Goal: Information Seeking & Learning: Learn about a topic

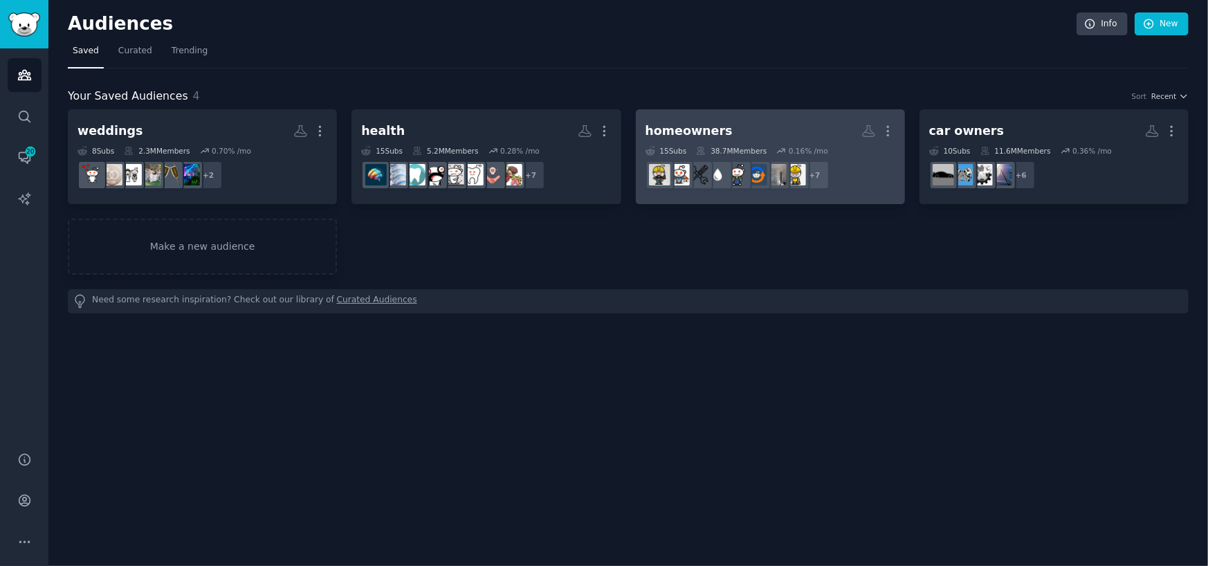
click at [761, 117] on link "homeowners More 15 Sub s 38.7M Members 0.16 % /mo r/DIY + 7" at bounding box center [770, 156] width 269 height 95
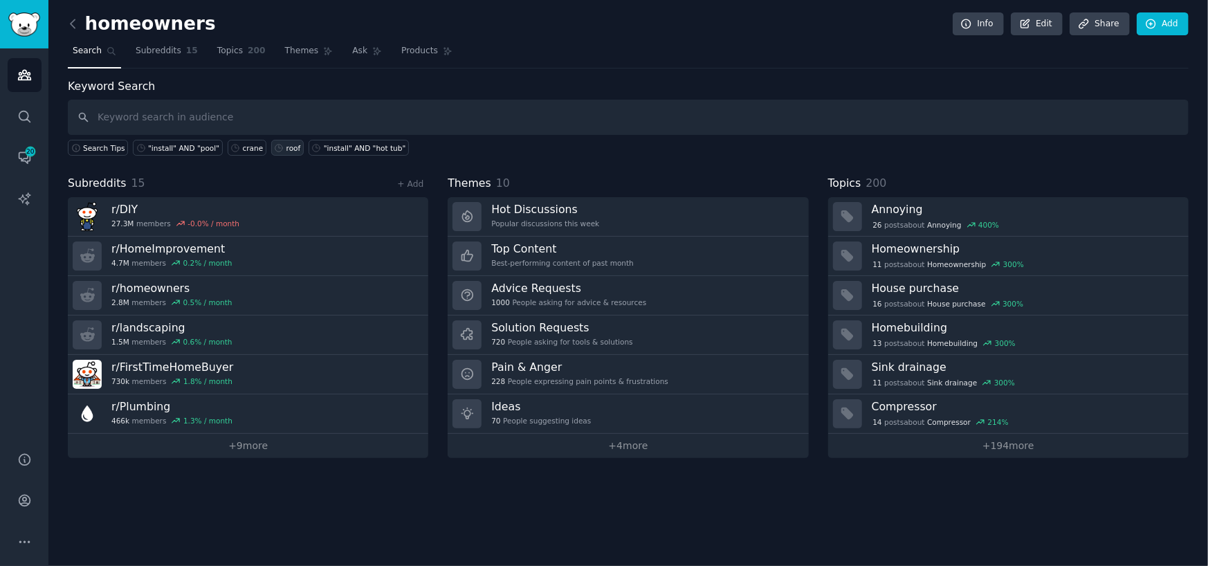
click at [275, 140] on link "roof" at bounding box center [287, 148] width 33 height 16
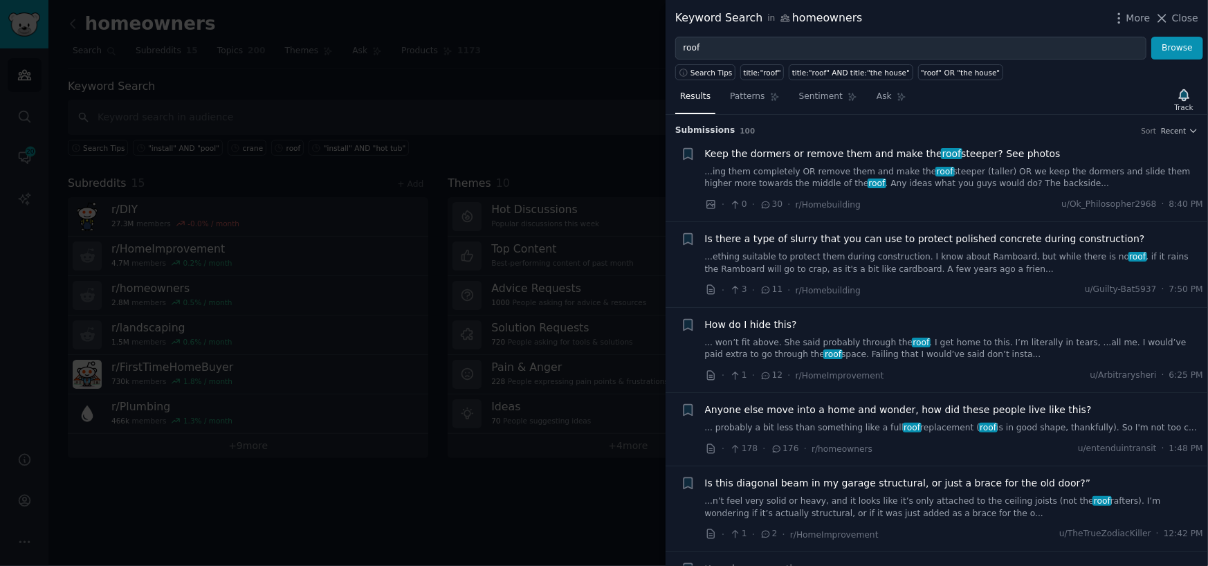
click at [893, 181] on link "...ing them completely OR remove them and make the roof steeper (taller) OR we …" at bounding box center [954, 178] width 499 height 24
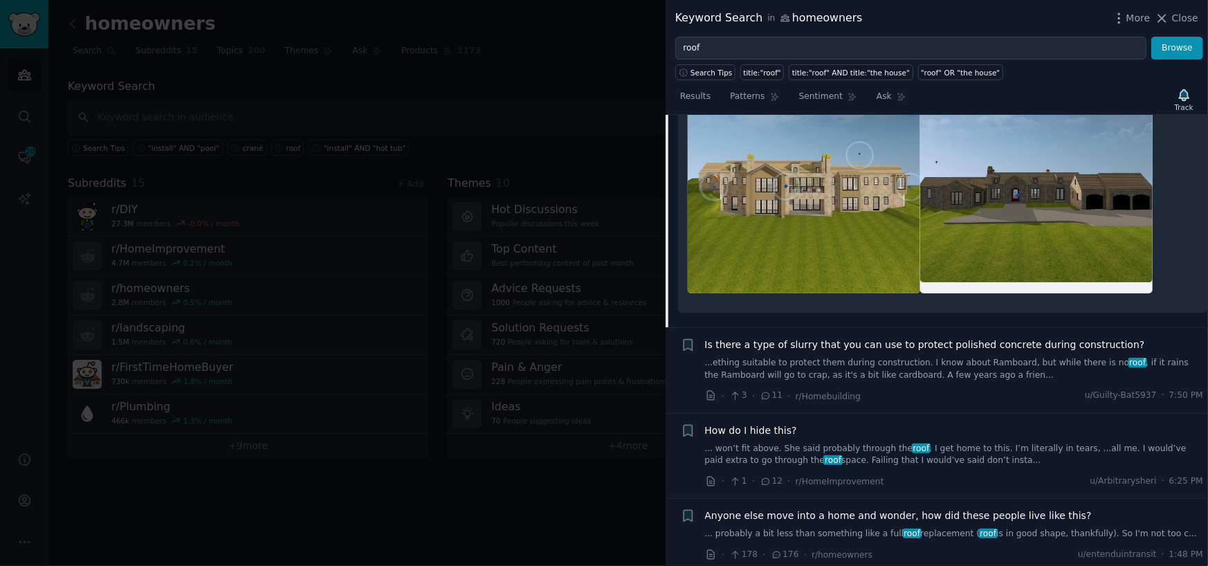
scroll to position [484, 0]
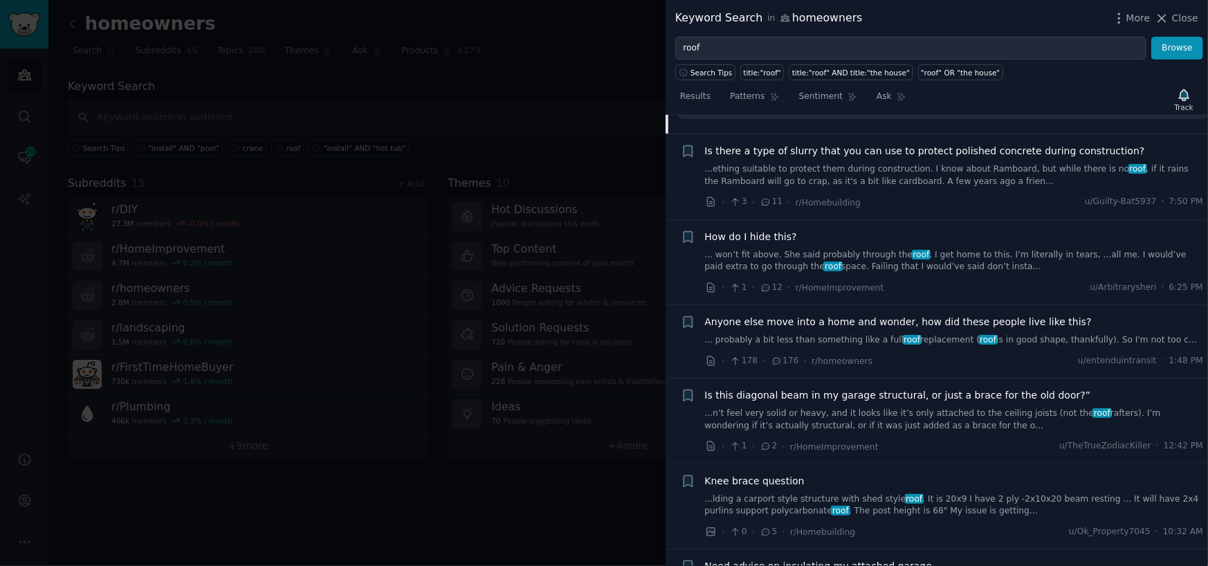
click at [805, 340] on link "... probably a bit less than something like a full roof replacement ( roof is i…" at bounding box center [954, 340] width 499 height 12
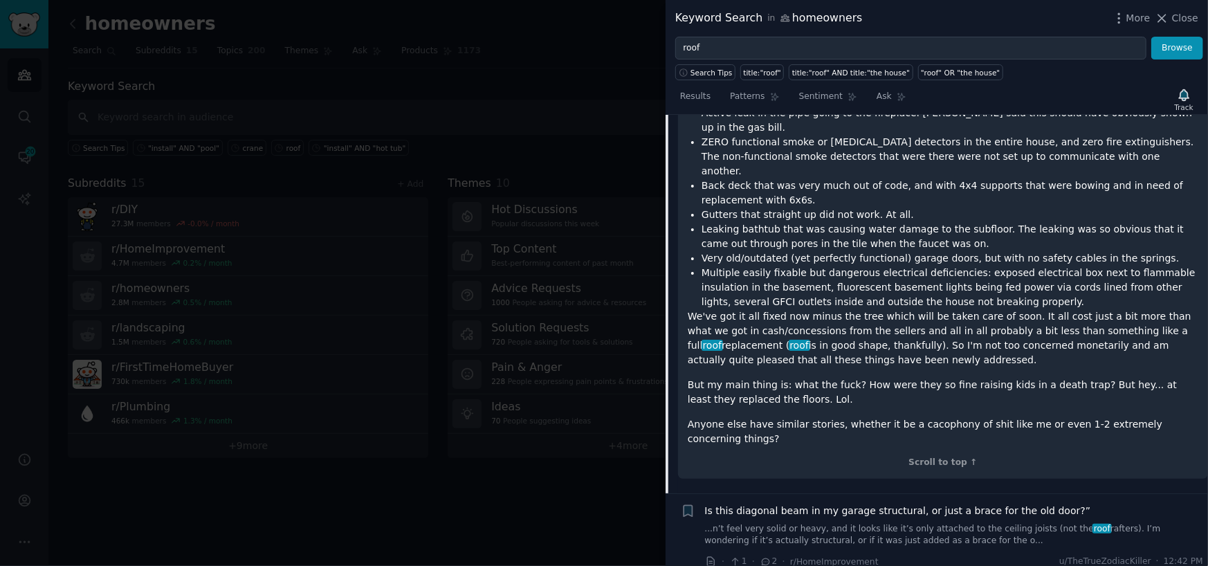
scroll to position [831, 0]
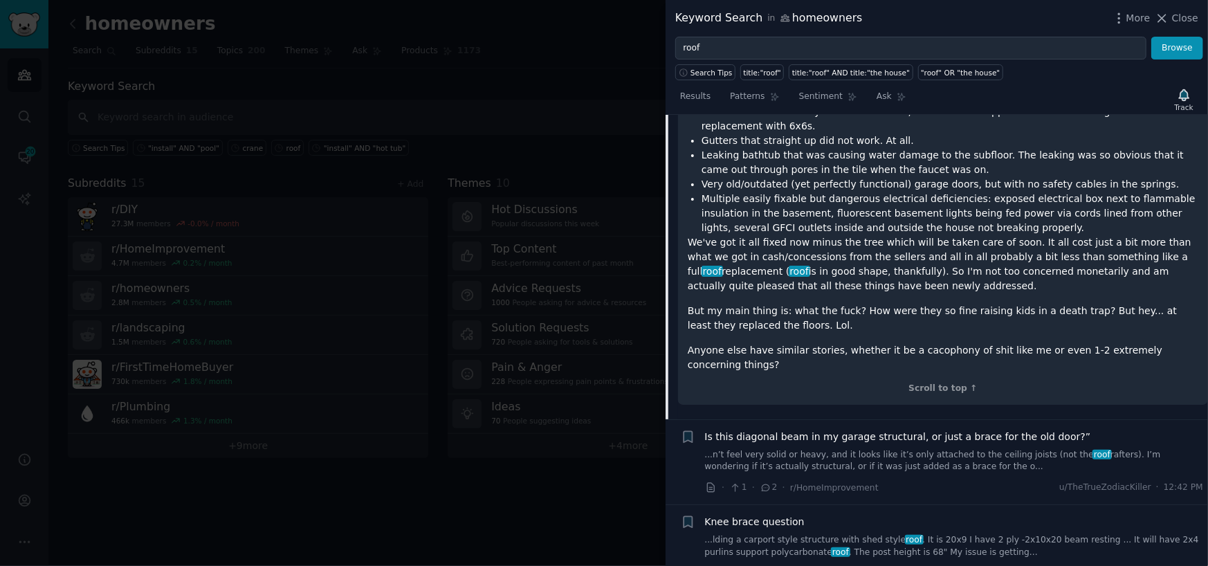
click at [918, 534] on link "...lding a carport style structure with shed style roof . It is 20x9 I have 2 p…" at bounding box center [954, 546] width 499 height 24
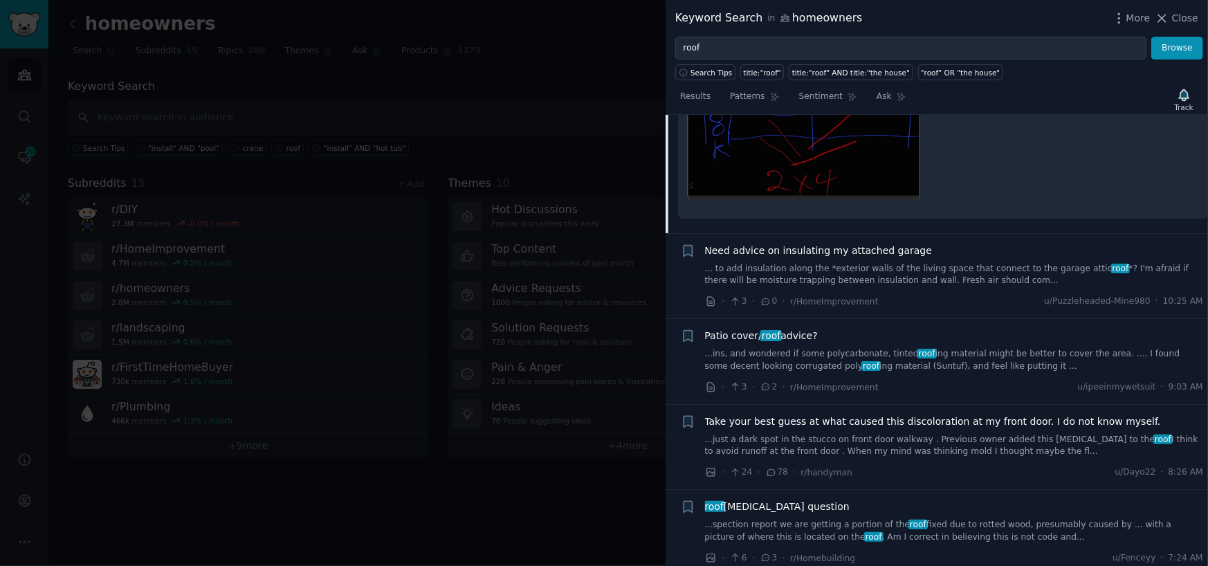
scroll to position [920, 0]
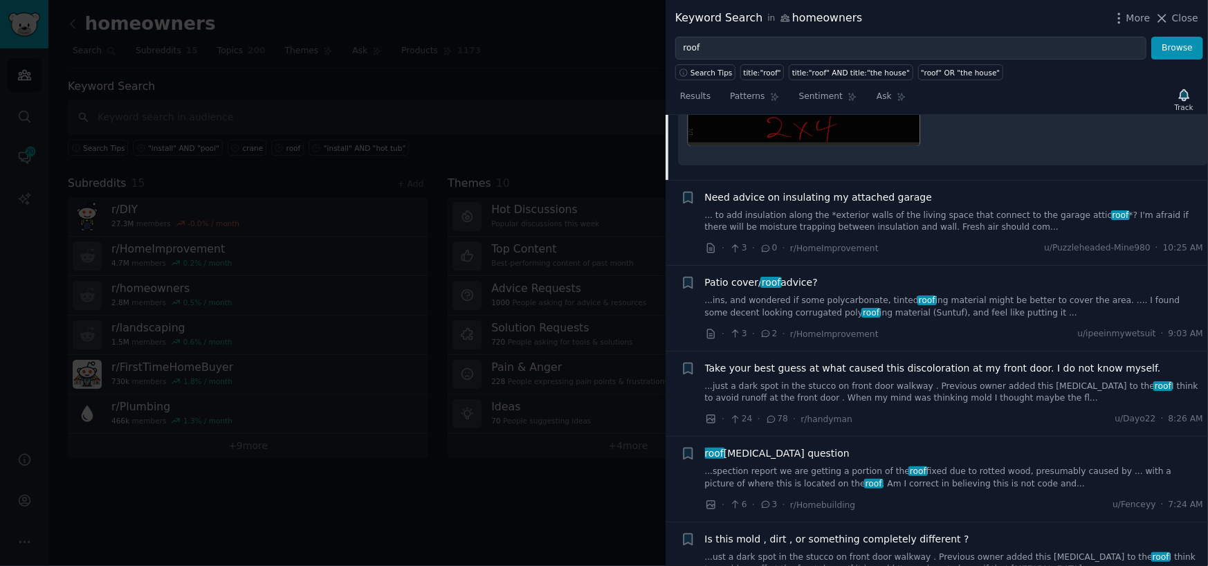
click at [941, 306] on div "Patio cover/ roof advice? ...ins, and wondered if some polycarbonate, tinted ro…" at bounding box center [954, 308] width 499 height 66
click at [941, 295] on link "...ins, and wondered if some polycarbonate, tinted roof ing material might be b…" at bounding box center [954, 307] width 499 height 24
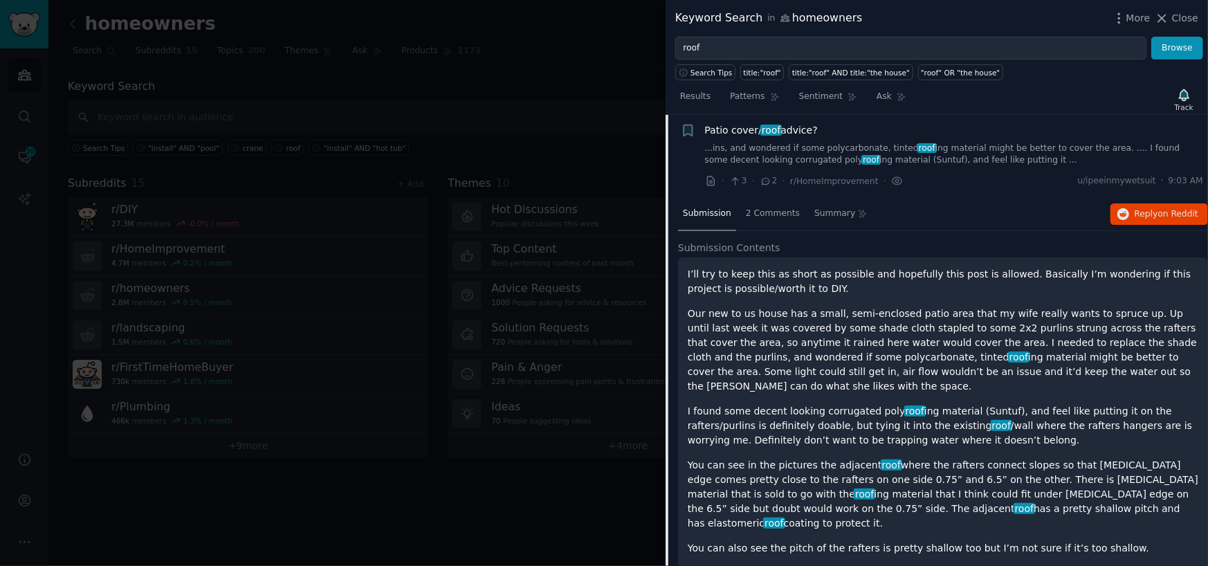
scroll to position [607, 0]
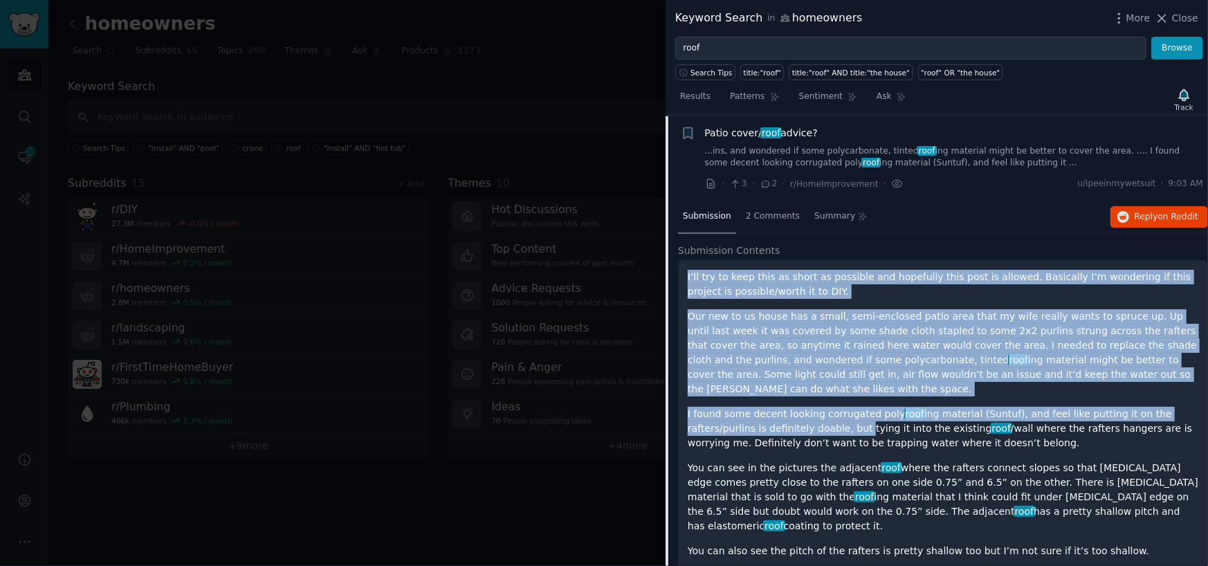
drag, startPoint x: 681, startPoint y: 275, endPoint x: 782, endPoint y: 411, distance: 168.7
click at [782, 411] on div "I’ll try to keep this as short as possible and hopefully this post is allowed. …" at bounding box center [943, 465] width 530 height 410
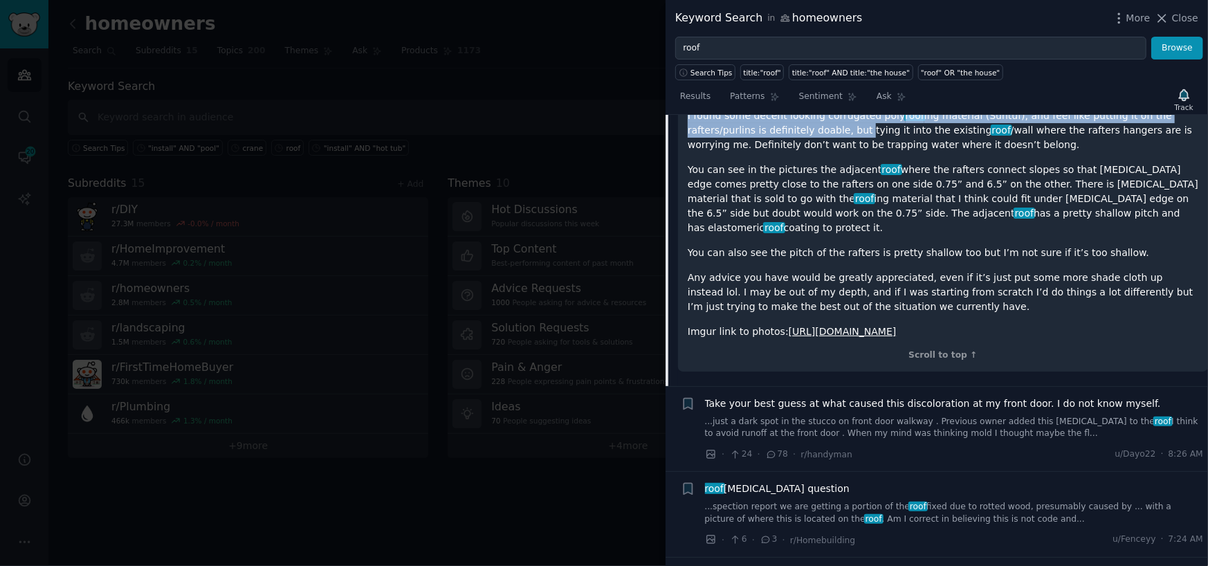
scroll to position [884, 0]
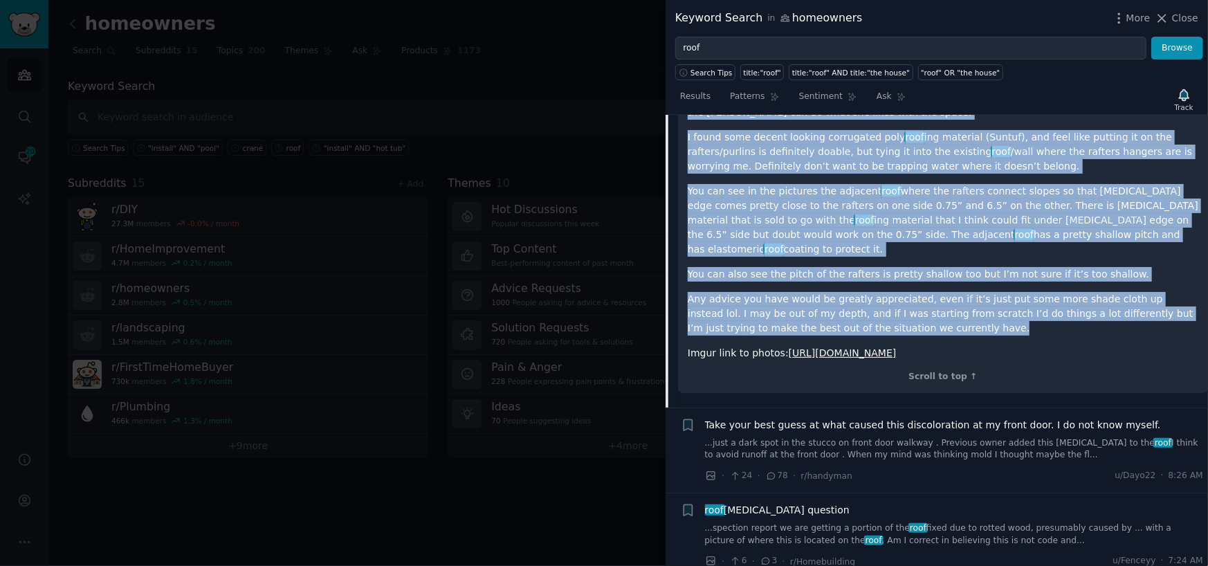
click at [856, 296] on p "Any advice you have would be greatly appreciated, even if it’s just put some mo…" at bounding box center [943, 314] width 511 height 44
copy div "L’ip dol si amet cons ad elits do eiusmodt inc utlaboree dolo magn al enimadm. …"
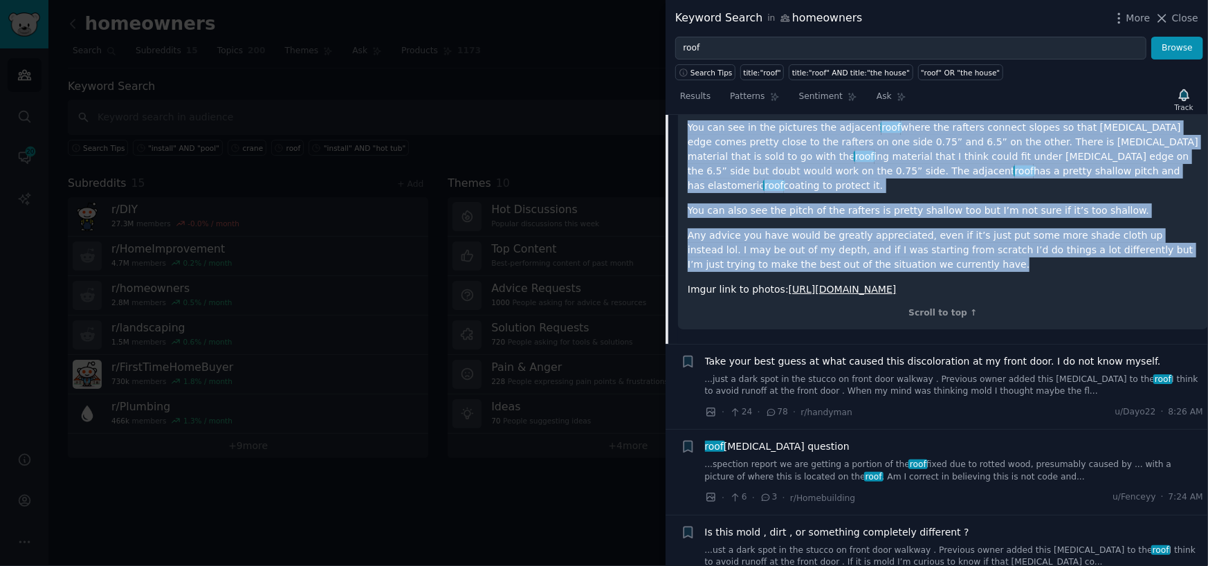
scroll to position [953, 0]
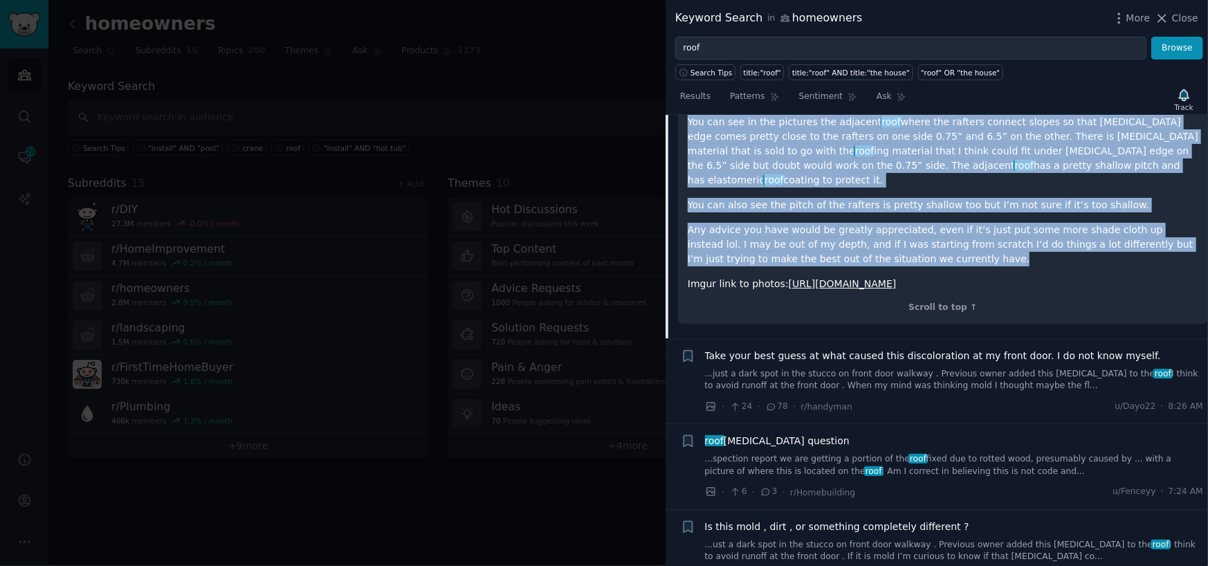
click at [830, 453] on link "...spection report we are getting a portion of the roof fixed due to rotted woo…" at bounding box center [954, 465] width 499 height 24
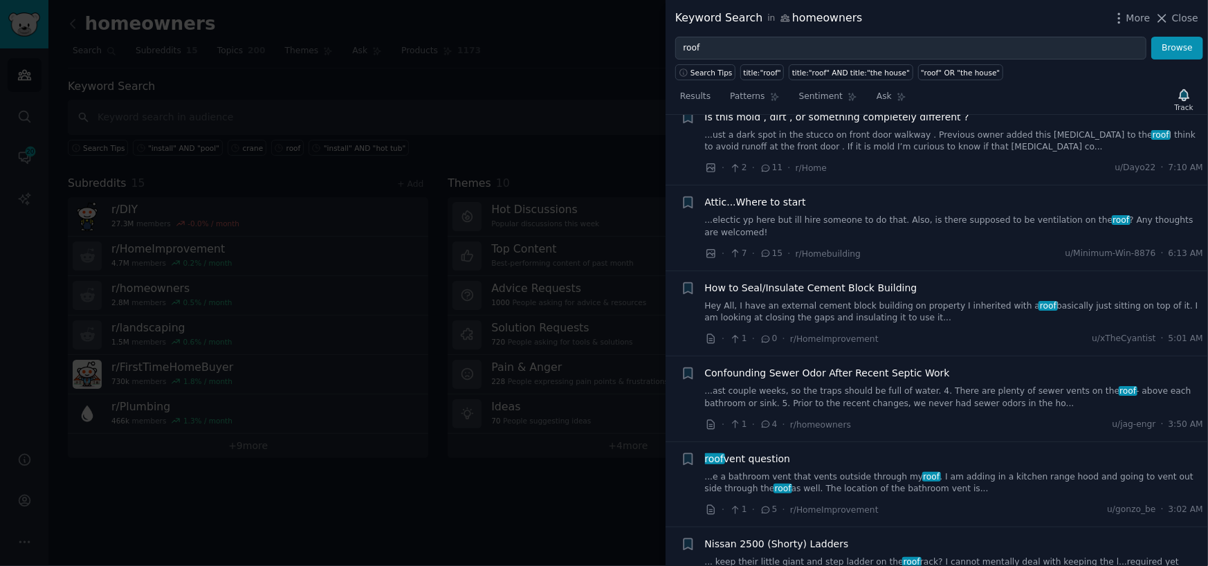
scroll to position [2438, 0]
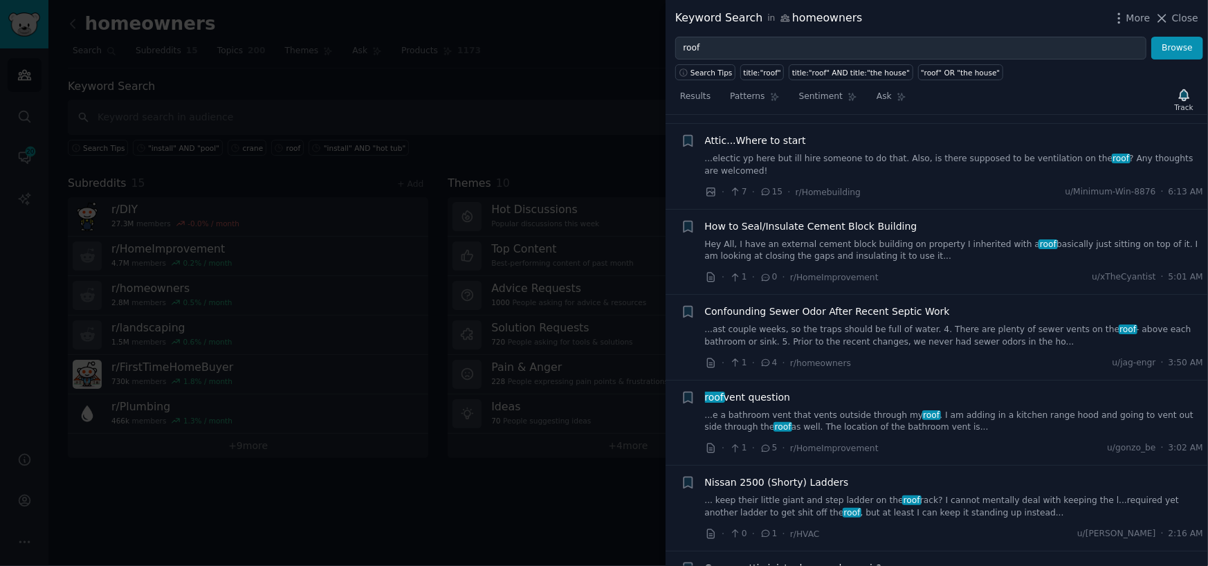
click at [837, 417] on link "...e a bathroom vent that vents outside through my roof . I am adding in a kitc…" at bounding box center [954, 422] width 499 height 24
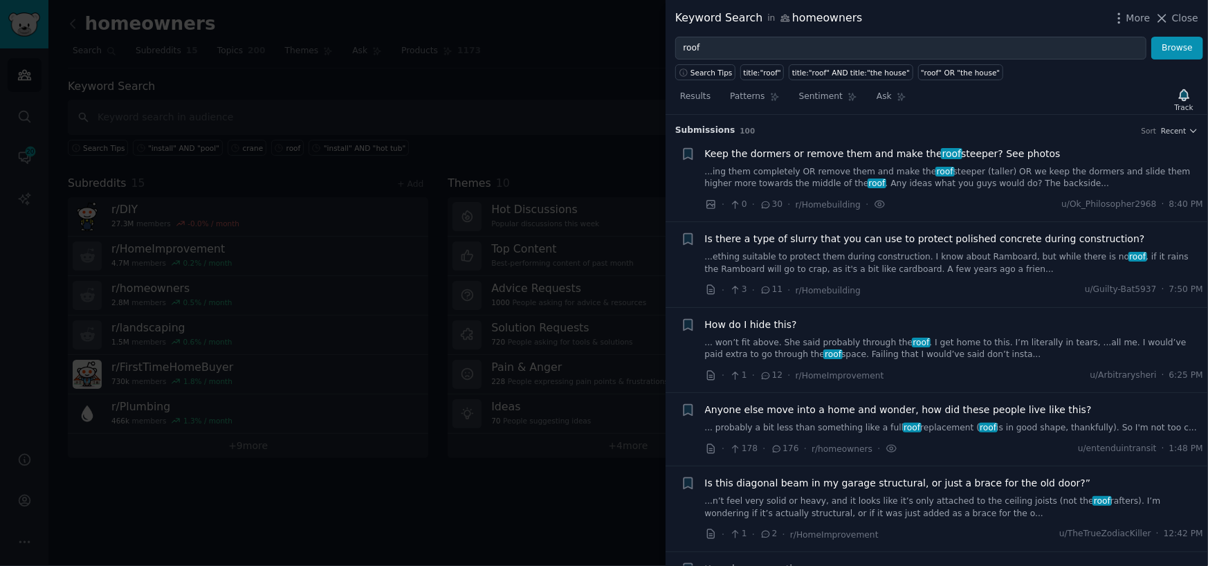
click at [768, 172] on link "...ing them completely OR remove them and make the roof steeper (taller) OR we …" at bounding box center [954, 178] width 499 height 24
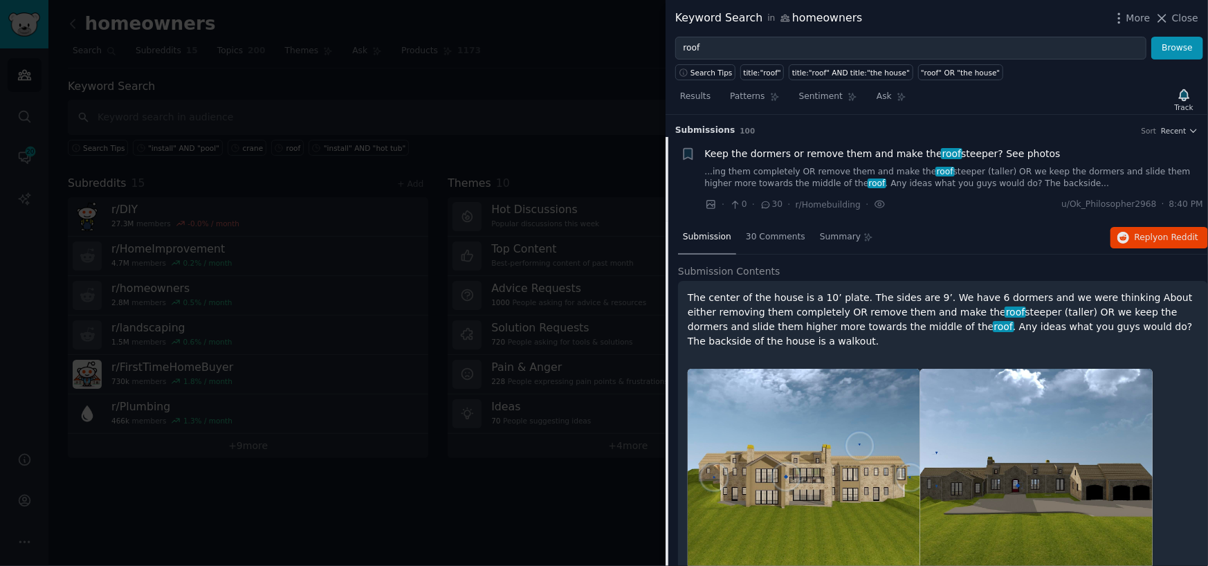
scroll to position [21, 0]
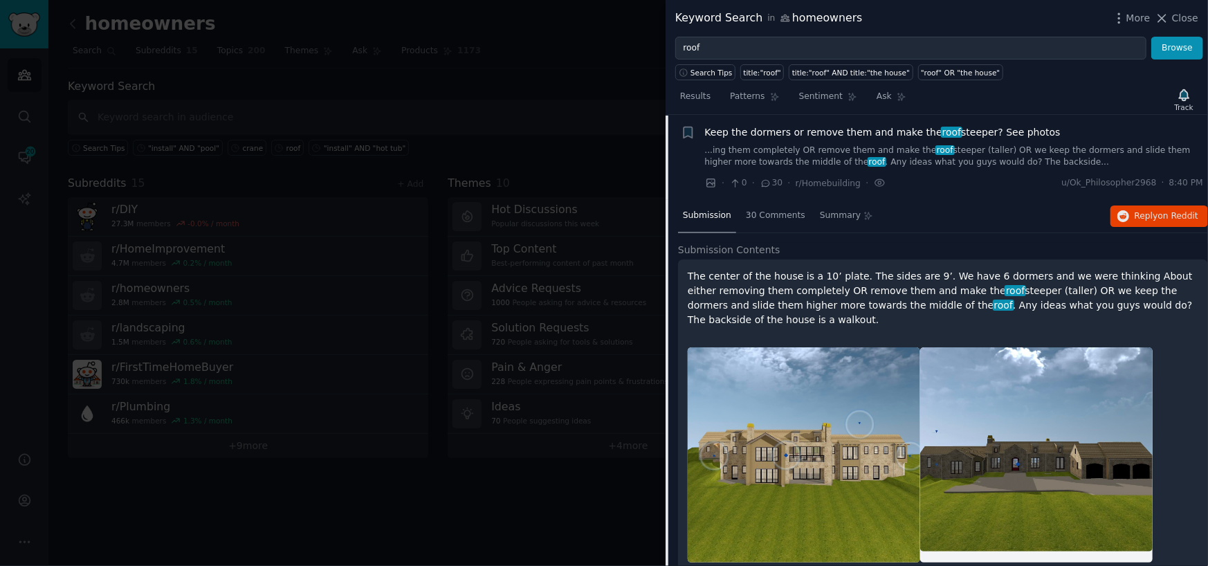
click at [768, 172] on div "Keep the dormers or remove them and make the roof steeper? See photos ...ing th…" at bounding box center [954, 158] width 499 height 66
click at [781, 165] on link "...ing them completely OR remove them and make the roof steeper (taller) OR we …" at bounding box center [954, 157] width 499 height 24
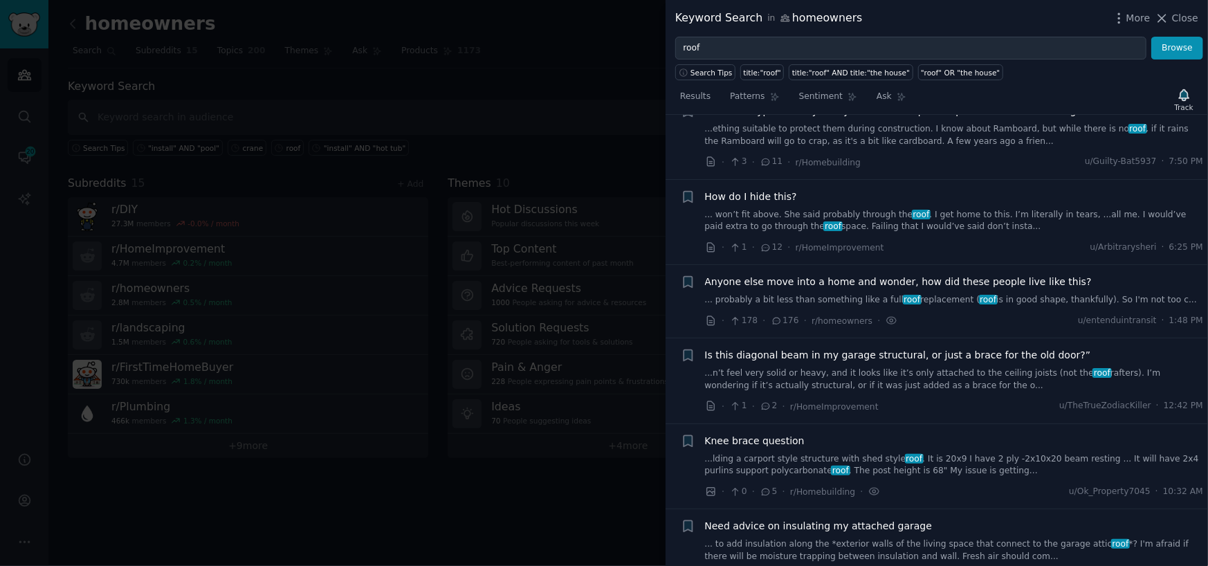
scroll to position [160, 0]
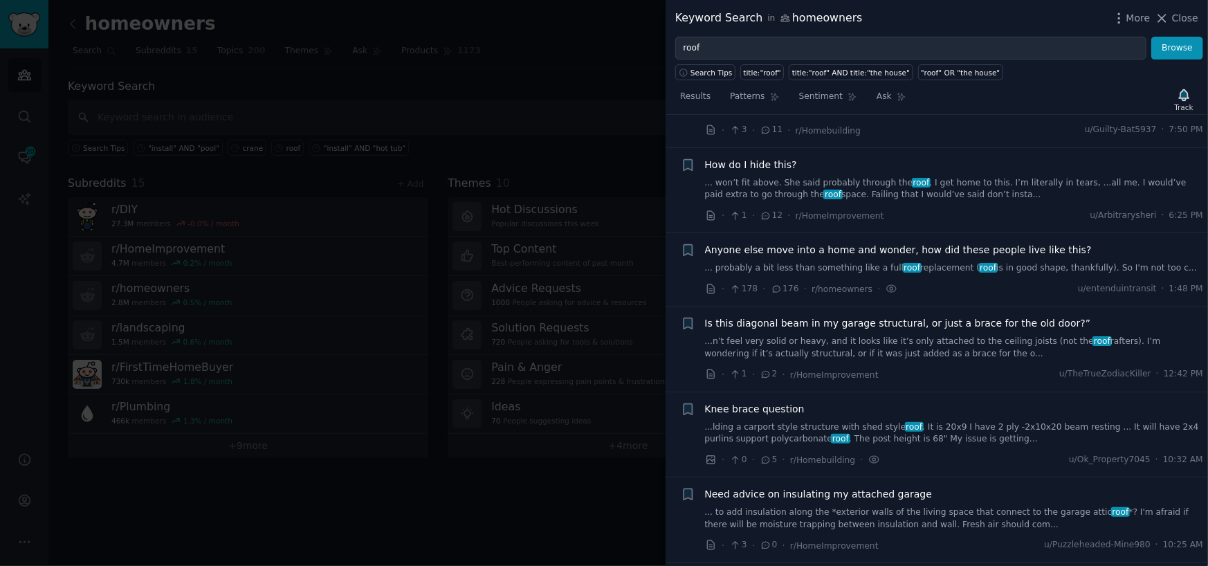
click at [814, 342] on link "...n’t feel very solid or heavy, and it looks like it’s only attached to the ce…" at bounding box center [954, 348] width 499 height 24
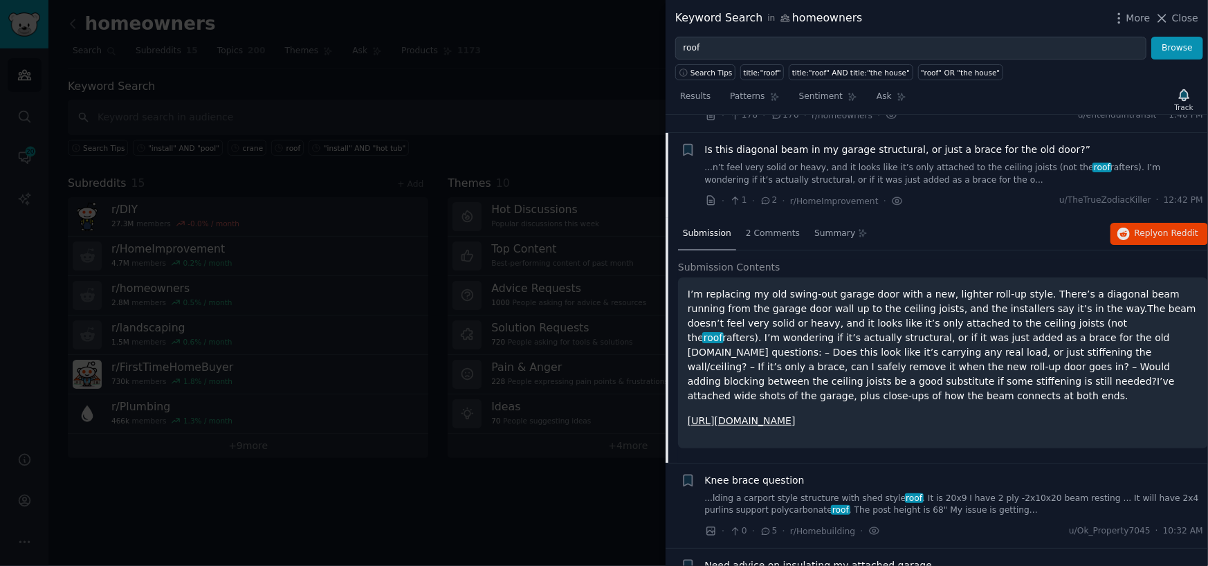
scroll to position [351, 0]
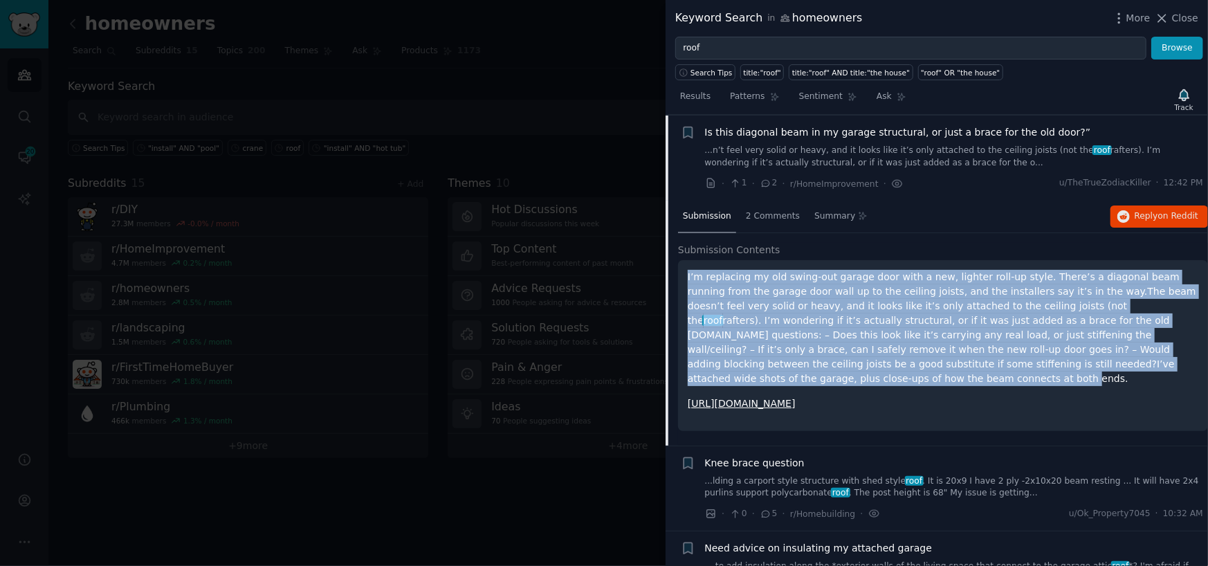
drag, startPoint x: 1026, startPoint y: 367, endPoint x: 677, endPoint y: 271, distance: 361.7
click at [678, 271] on div "I’m replacing my old swing‑out garage door with a new, lighter roll‑up style. T…" at bounding box center [943, 345] width 530 height 171
copy p "I’m replacing my old swing‑out garage door with a new, lighter roll‑up style. T…"
click at [1139, 212] on span "Reply on Reddit" at bounding box center [1167, 216] width 64 height 12
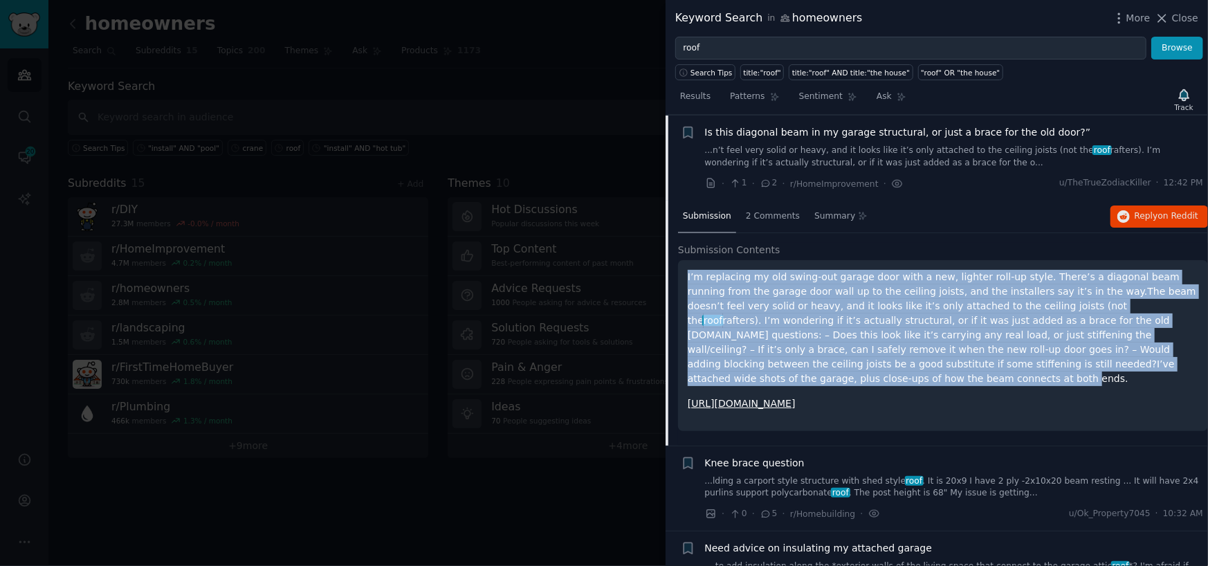
click at [818, 475] on link "...lding a carport style structure with shed style roof . It is 20x9 I have 2 p…" at bounding box center [954, 487] width 499 height 24
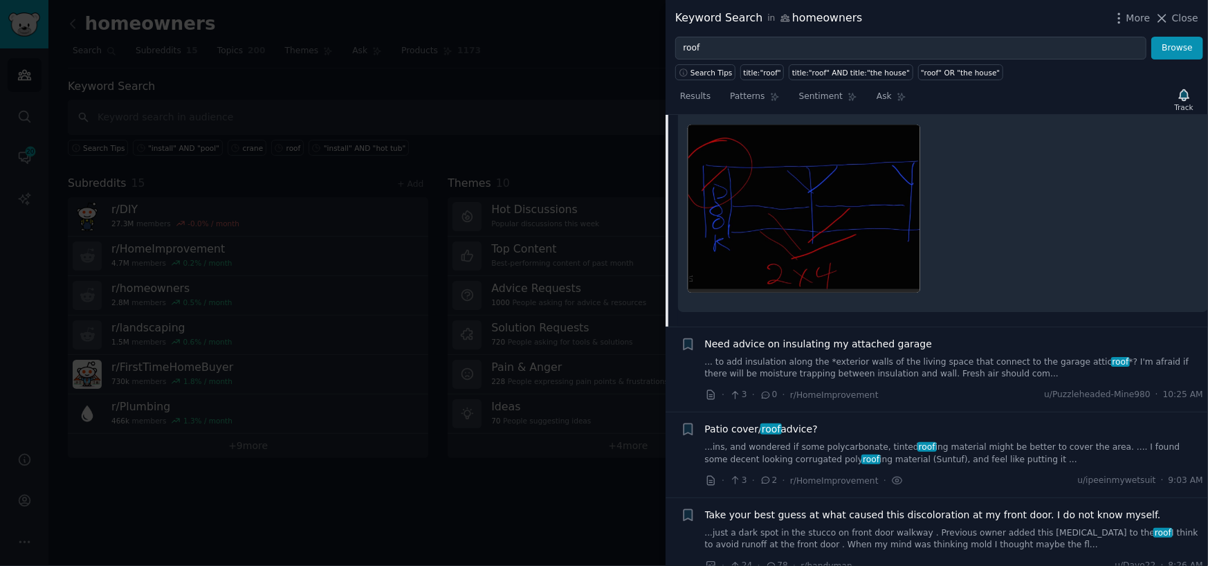
scroll to position [782, 0]
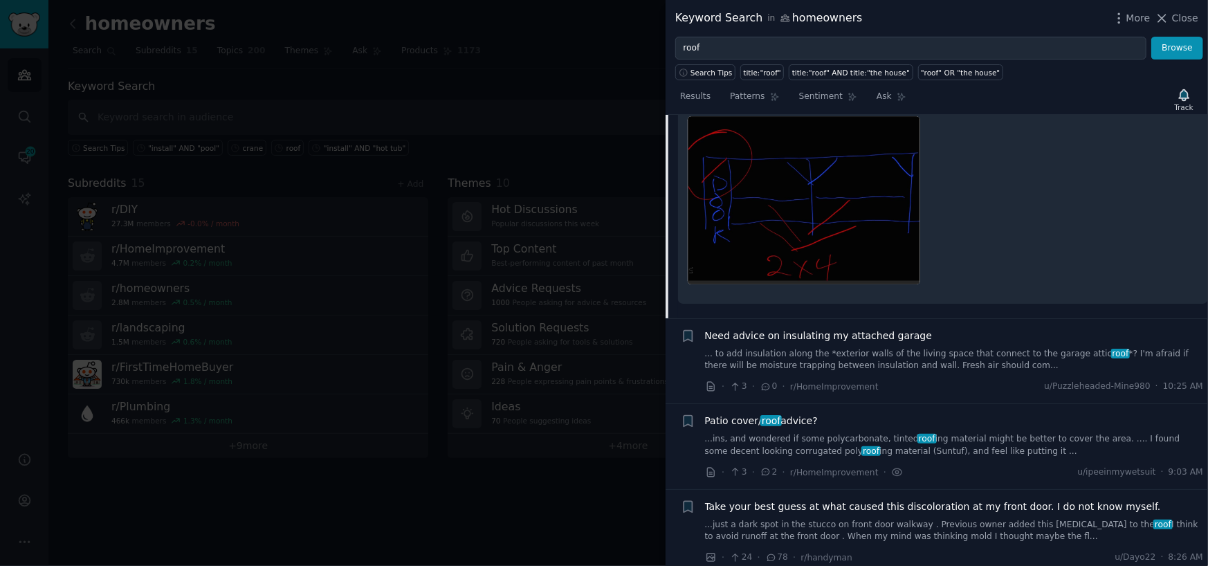
click at [877, 354] on link "... to add insulation along the *exterior walls of the living space that connec…" at bounding box center [954, 360] width 499 height 24
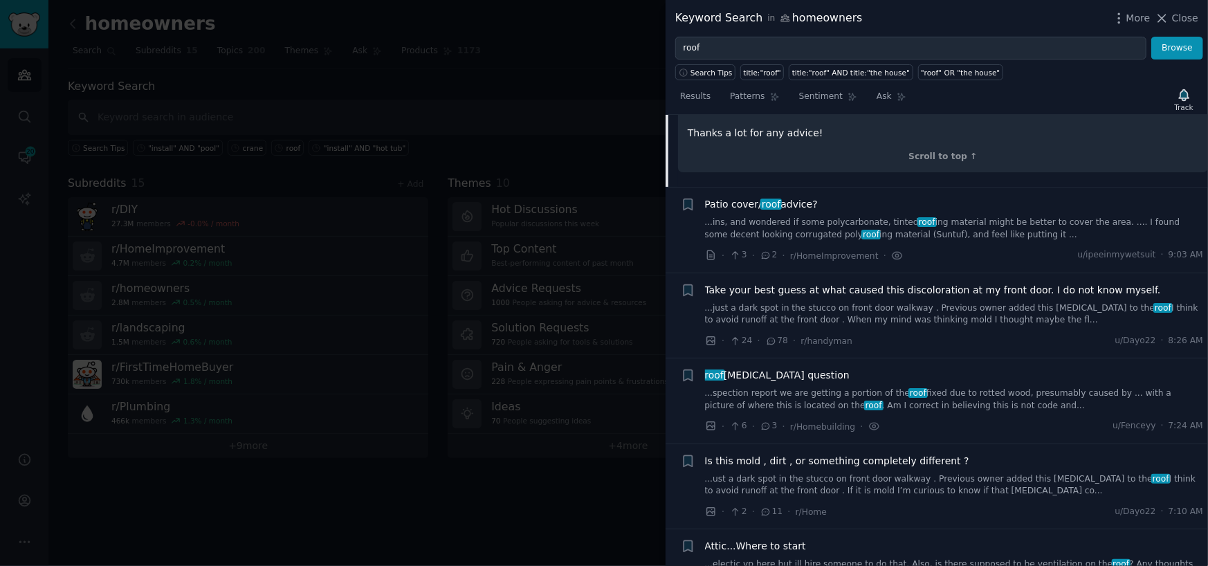
scroll to position [868, 0]
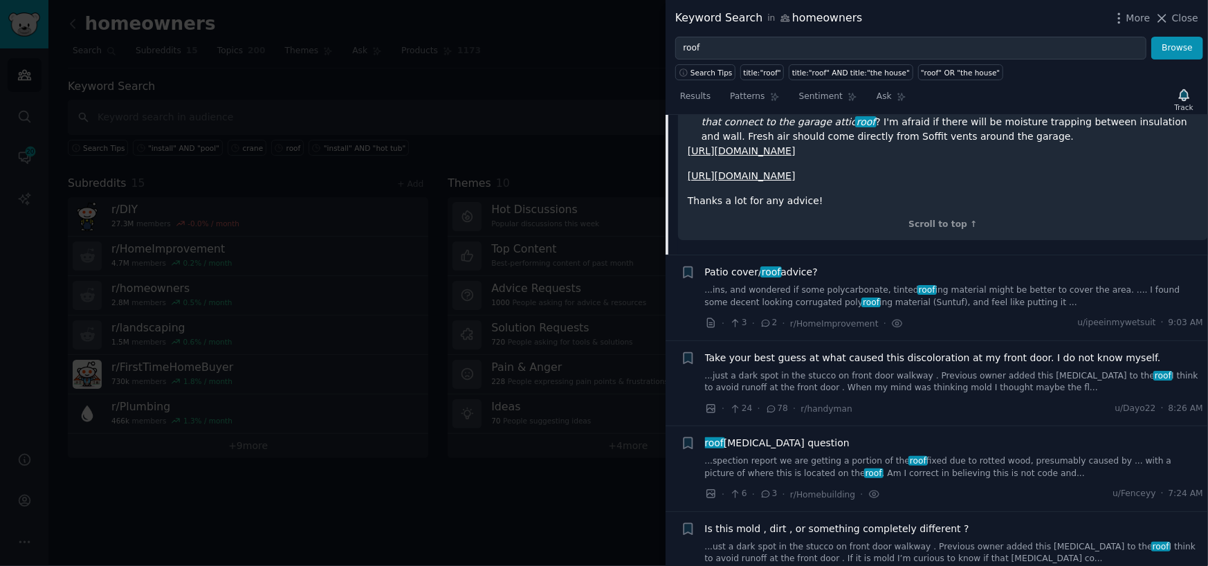
click at [862, 295] on link "...ins, and wondered if some polycarbonate, tinted roof ing material might be b…" at bounding box center [954, 296] width 499 height 24
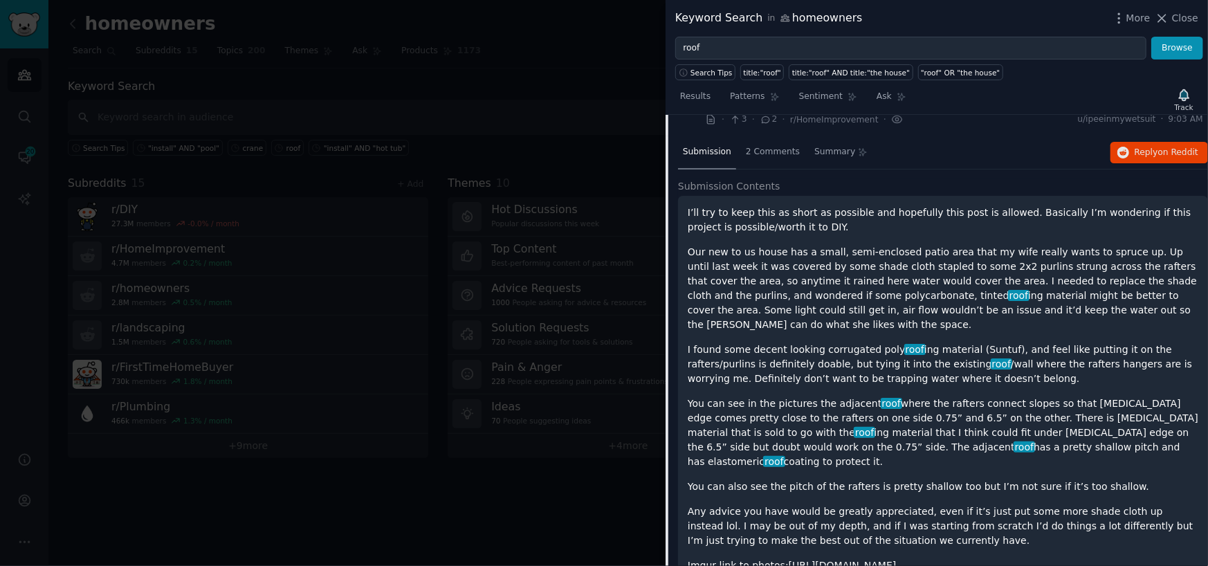
scroll to position [676, 0]
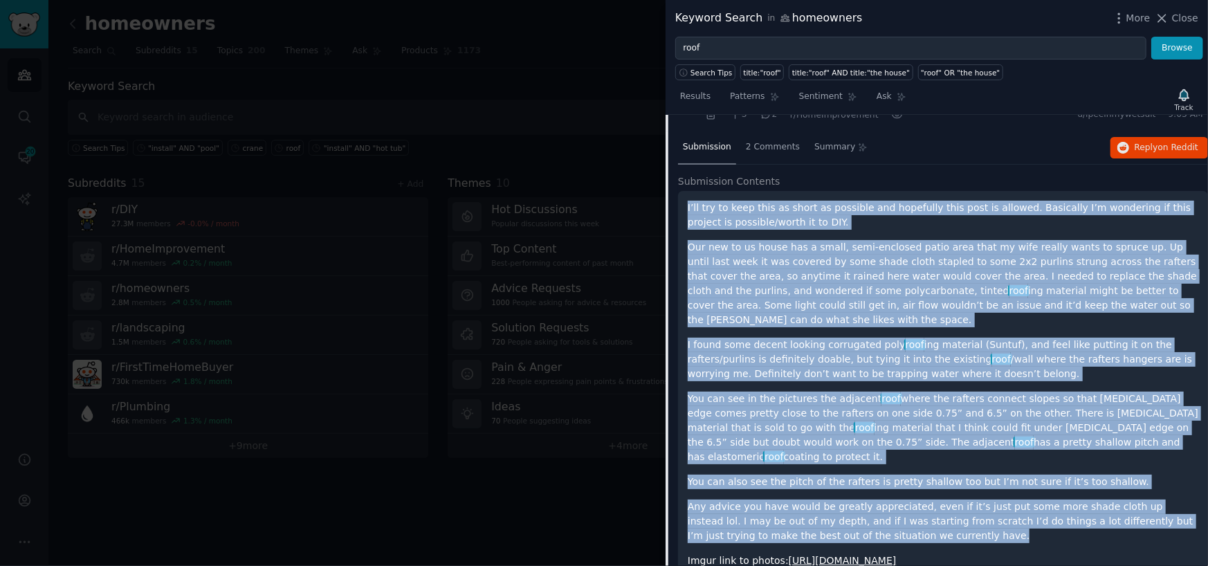
drag, startPoint x: 686, startPoint y: 204, endPoint x: 1069, endPoint y: 508, distance: 489.0
click at [1069, 508] on div "I’ll try to keep this as short as possible and hopefully this post is allowed. …" at bounding box center [943, 396] width 530 height 410
copy div "L’ip dol si amet cons ad elits do eiusmodt inc utlaboree dolo magn al enimadm. …"
click at [857, 283] on p "Our new to us house has a small, semi-enclosed patio area that my wife really w…" at bounding box center [943, 283] width 511 height 87
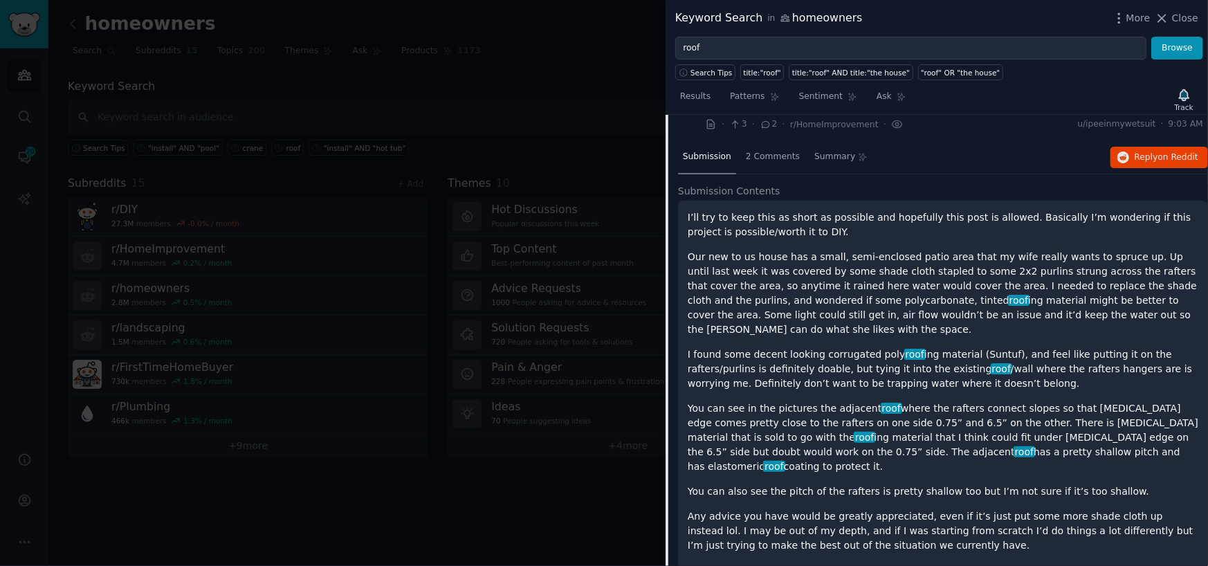
scroll to position [468, 0]
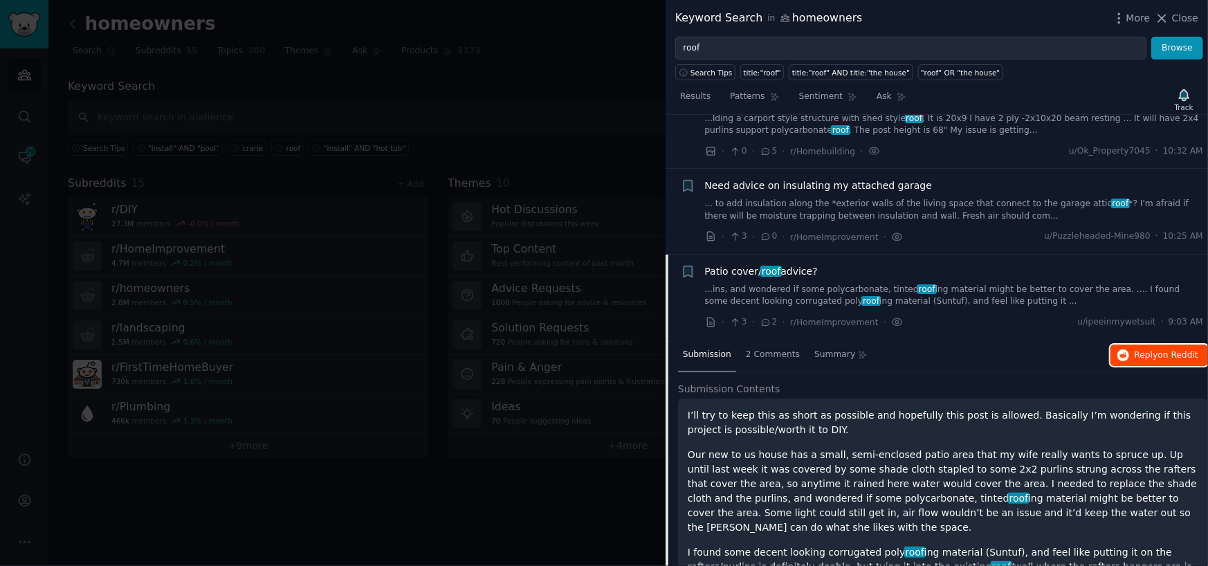
click at [1165, 358] on span "on Reddit" at bounding box center [1178, 355] width 40 height 10
click at [478, 84] on div at bounding box center [604, 283] width 1208 height 566
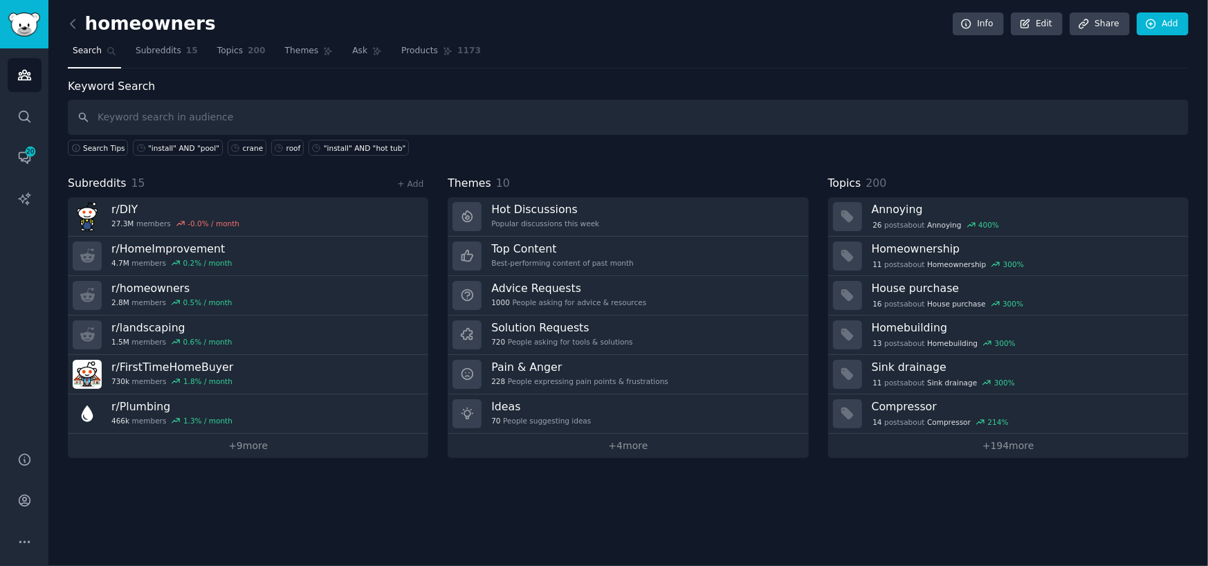
click at [72, 15] on link at bounding box center [76, 24] width 17 height 22
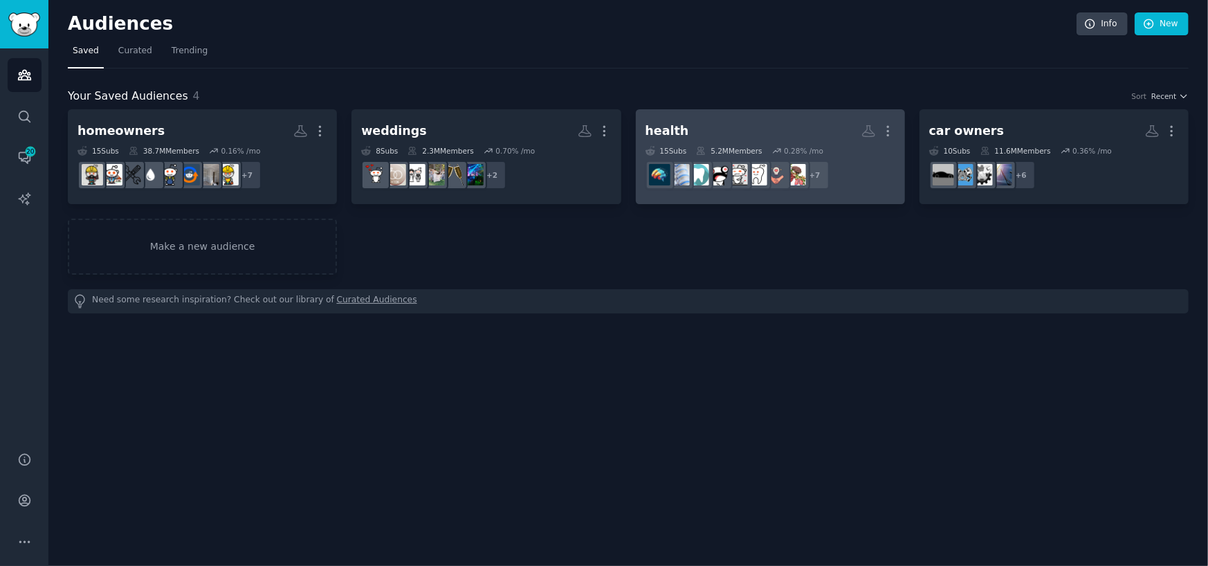
click at [747, 119] on h2 "health More" at bounding box center [771, 131] width 250 height 24
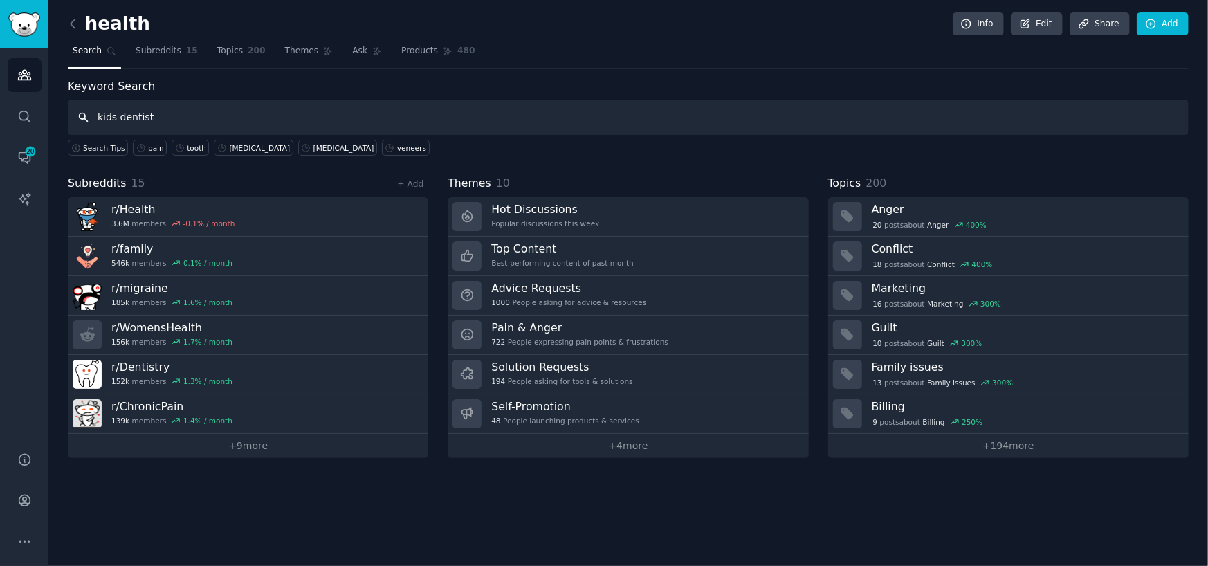
type input "kids dentist"
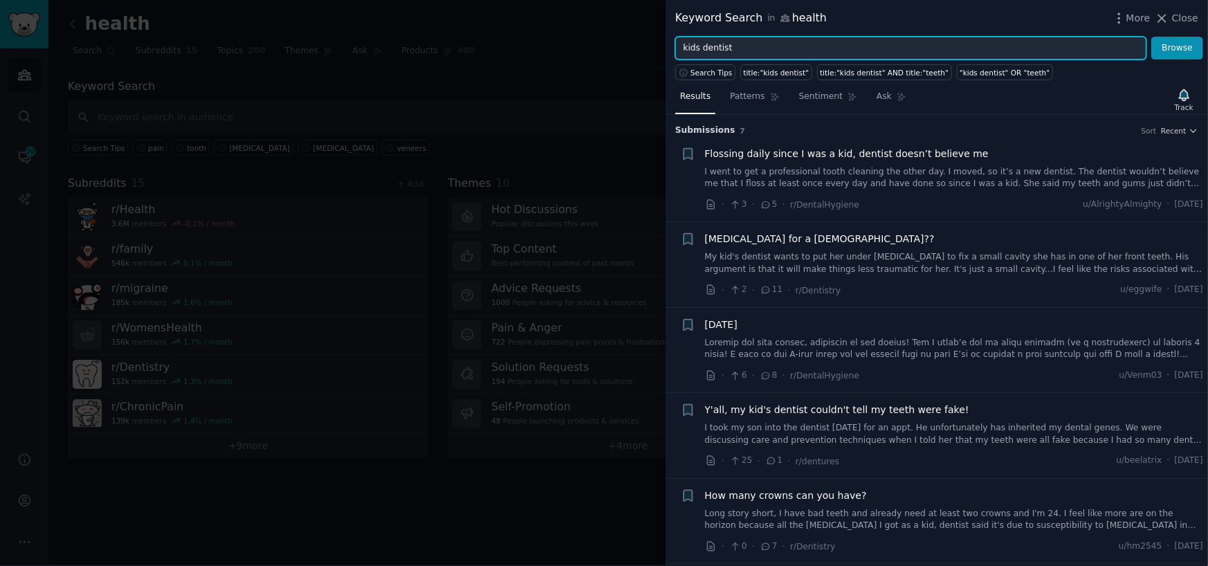
click at [702, 50] on input "kids dentist" at bounding box center [910, 49] width 471 height 24
click at [1151, 37] on button "Browse" at bounding box center [1177, 49] width 52 height 24
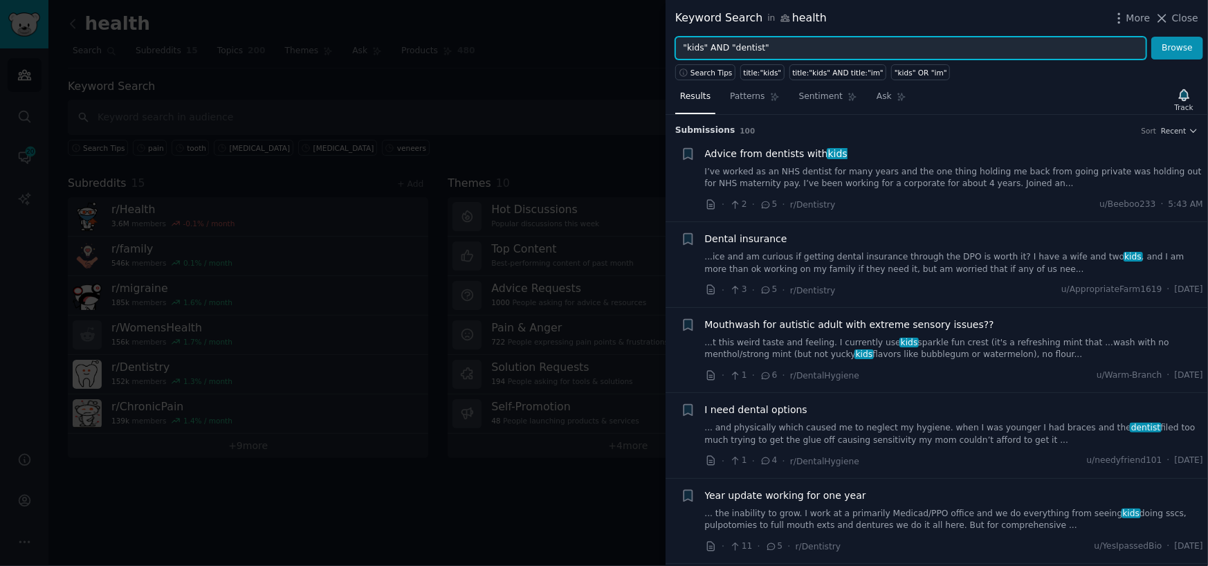
drag, startPoint x: 790, startPoint y: 42, endPoint x: 536, endPoint y: 63, distance: 254.8
click at [536, 63] on div "Keyword Search in health More Close "kids" AND "dentist" Browse Search Tips tit…" at bounding box center [604, 283] width 1208 height 566
click at [1151, 37] on button "Browse" at bounding box center [1177, 49] width 52 height 24
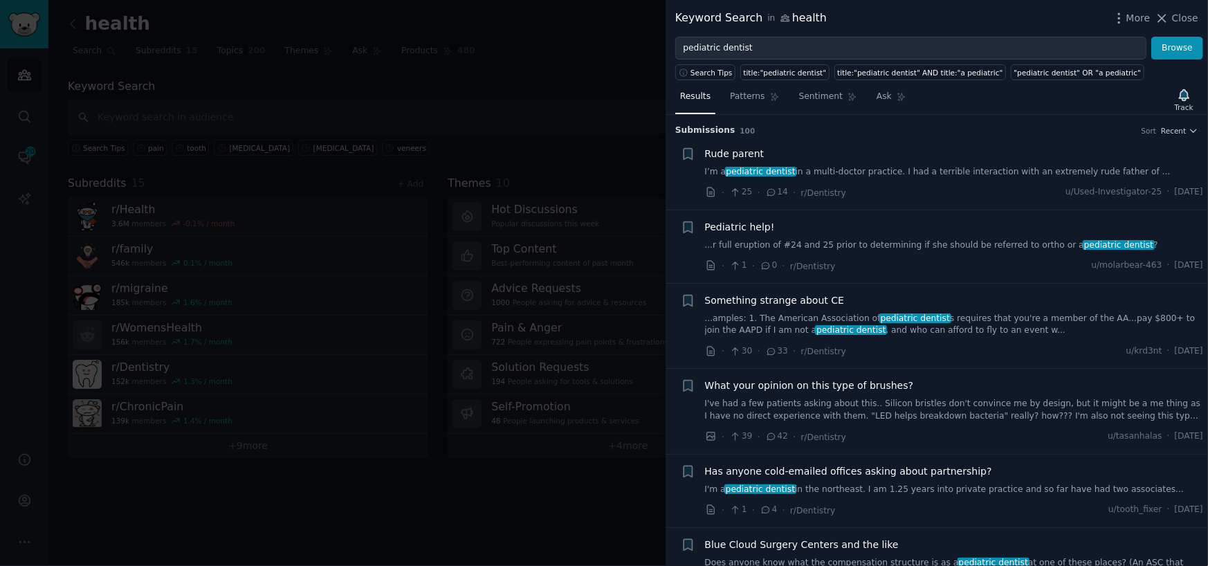
click at [795, 245] on link "...r full eruption of #24 and 25 prior to determining if she should be referred…" at bounding box center [954, 245] width 499 height 12
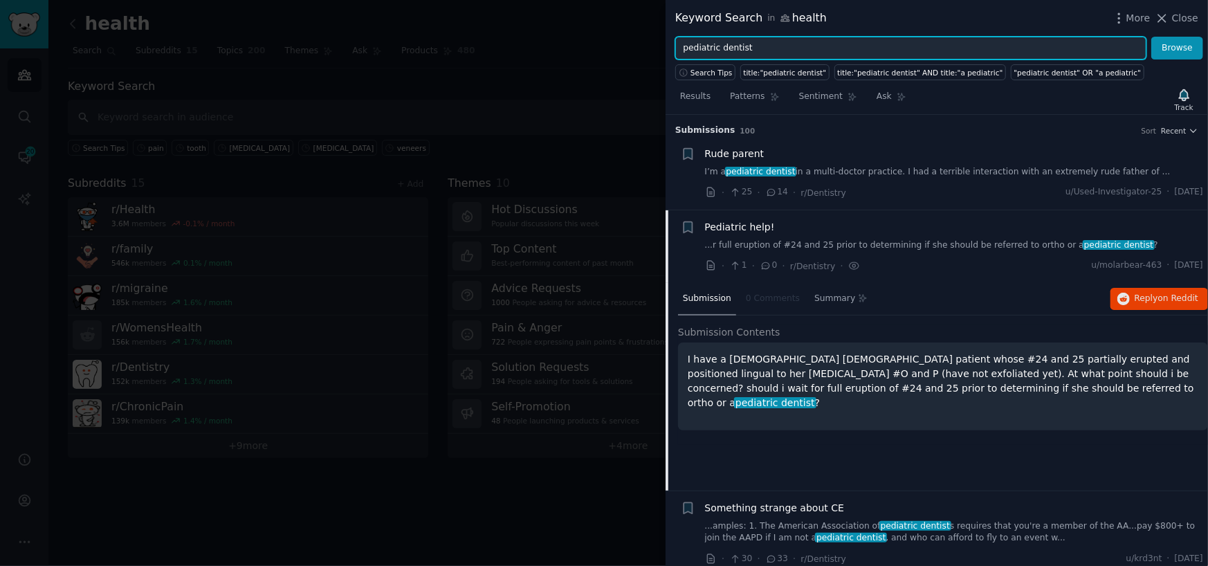
drag, startPoint x: 767, startPoint y: 49, endPoint x: 599, endPoint y: 66, distance: 168.3
click at [599, 66] on div "Keyword Search in health More Close pediatric dentist Browse Search Tips title:…" at bounding box center [604, 283] width 1208 height 566
type input "veneers"
click at [1151, 37] on button "Browse" at bounding box center [1177, 49] width 52 height 24
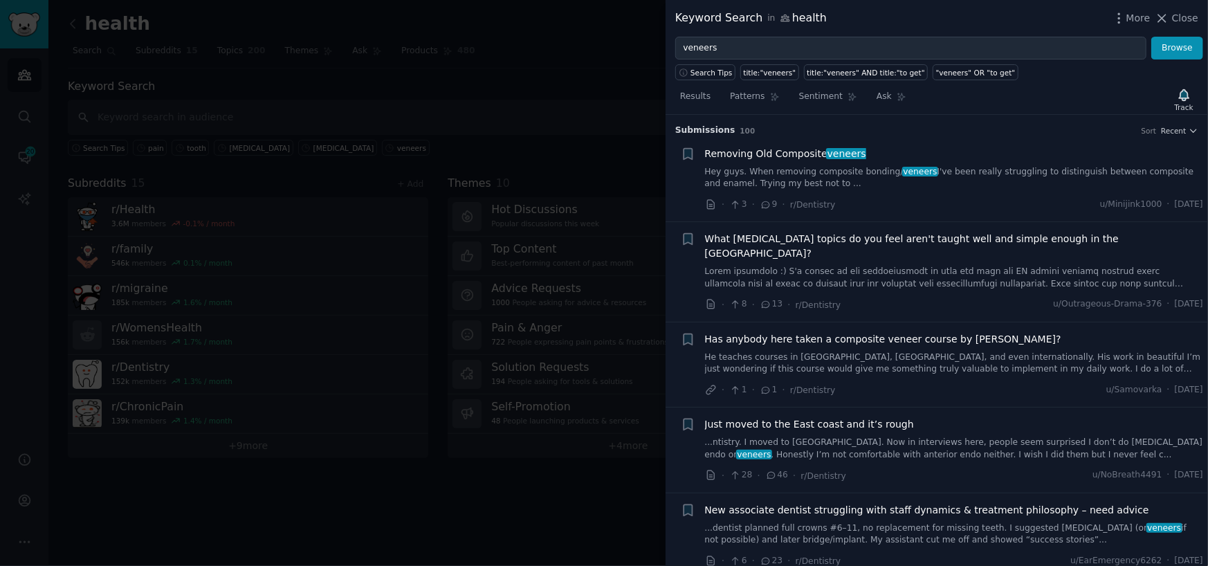
click at [515, 82] on div at bounding box center [604, 283] width 1208 height 566
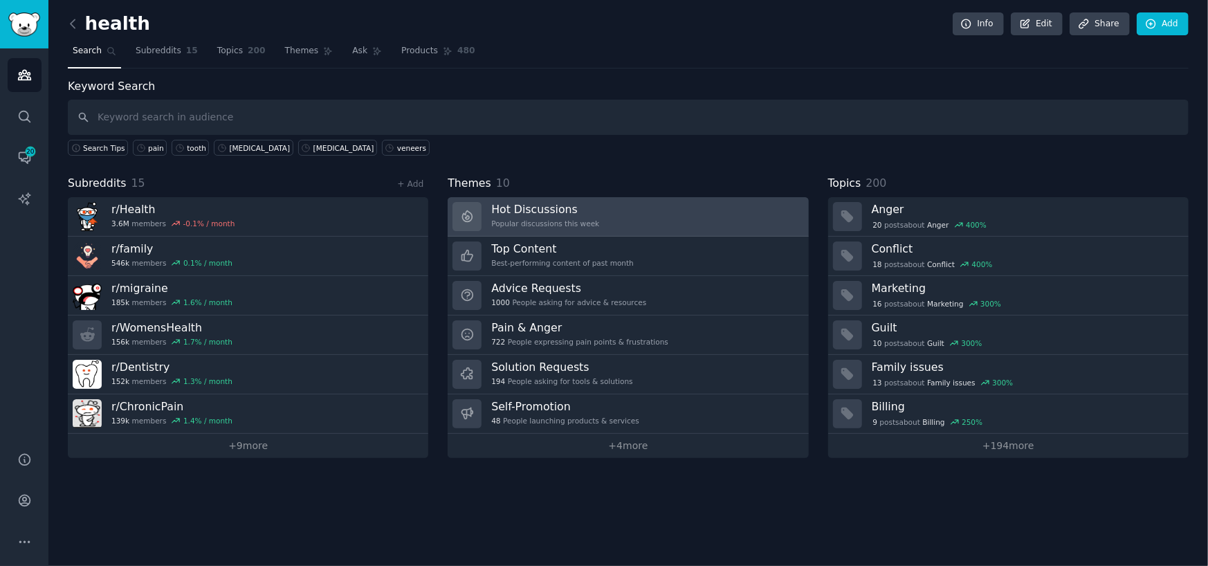
click at [607, 214] on link "Hot Discussions Popular discussions this week" at bounding box center [628, 216] width 360 height 39
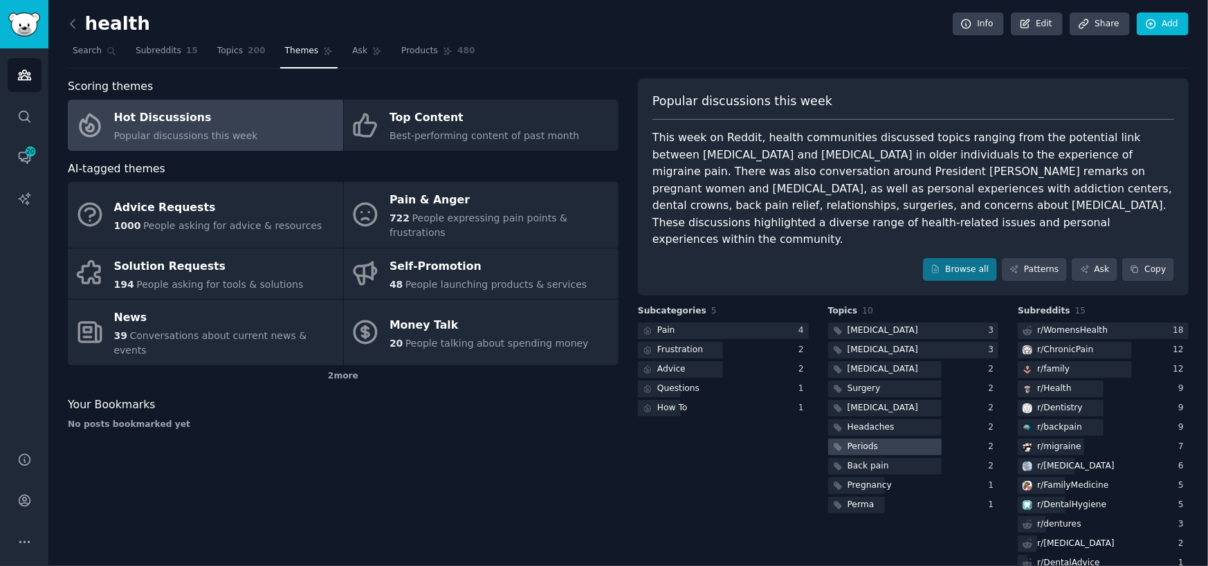
scroll to position [9, 0]
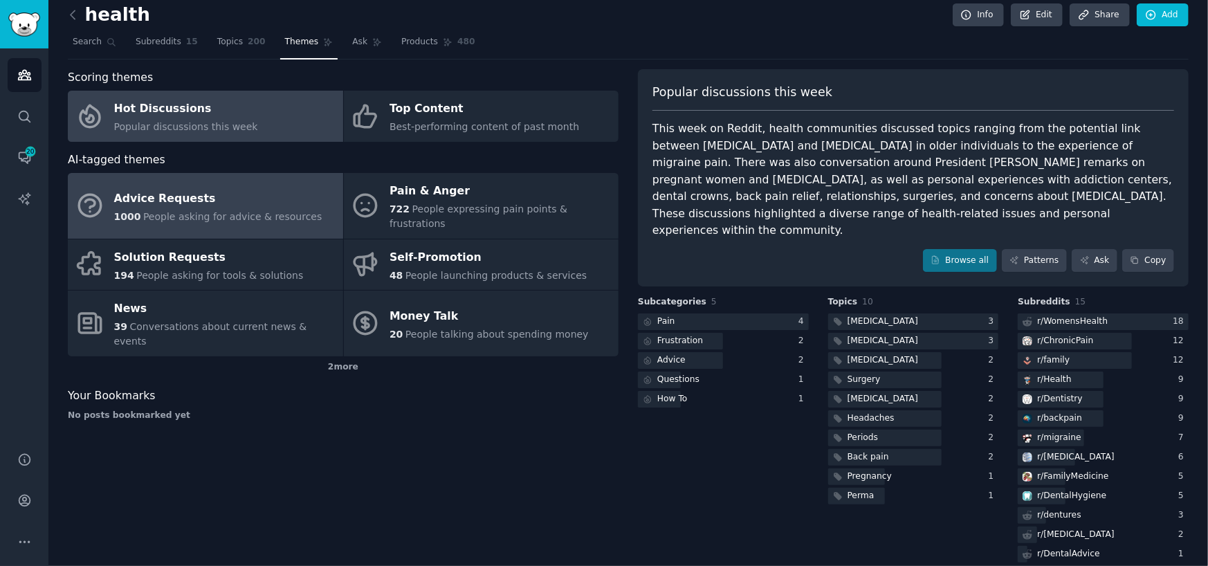
click at [240, 187] on div "Advice Requests" at bounding box center [218, 198] width 208 height 22
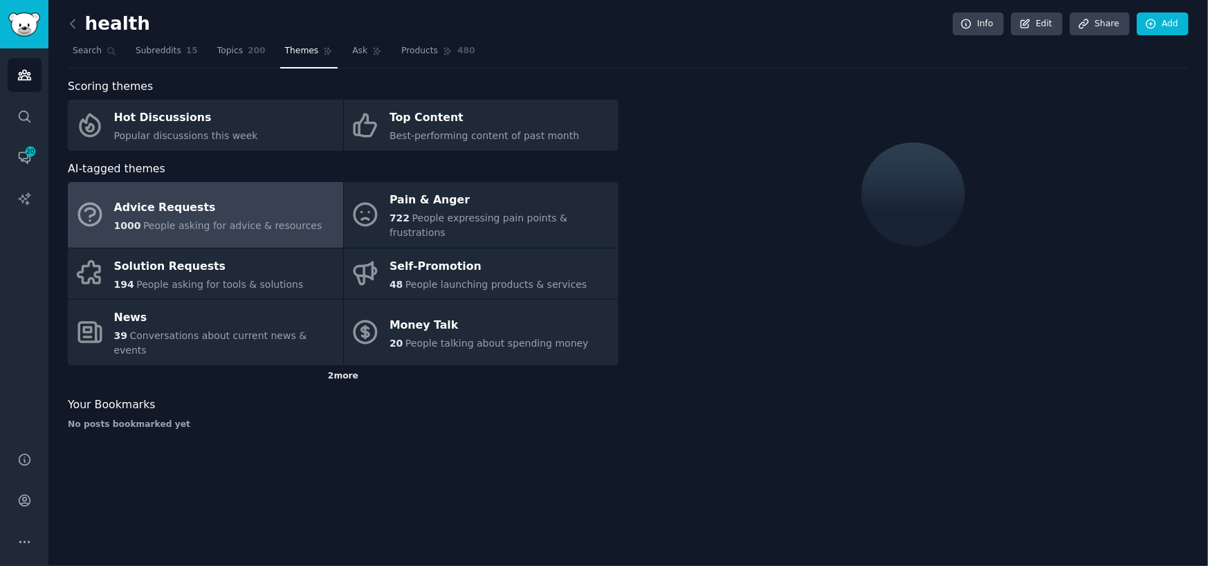
click at [335, 365] on div "2 more" at bounding box center [343, 376] width 551 height 22
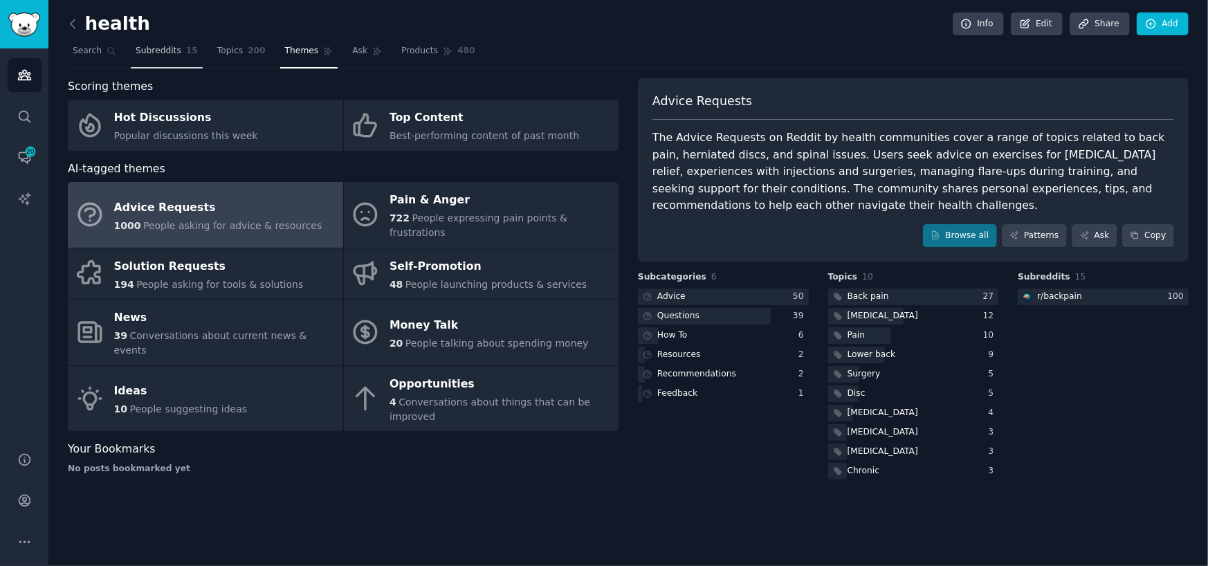
click at [158, 44] on link "Subreddits 15" at bounding box center [167, 54] width 72 height 28
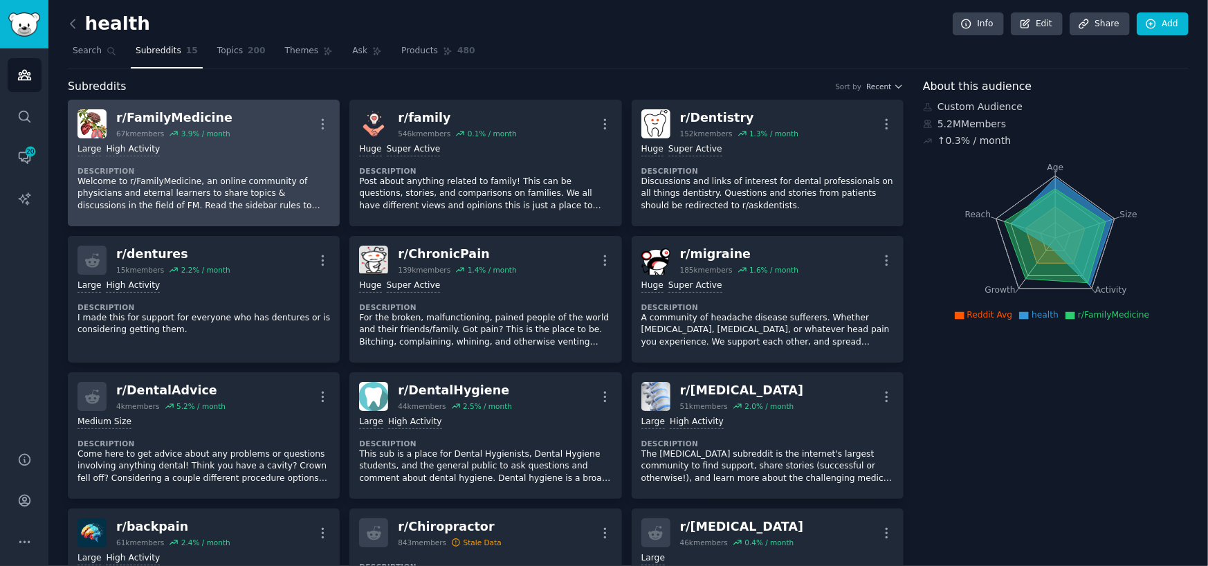
click at [182, 114] on div "r/ FamilyMedicine" at bounding box center [174, 117] width 116 height 17
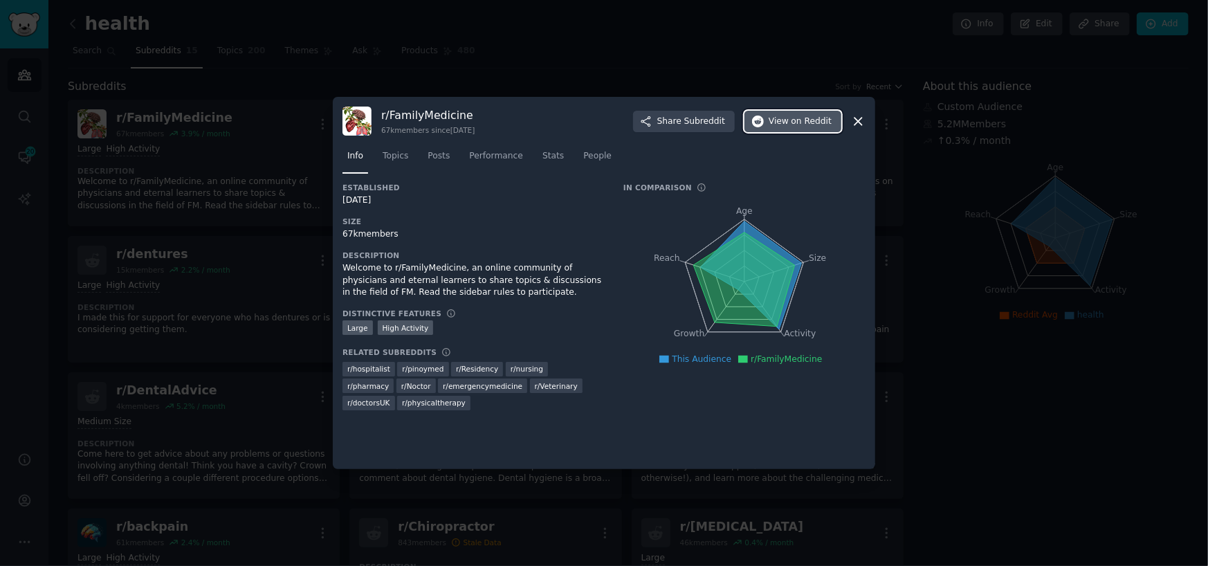
click at [807, 118] on span "on Reddit" at bounding box center [811, 122] width 40 height 12
click at [854, 118] on icon at bounding box center [858, 121] width 15 height 15
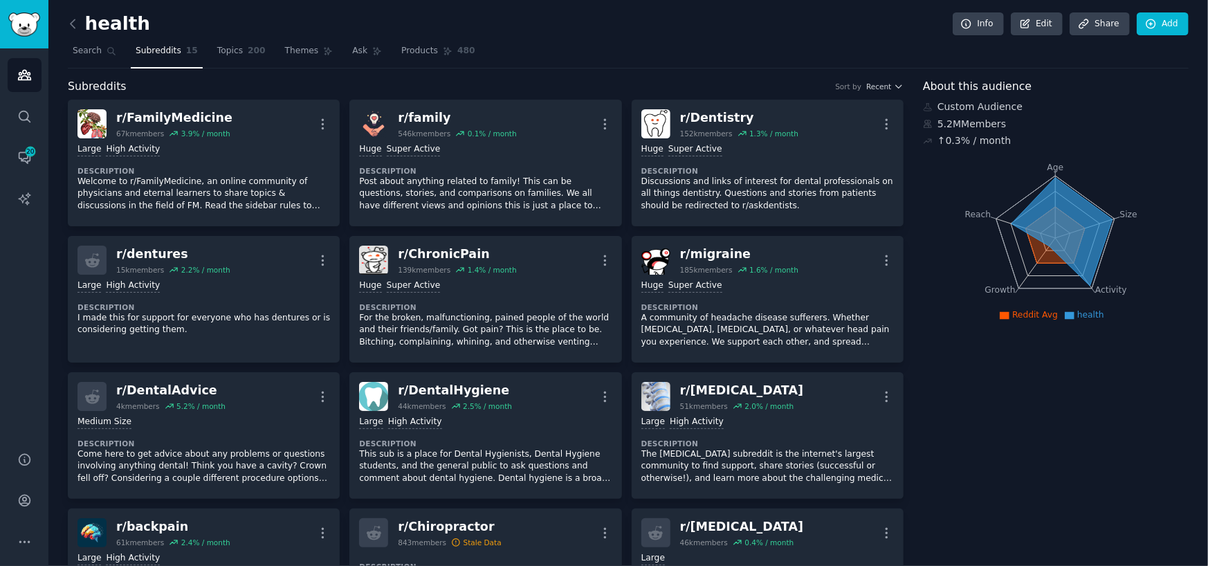
click at [82, 27] on link at bounding box center [76, 24] width 17 height 22
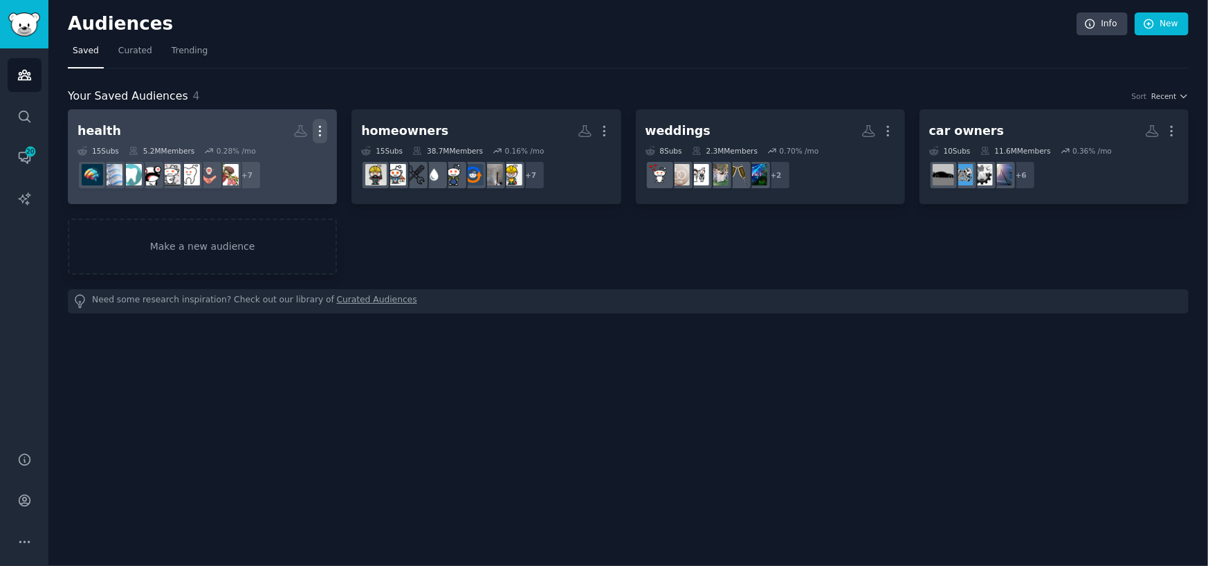
click at [320, 129] on icon "button" at bounding box center [320, 131] width 15 height 15
click at [204, 111] on link "health More View Delete 15 Sub s 5.2M Members 0.28 % /mo + 7" at bounding box center [202, 156] width 269 height 95
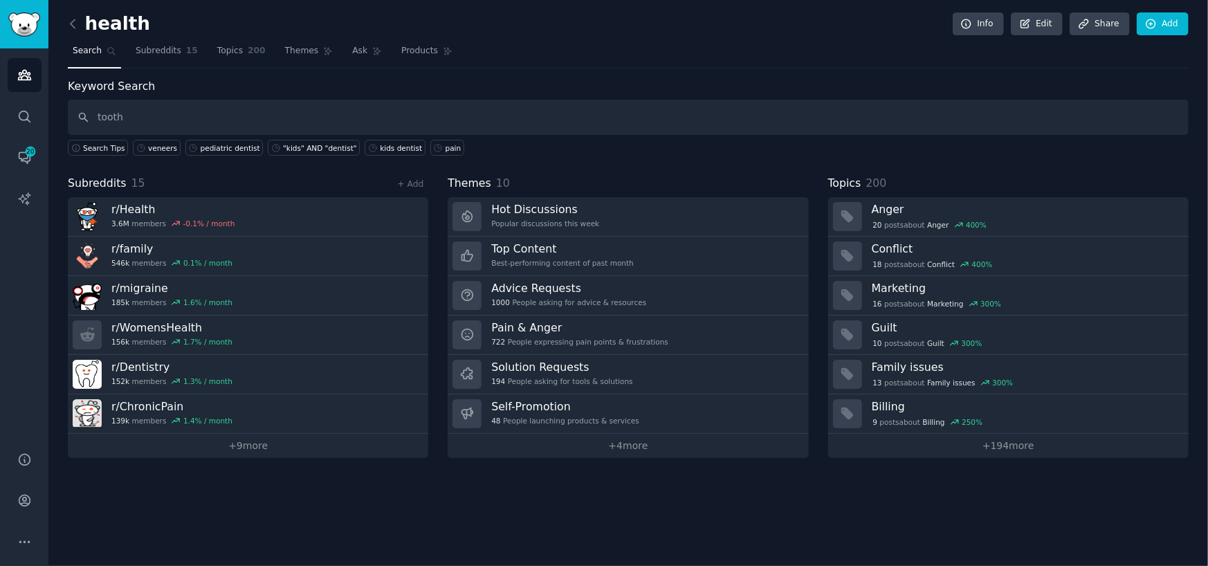
type input "tooth"
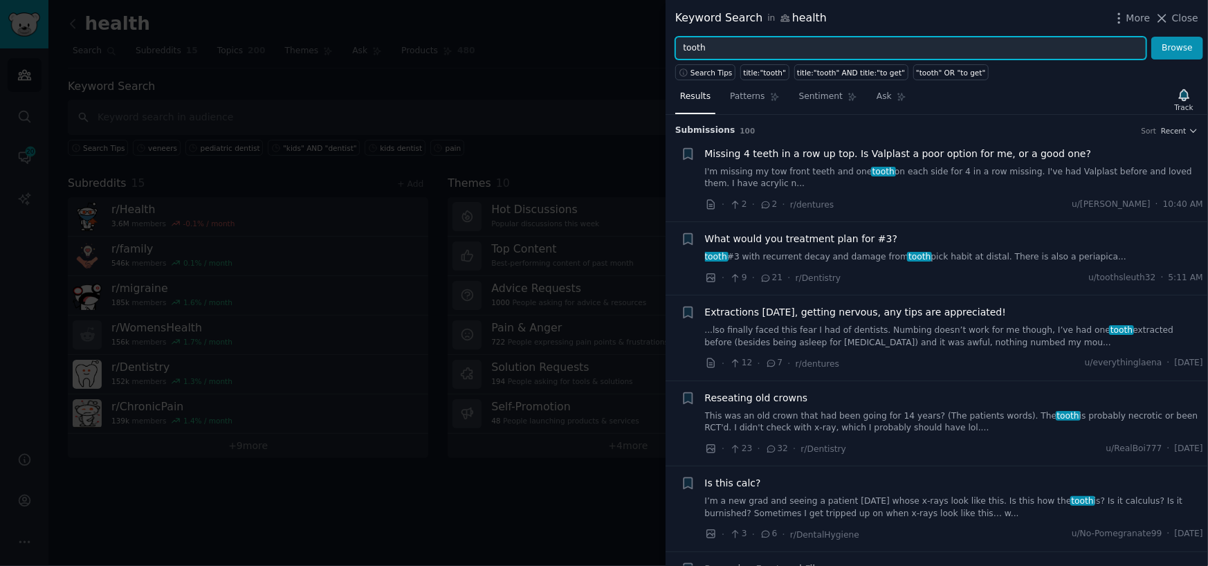
drag, startPoint x: 717, startPoint y: 52, endPoint x: 623, endPoint y: 103, distance: 107.7
click at [623, 103] on div "Keyword Search in health More Close tooth Browse Search Tips title:"tooth" titl…" at bounding box center [604, 283] width 1208 height 566
click at [1151, 37] on button "Browse" at bounding box center [1177, 49] width 52 height 24
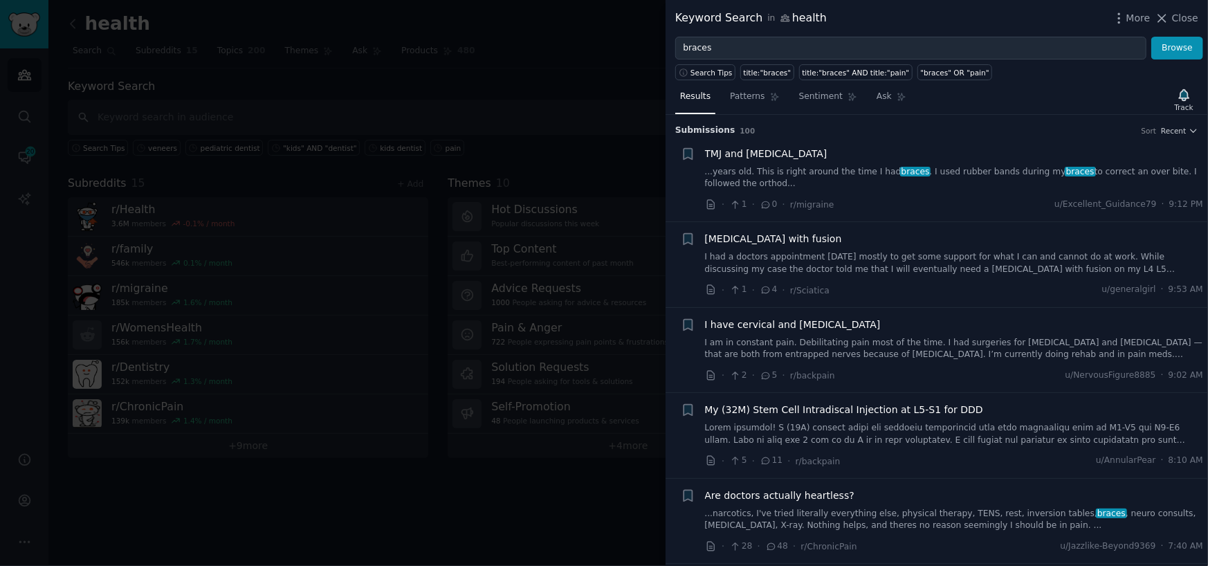
click at [783, 179] on link "...years old. This is right around the time I had braces . I used rubber bands …" at bounding box center [954, 178] width 499 height 24
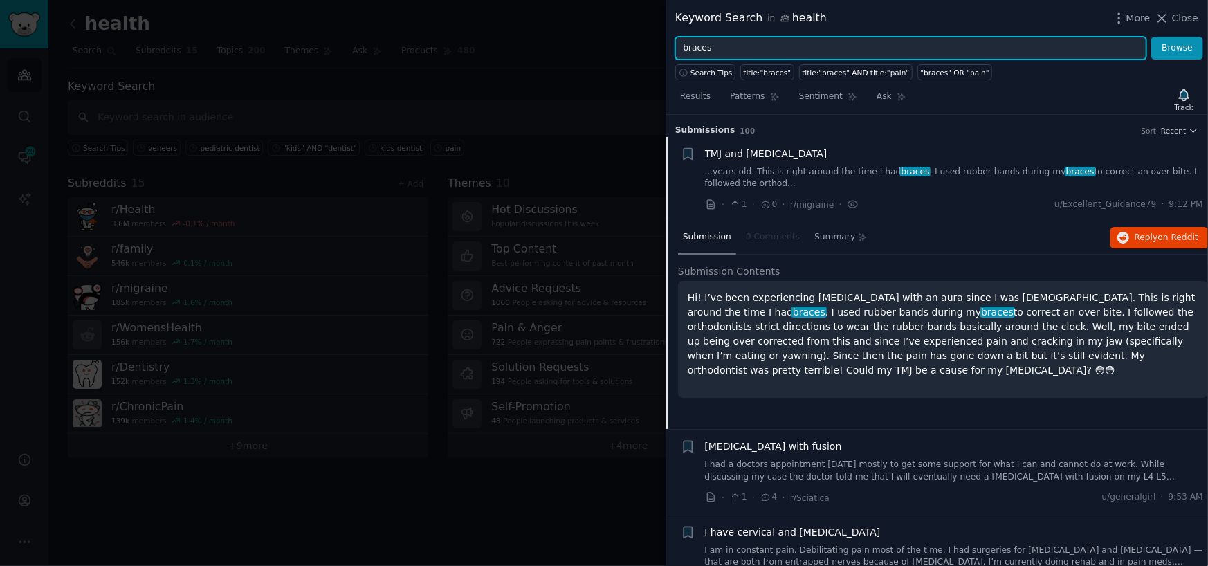
drag, startPoint x: 695, startPoint y: 58, endPoint x: 549, endPoint y: 62, distance: 146.7
click at [551, 60] on div "Keyword Search in health More Close braces Browse Search Tips title:"braces" ti…" at bounding box center [604, 283] width 1208 height 566
type input "crowns"
click at [1151, 37] on button "Browse" at bounding box center [1177, 49] width 52 height 24
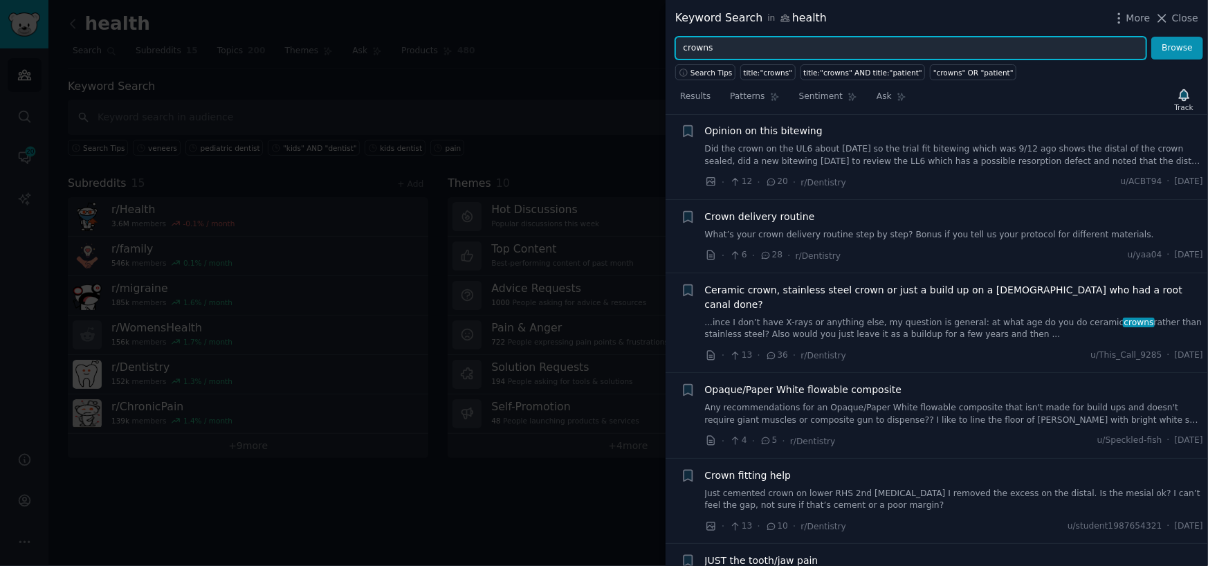
scroll to position [553, 0]
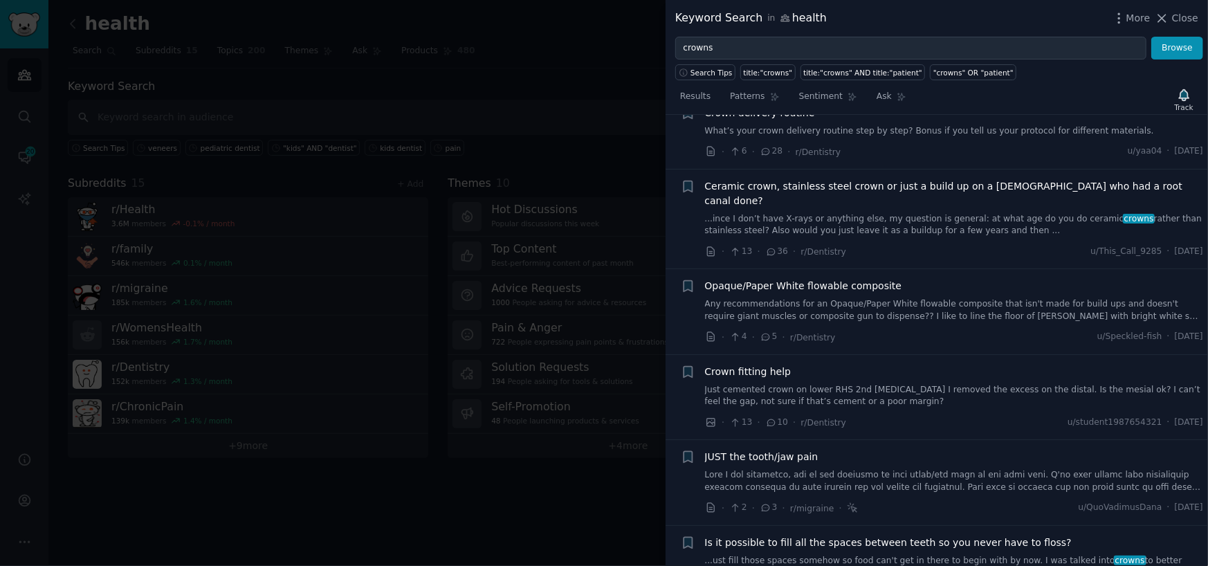
click at [504, 65] on div at bounding box center [604, 283] width 1208 height 566
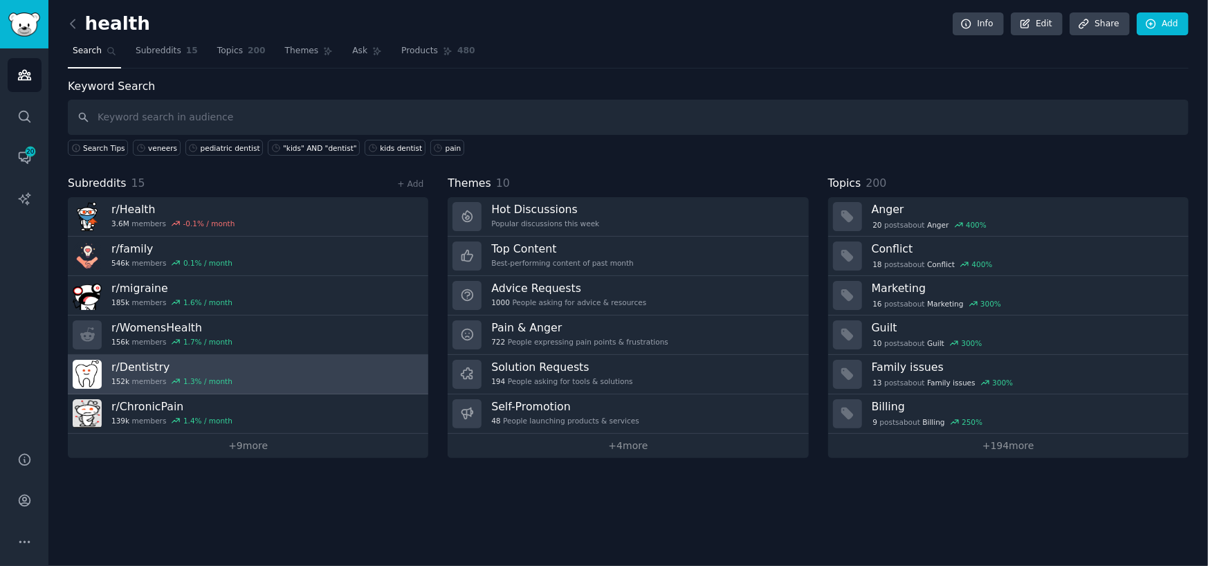
click at [262, 379] on link "r/ Dentistry 152k members 1.3 % / month" at bounding box center [248, 374] width 360 height 39
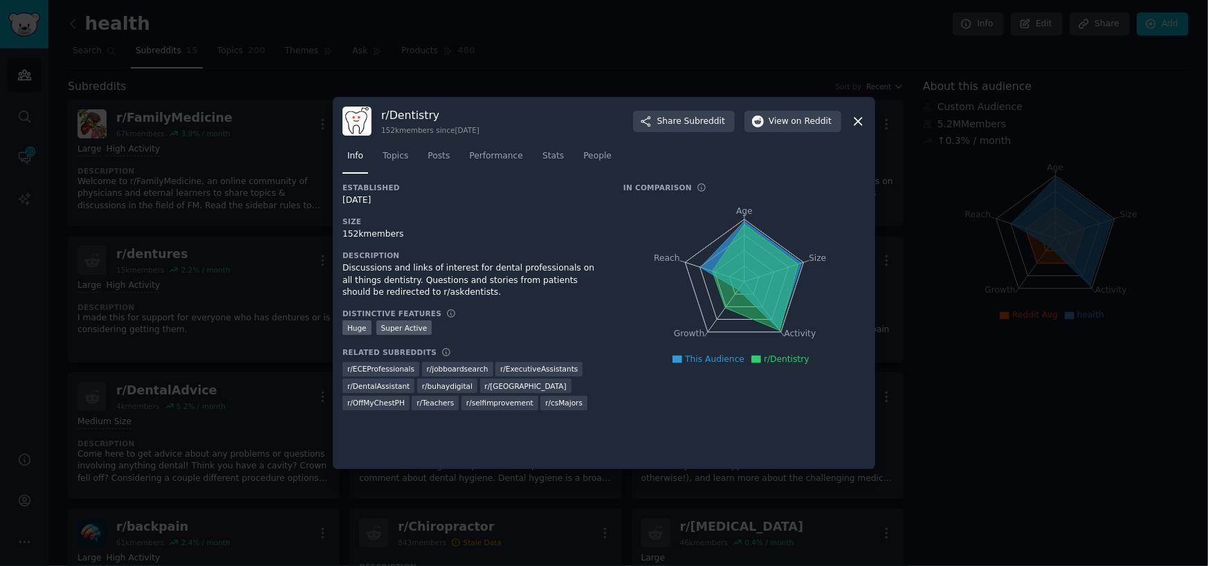
click at [856, 119] on icon at bounding box center [858, 122] width 8 height 8
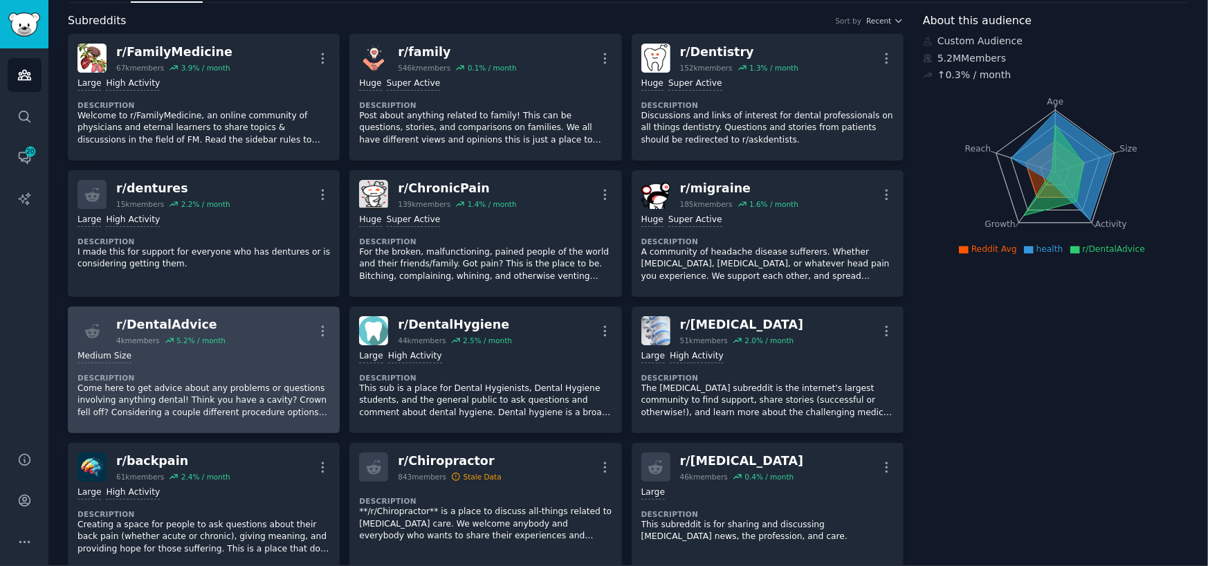
scroll to position [69, 0]
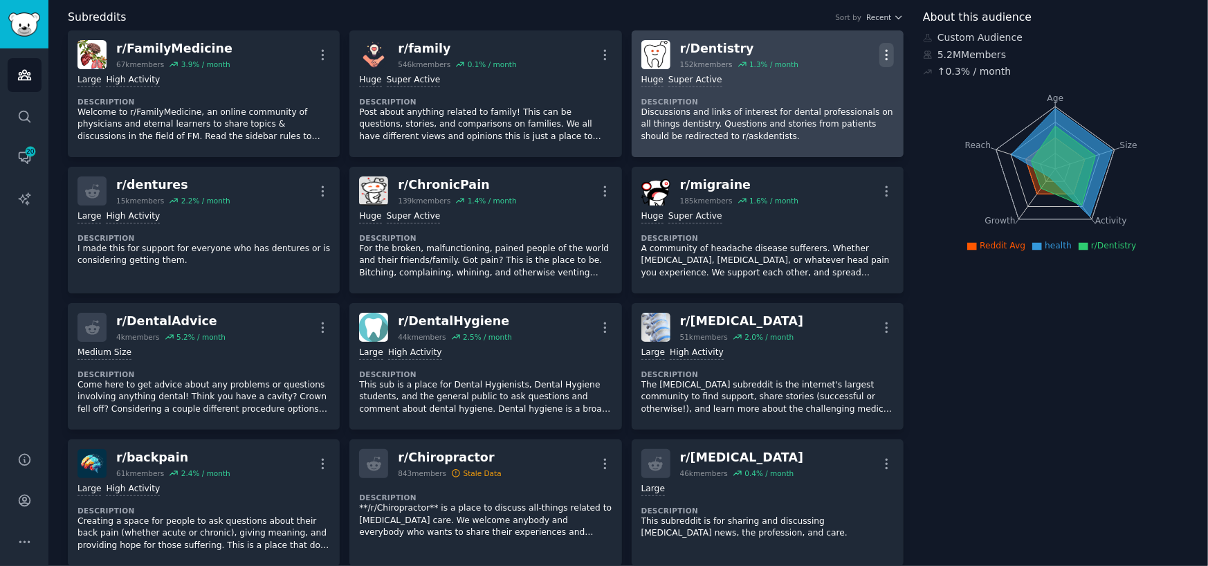
click at [886, 58] on icon "button" at bounding box center [886, 55] width 1 height 10
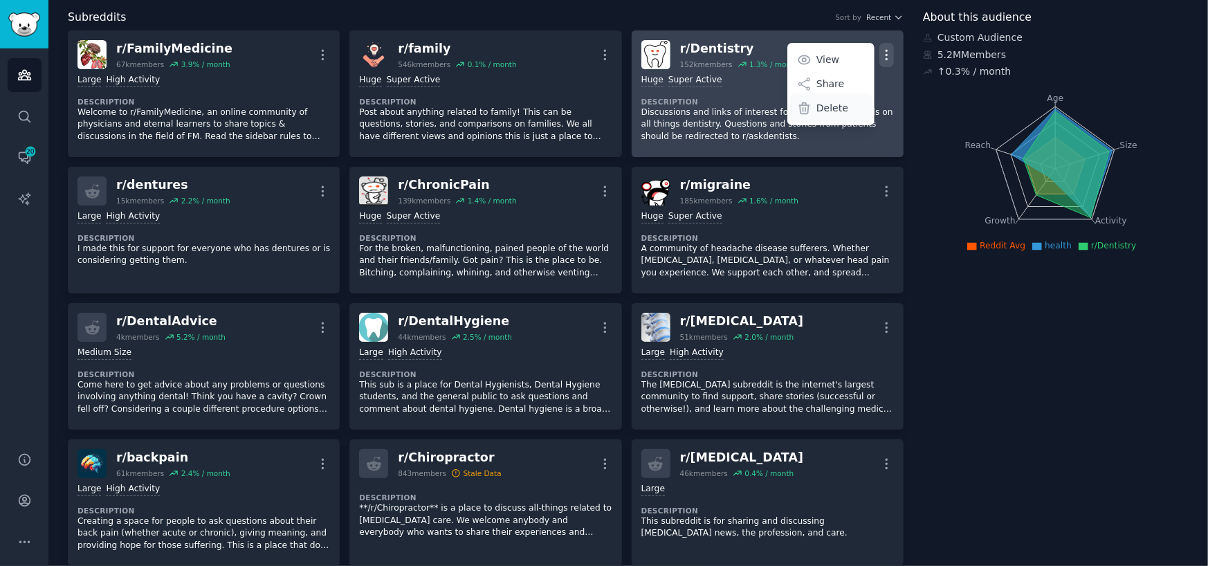
click at [830, 109] on p "Delete" at bounding box center [832, 108] width 32 height 15
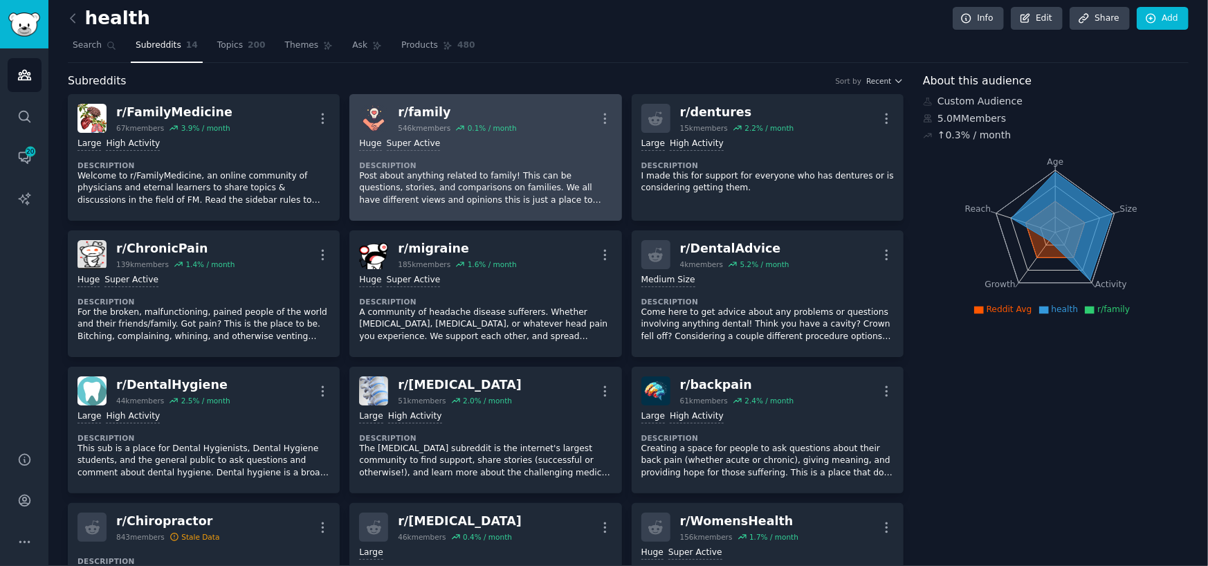
scroll to position [0, 0]
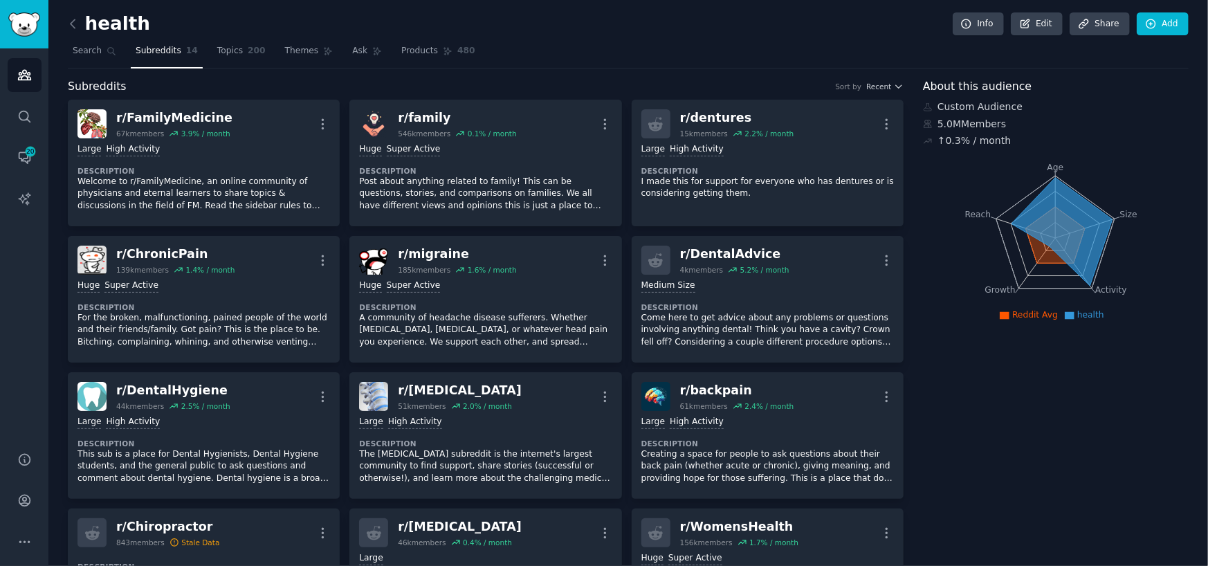
click at [95, 27] on h2 "health" at bounding box center [109, 24] width 82 height 22
click at [75, 27] on icon at bounding box center [73, 23] width 4 height 8
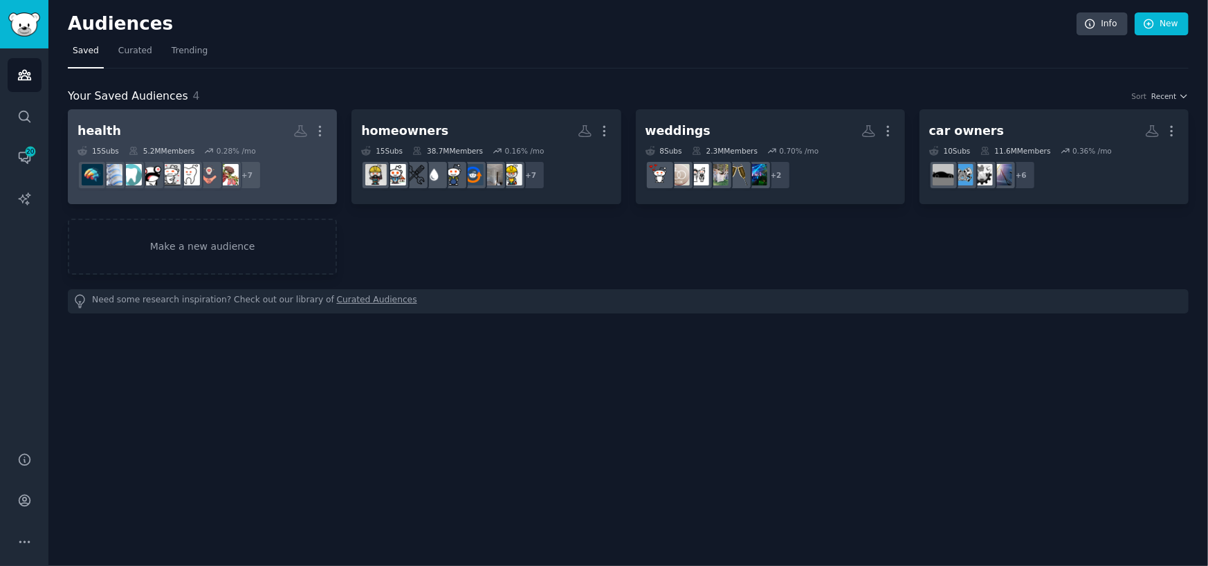
click at [229, 131] on h2 "health Custom Audience More" at bounding box center [202, 131] width 250 height 24
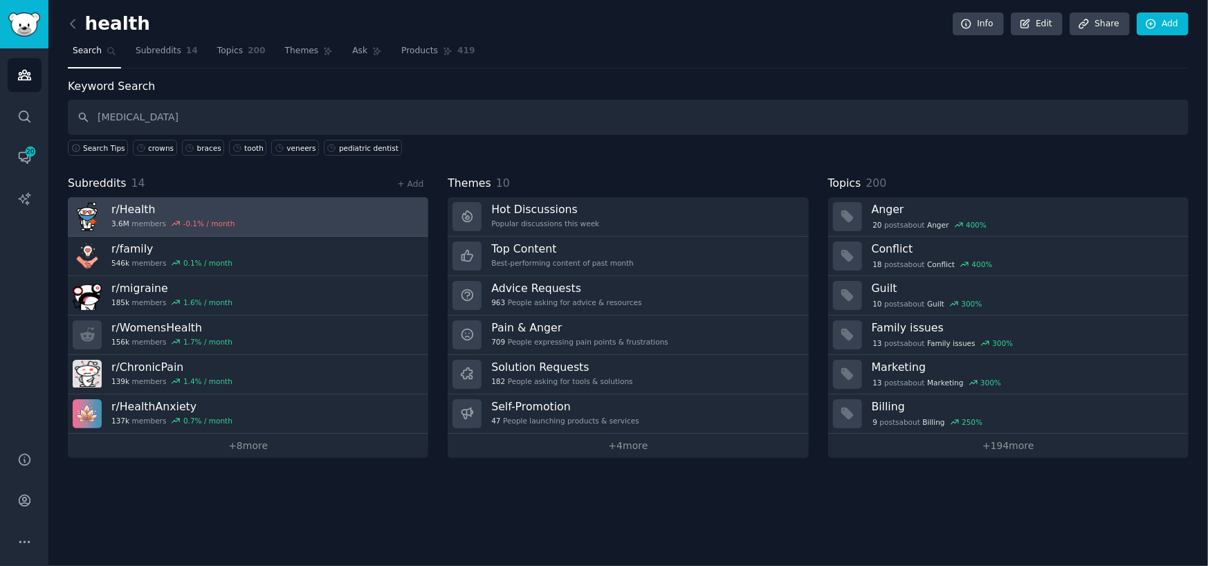
type input "[MEDICAL_DATA]"
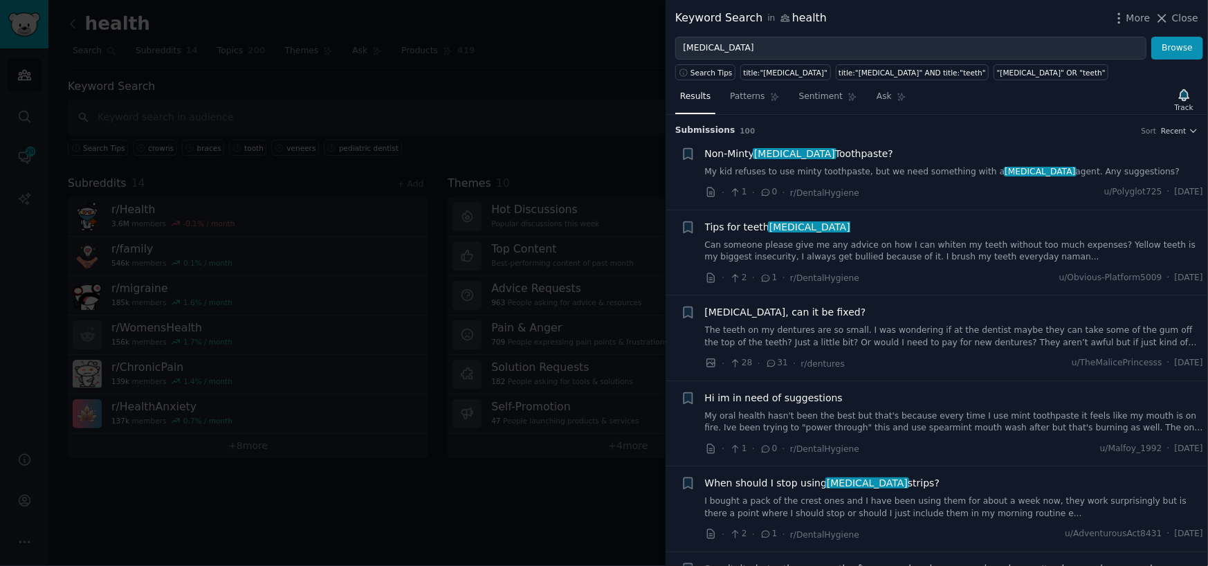
click at [852, 162] on div "Non-Minty [MEDICAL_DATA] Toothpaste? My kid refuses to use minty toothpaste, bu…" at bounding box center [954, 163] width 499 height 32
click at [845, 173] on link "My kid refuses to use minty toothpaste, but we need something with a [MEDICAL_D…" at bounding box center [954, 172] width 499 height 12
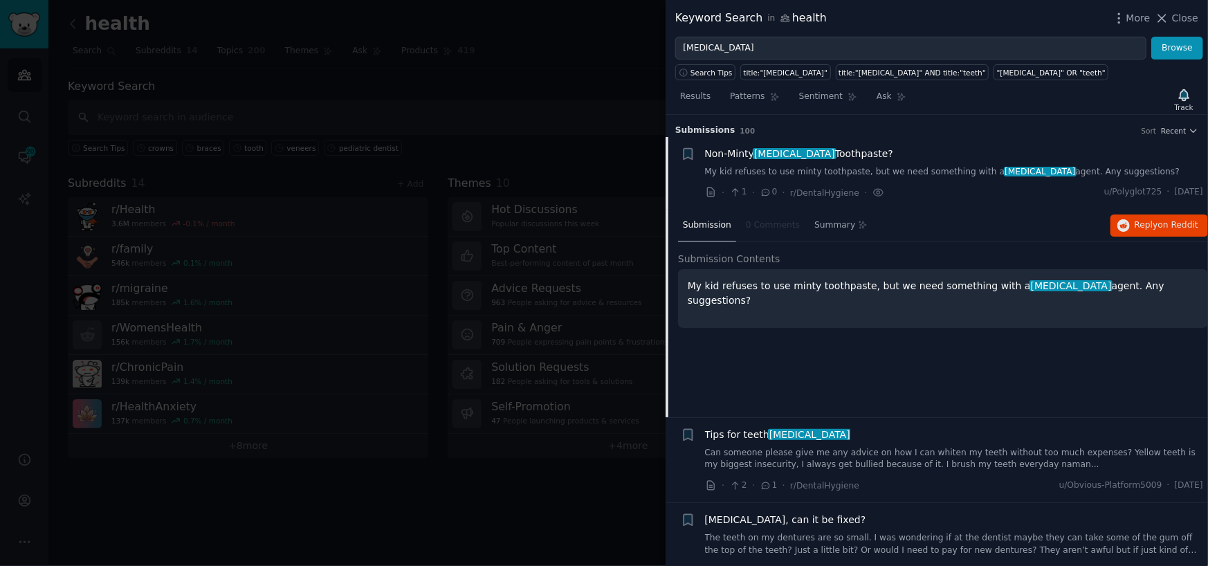
scroll to position [21, 0]
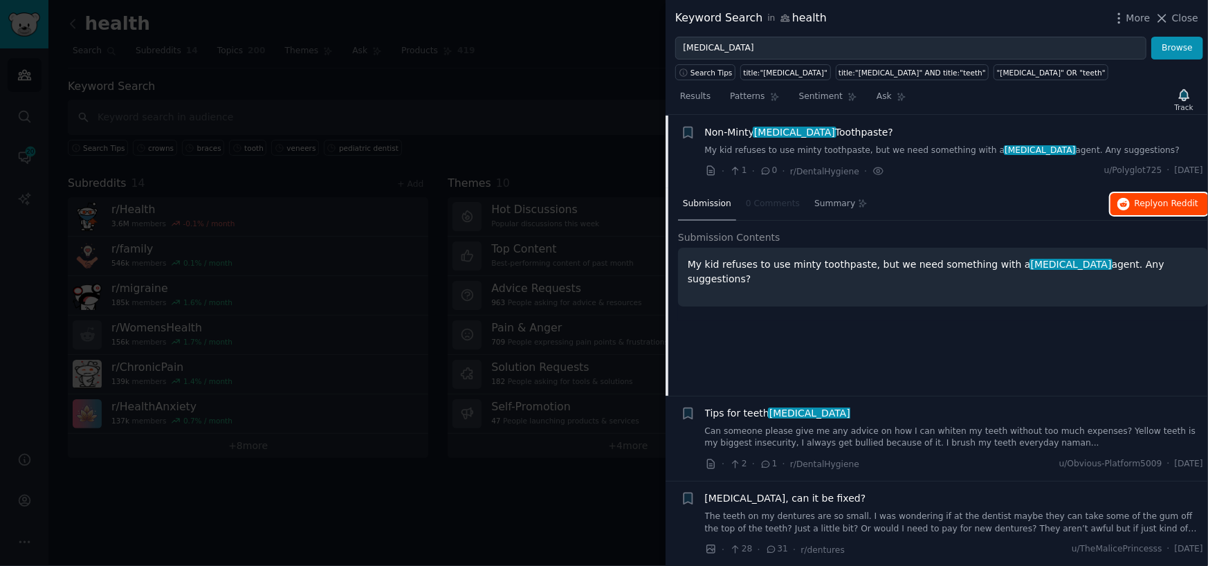
click at [1150, 199] on span "Reply on Reddit" at bounding box center [1167, 204] width 64 height 12
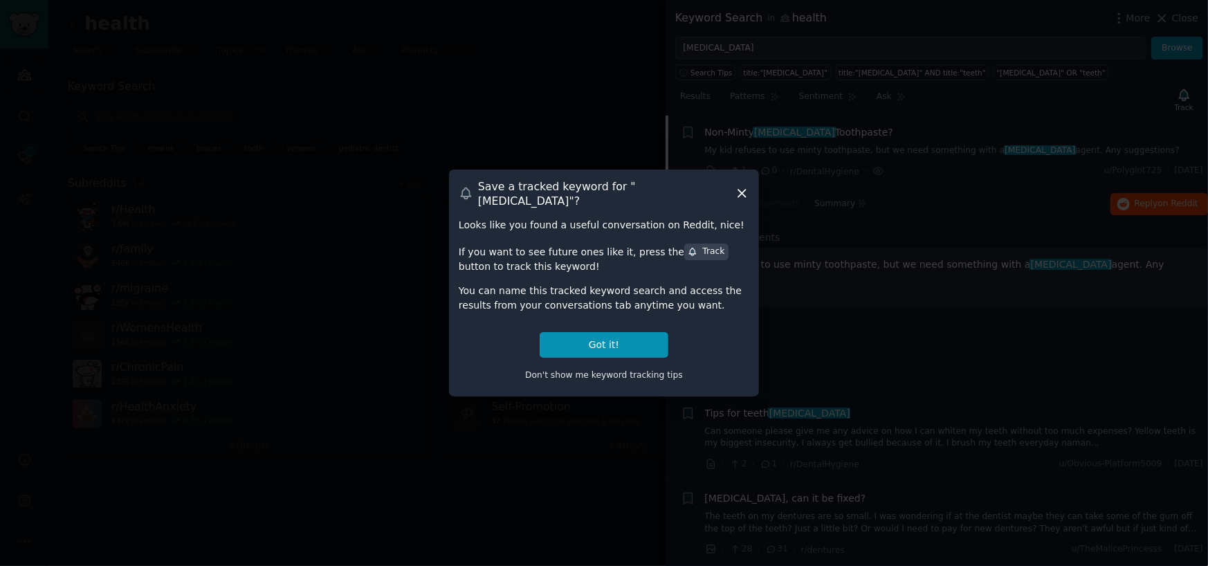
drag, startPoint x: 740, startPoint y: 191, endPoint x: 720, endPoint y: 181, distance: 22.6
click at [740, 190] on icon at bounding box center [742, 193] width 15 height 15
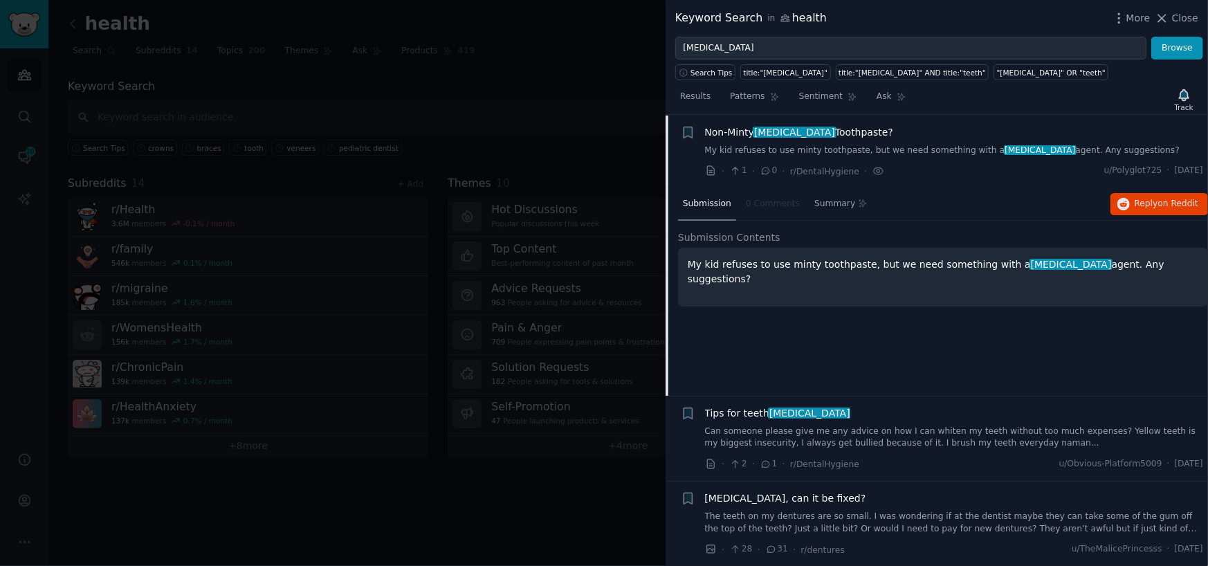
click at [83, 25] on div at bounding box center [604, 283] width 1208 height 566
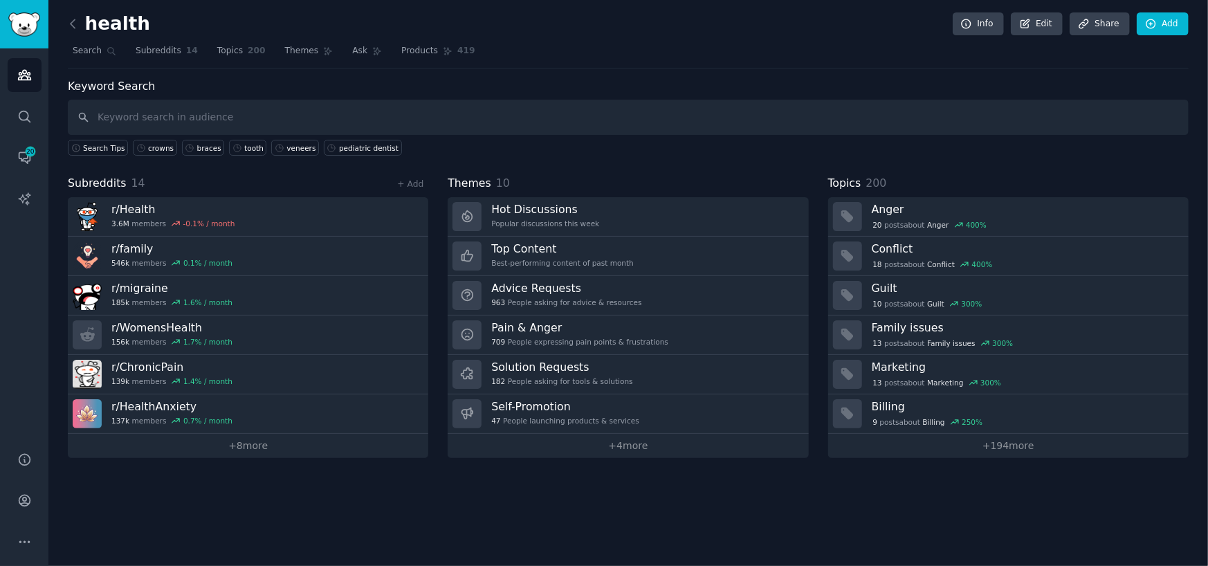
click at [76, 24] on icon at bounding box center [73, 24] width 15 height 15
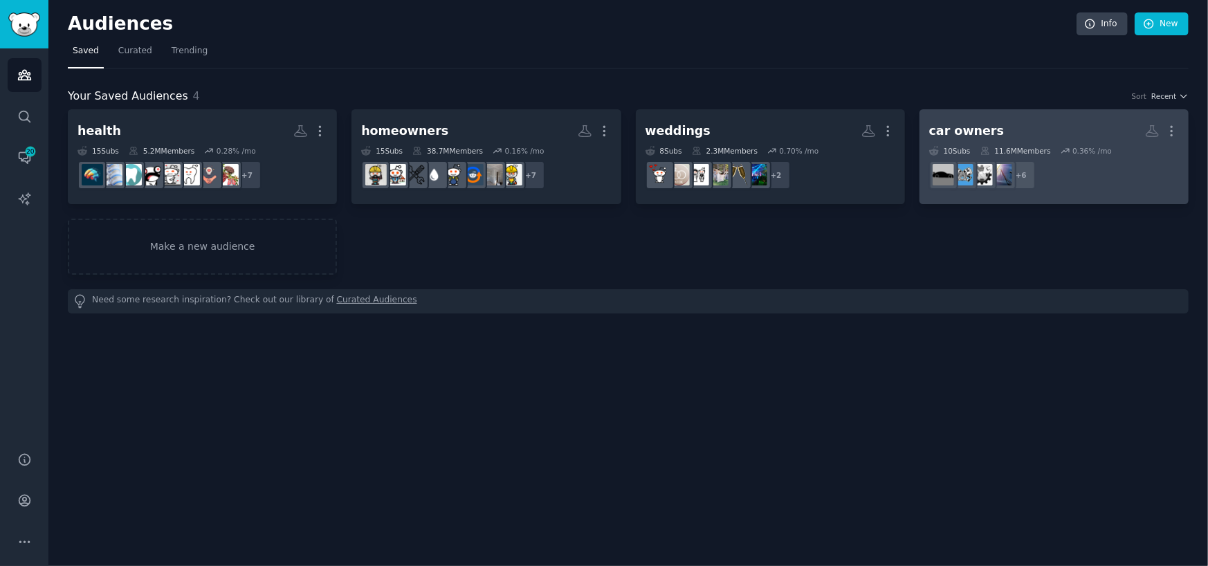
click at [969, 117] on link "car owners More 10 Sub s 11.6M Members 0.36 % /mo + 6" at bounding box center [1053, 156] width 269 height 95
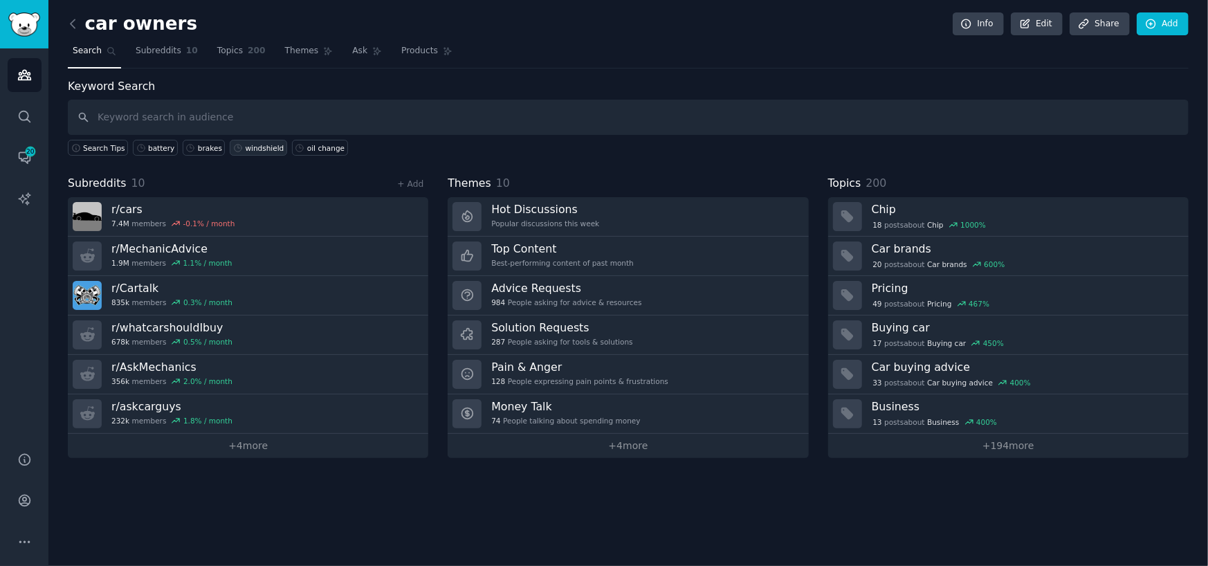
click at [246, 144] on div "windshield" at bounding box center [264, 148] width 39 height 10
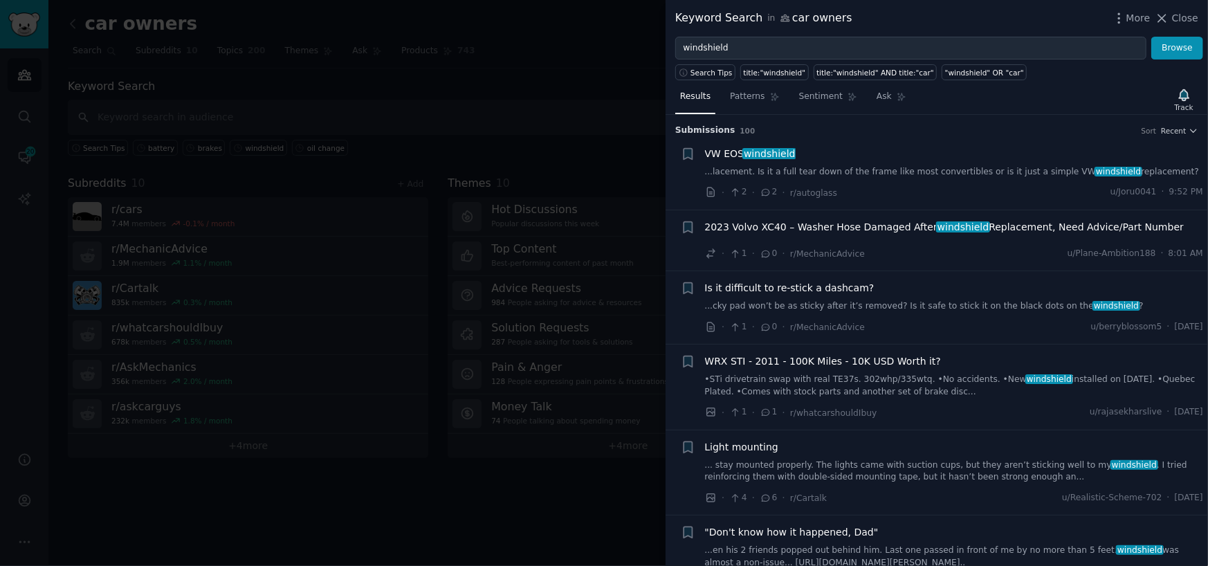
click at [829, 178] on div "VW EOS windshield ...lacement. Is it a full tear down of the frame like most co…" at bounding box center [954, 173] width 499 height 53
click at [831, 170] on link "...lacement. Is it a full tear down of the frame like most convertibles or is i…" at bounding box center [954, 172] width 499 height 12
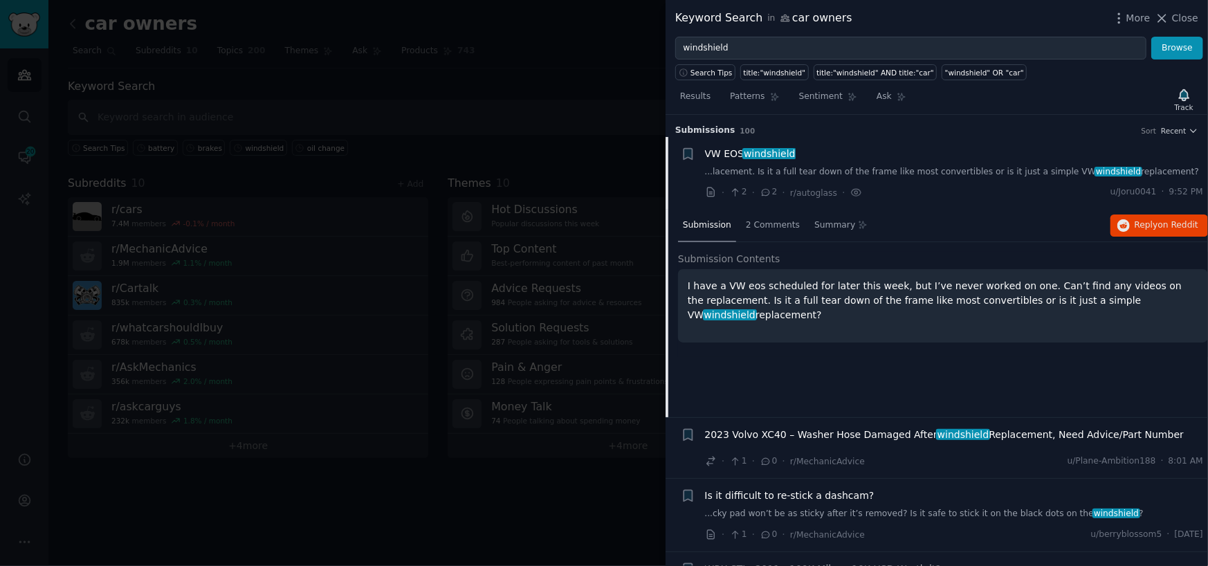
scroll to position [21, 0]
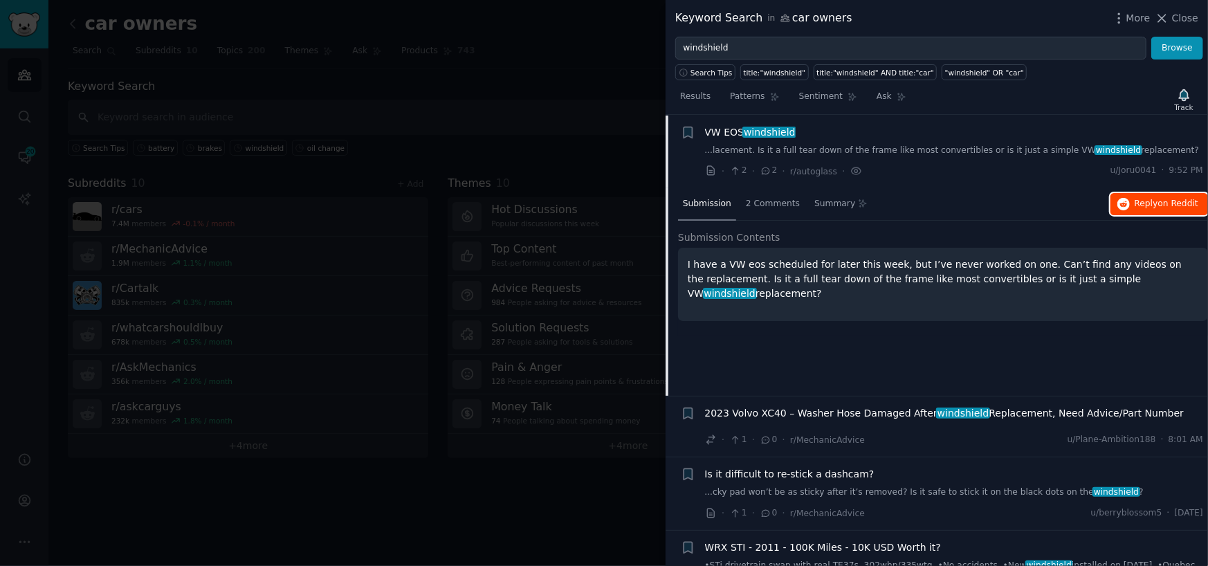
click at [1134, 210] on button "Reply on Reddit" at bounding box center [1159, 204] width 98 height 22
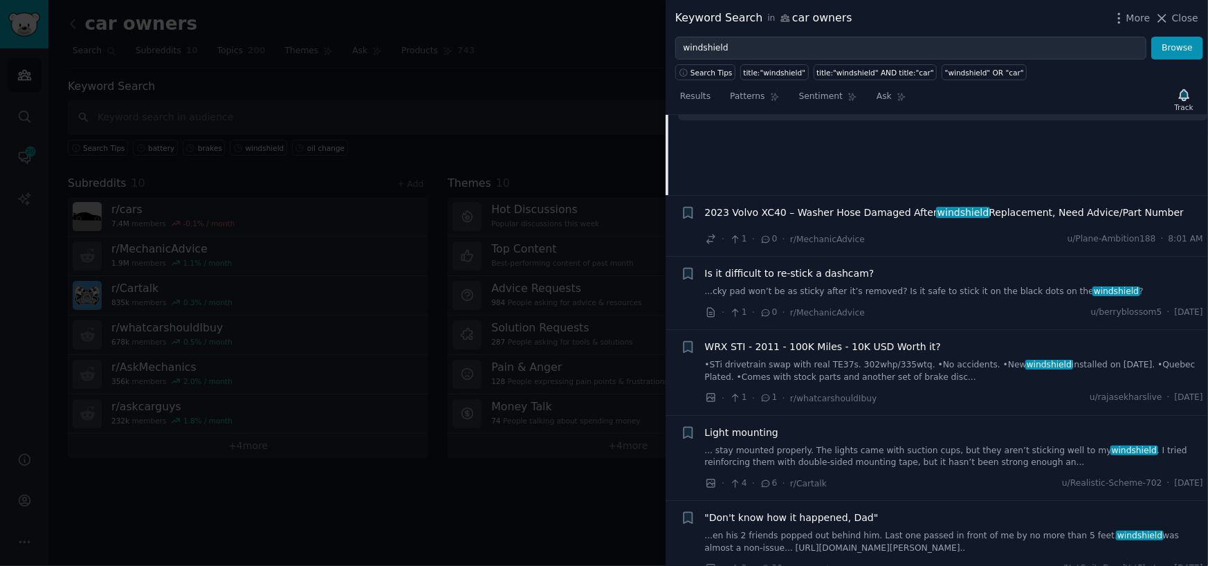
scroll to position [229, 0]
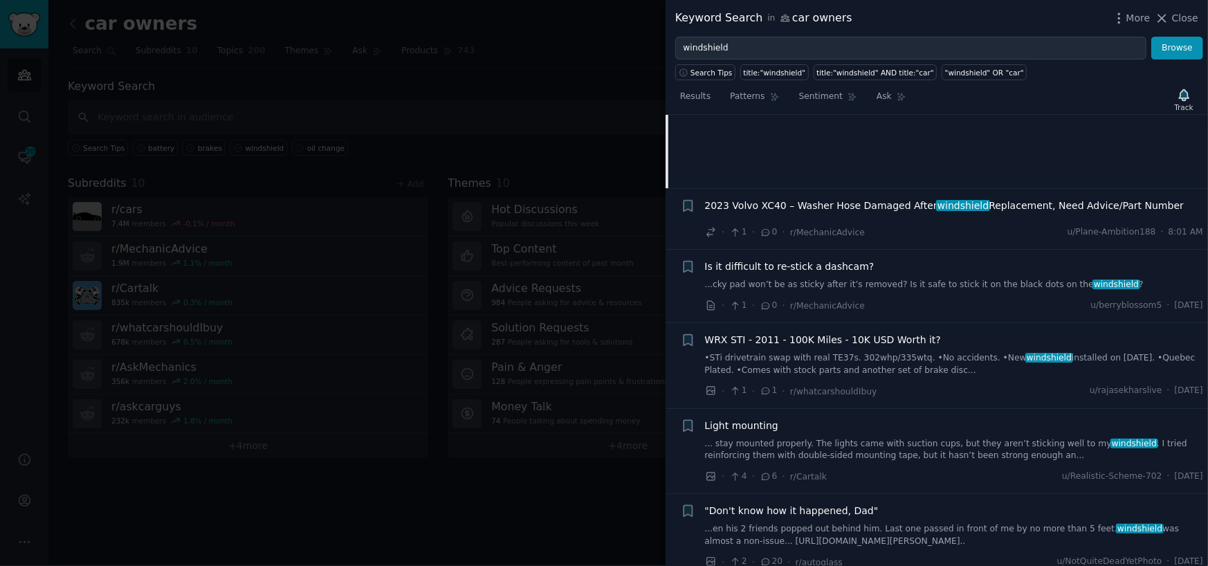
click at [867, 446] on link "... stay mounted properly. The lights came with suction cups, but they aren’t s…" at bounding box center [954, 450] width 499 height 24
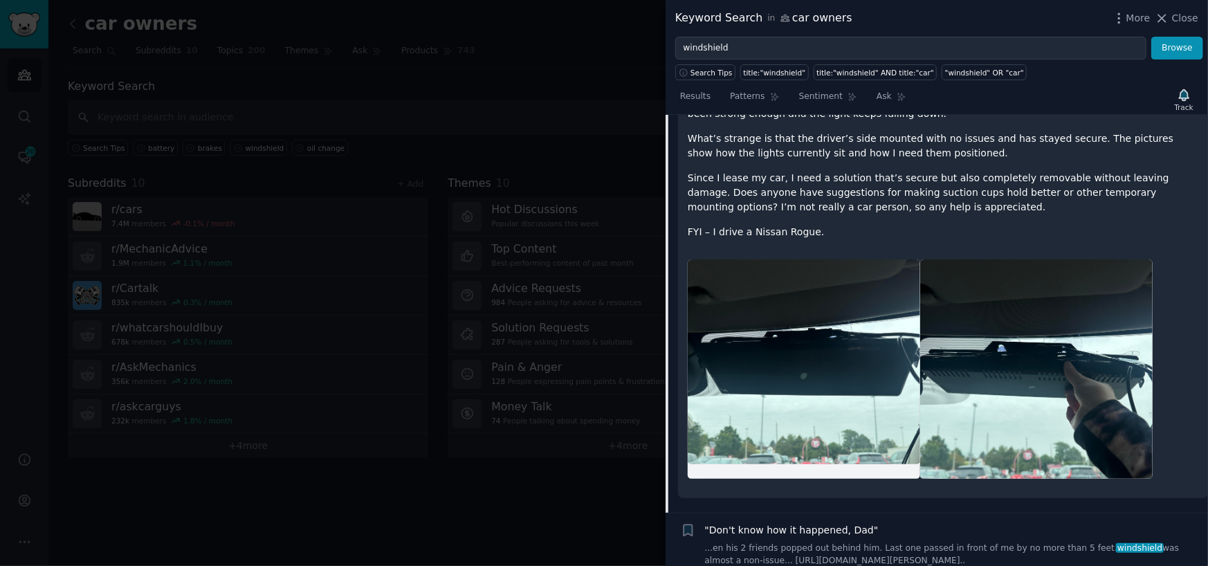
scroll to position [522, 0]
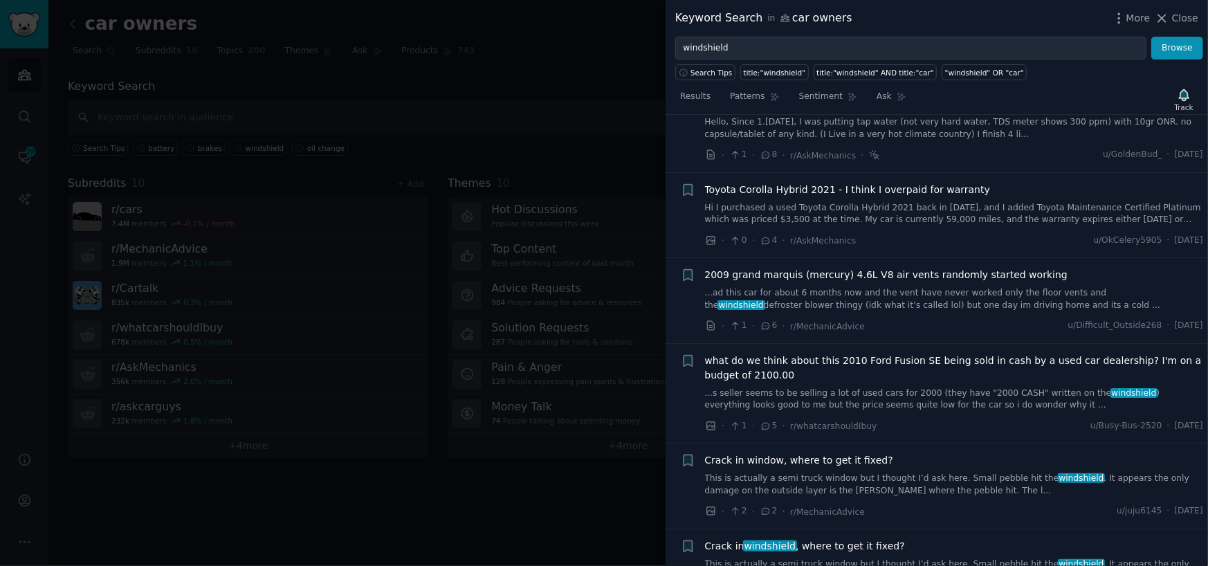
scroll to position [1007, 0]
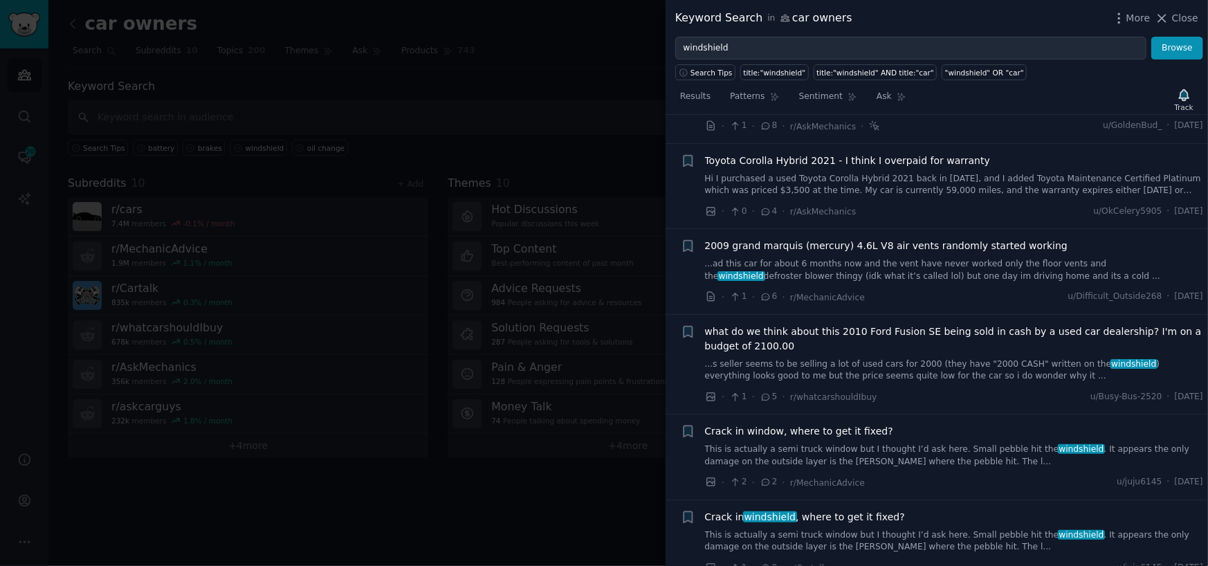
click at [798, 447] on link "This is actually a semi truck window but I thought I’d ask here. Small pebble h…" at bounding box center [954, 455] width 499 height 24
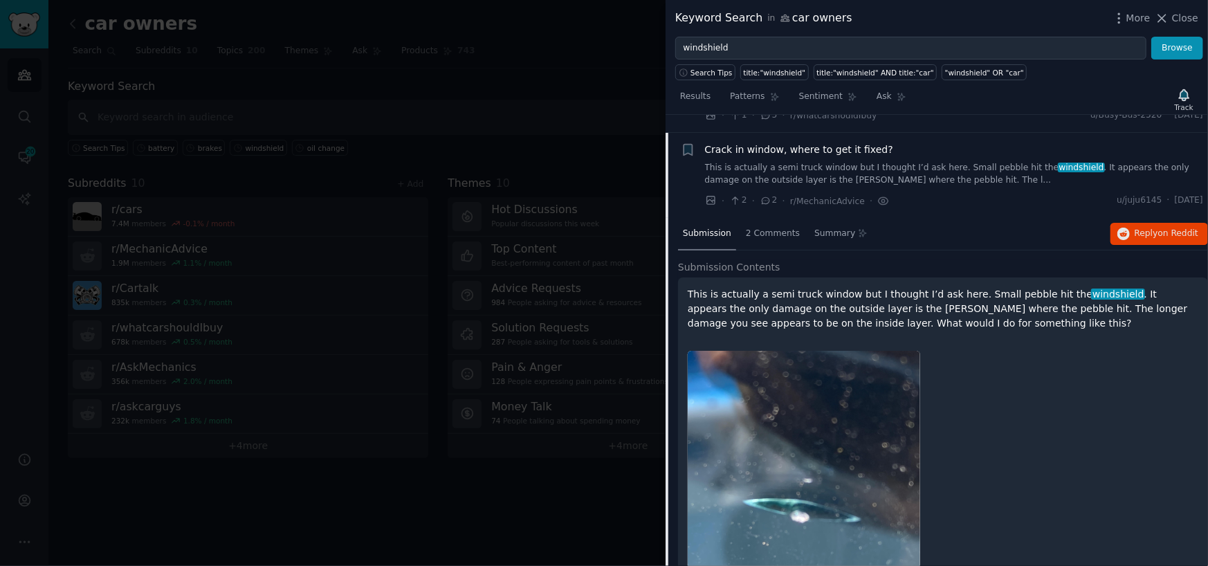
scroll to position [1097, 0]
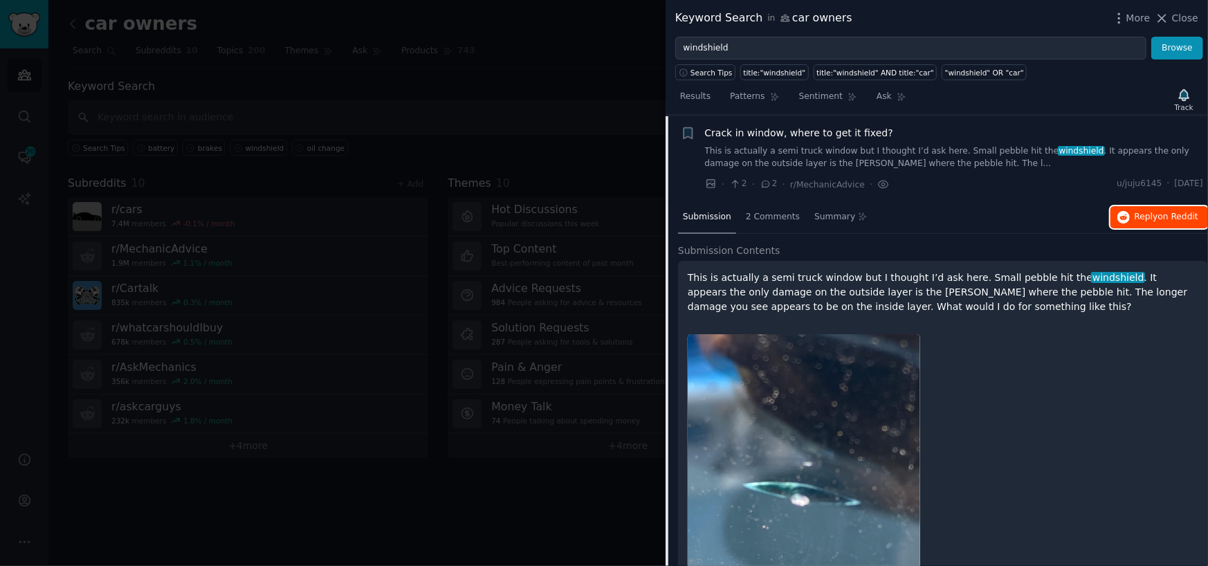
click at [1167, 214] on span "on Reddit" at bounding box center [1178, 217] width 40 height 10
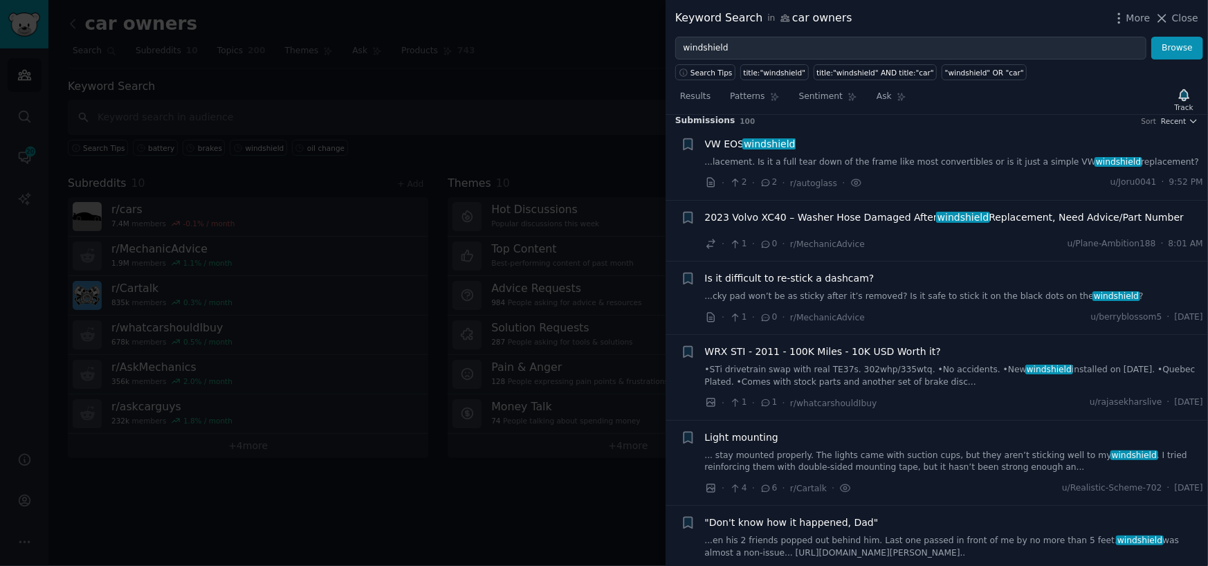
scroll to position [0, 0]
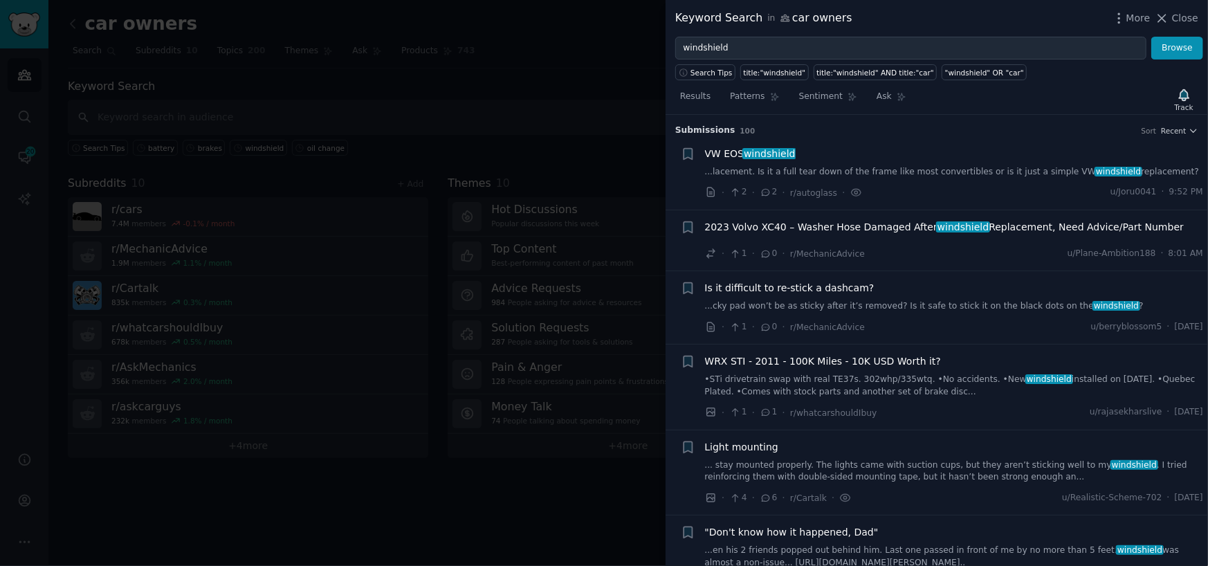
drag, startPoint x: 1185, startPoint y: 21, endPoint x: 487, endPoint y: 109, distance: 703.6
click at [1185, 21] on span "Close" at bounding box center [1185, 18] width 26 height 15
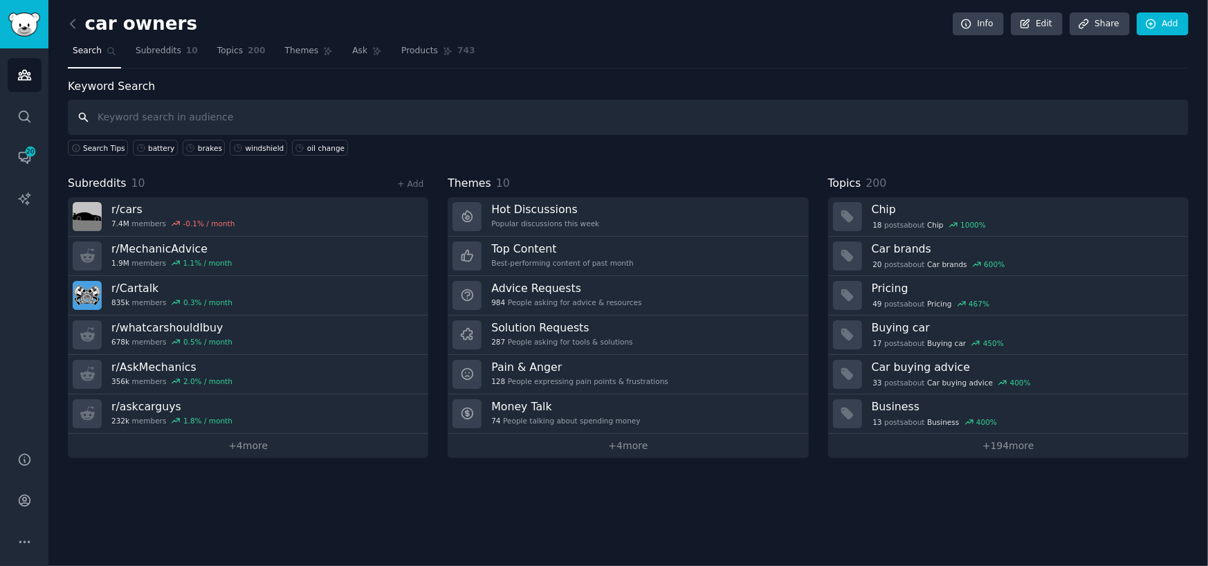
click at [228, 120] on input "text" at bounding box center [628, 117] width 1121 height 35
type input "window"
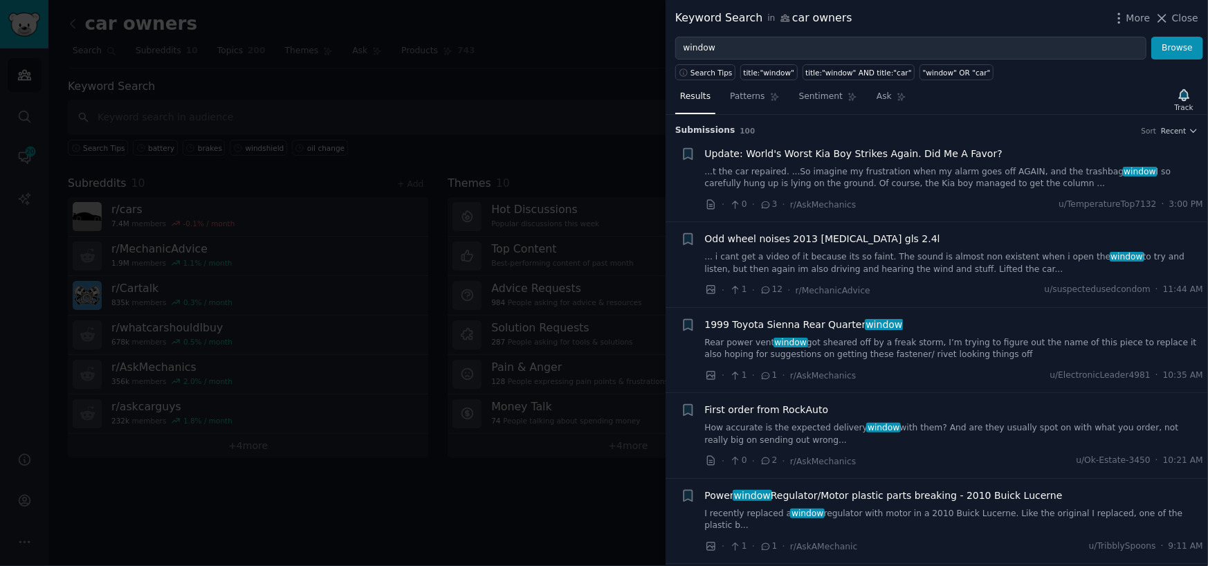
click at [874, 352] on link "Rear power vent window got sheared off by a freak storm, I’m trying to figure o…" at bounding box center [954, 349] width 499 height 24
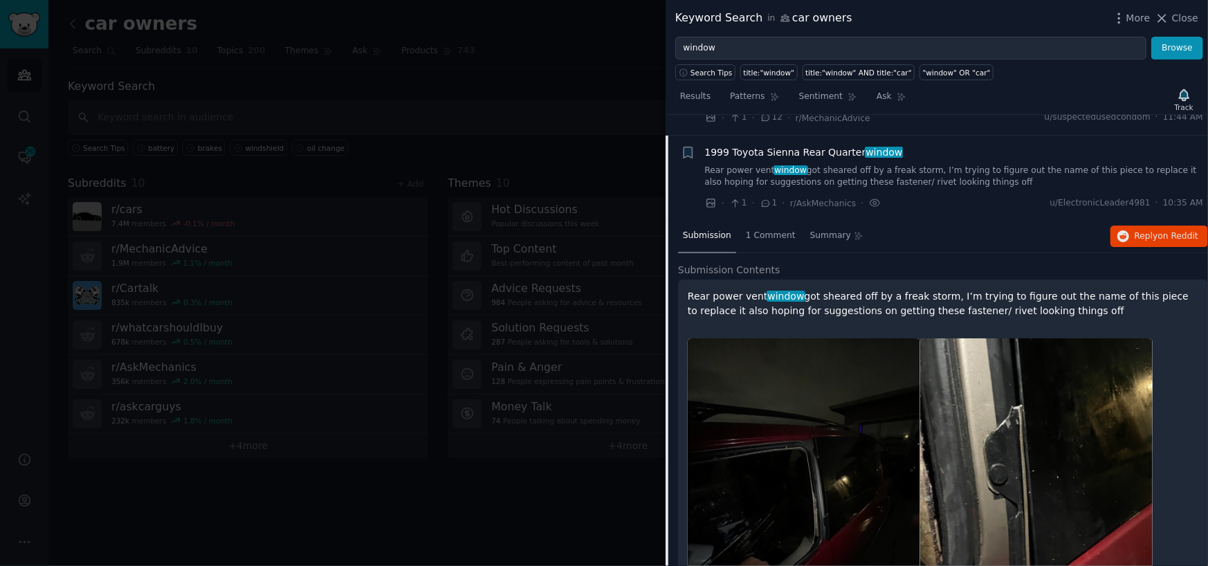
scroll to position [192, 0]
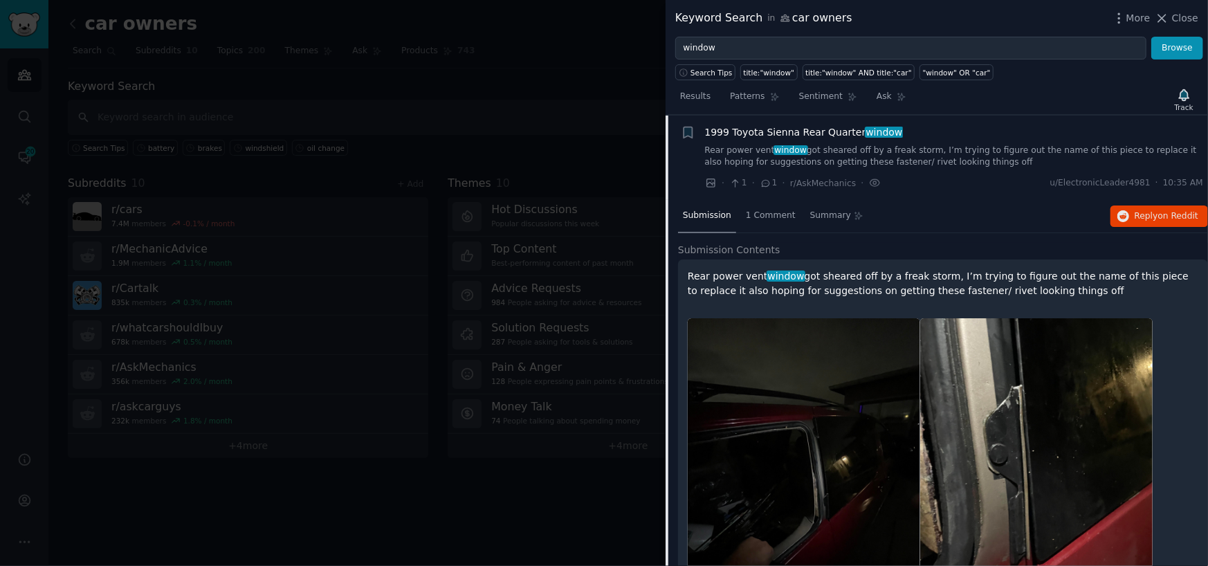
click at [870, 326] on div at bounding box center [804, 473] width 232 height 310
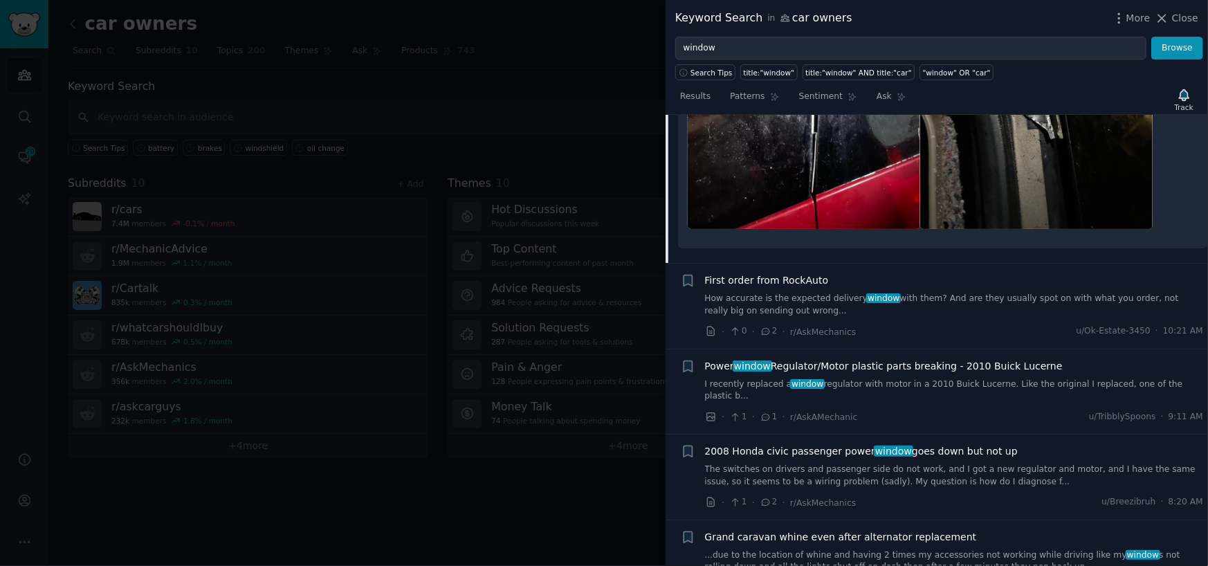
scroll to position [953, 0]
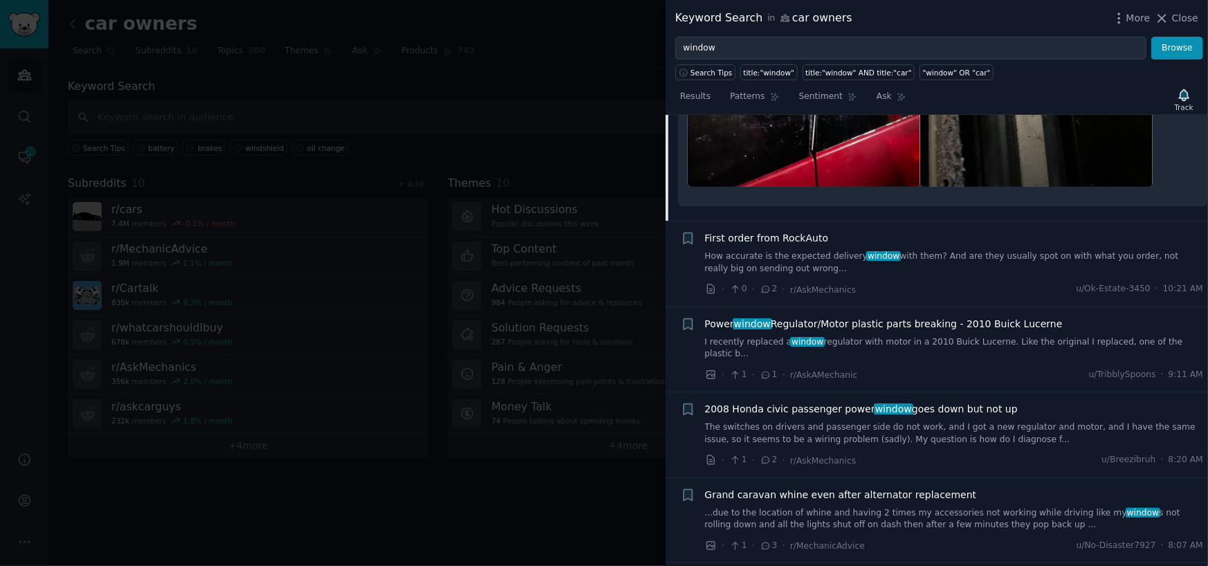
click at [888, 324] on span "Power window Regulator/Motor plastic parts breaking - 2010 Buick Lucerne" at bounding box center [884, 324] width 358 height 15
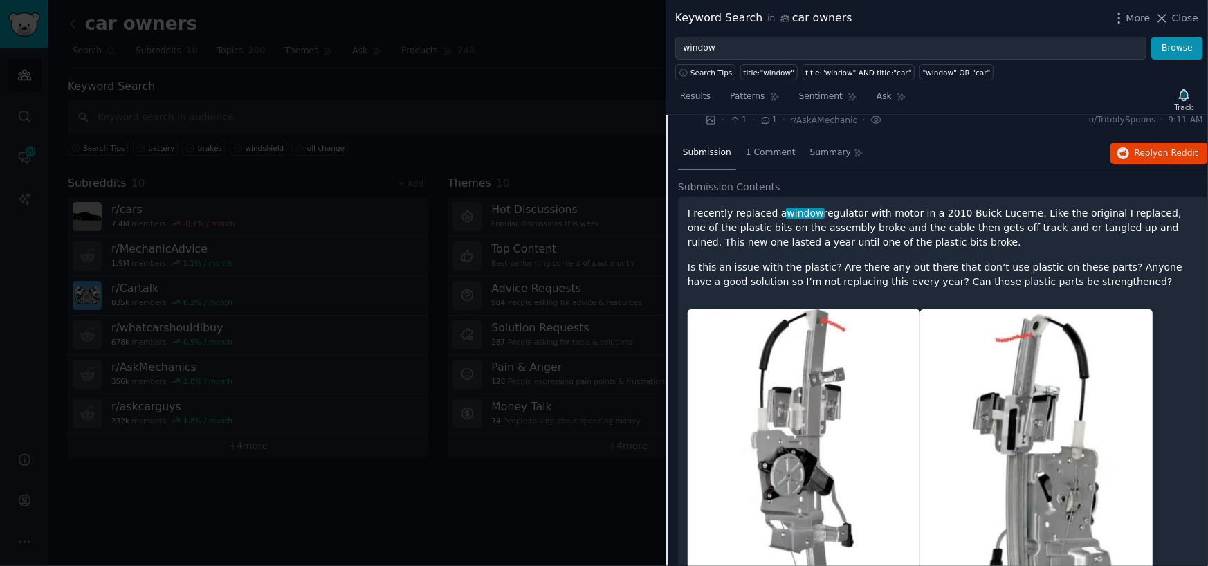
scroll to position [363, 0]
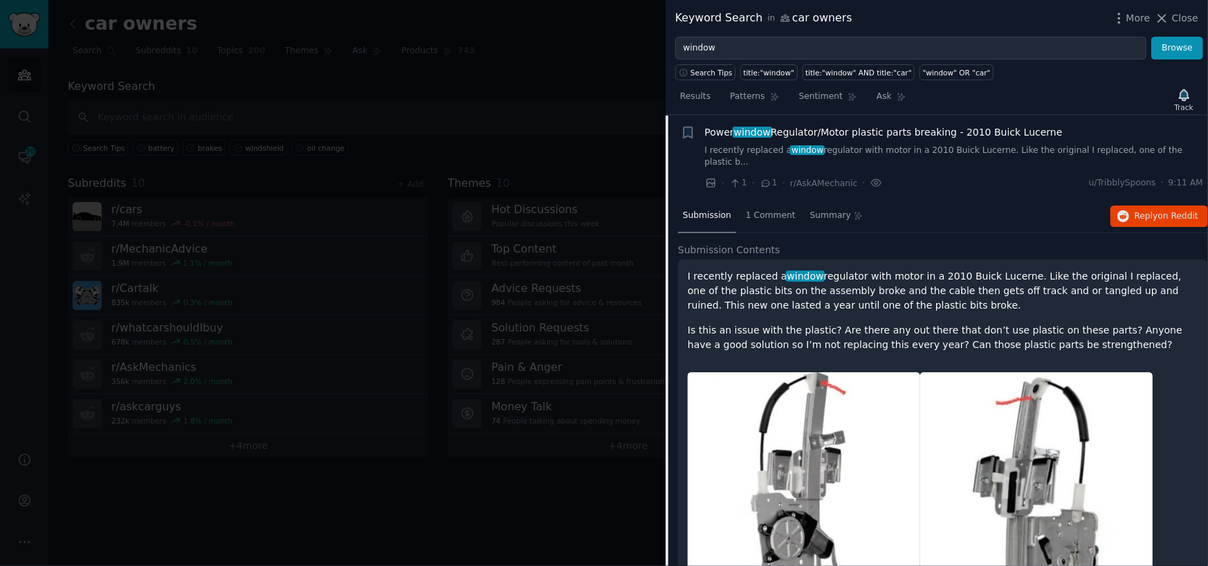
click at [608, 96] on div at bounding box center [604, 283] width 1208 height 566
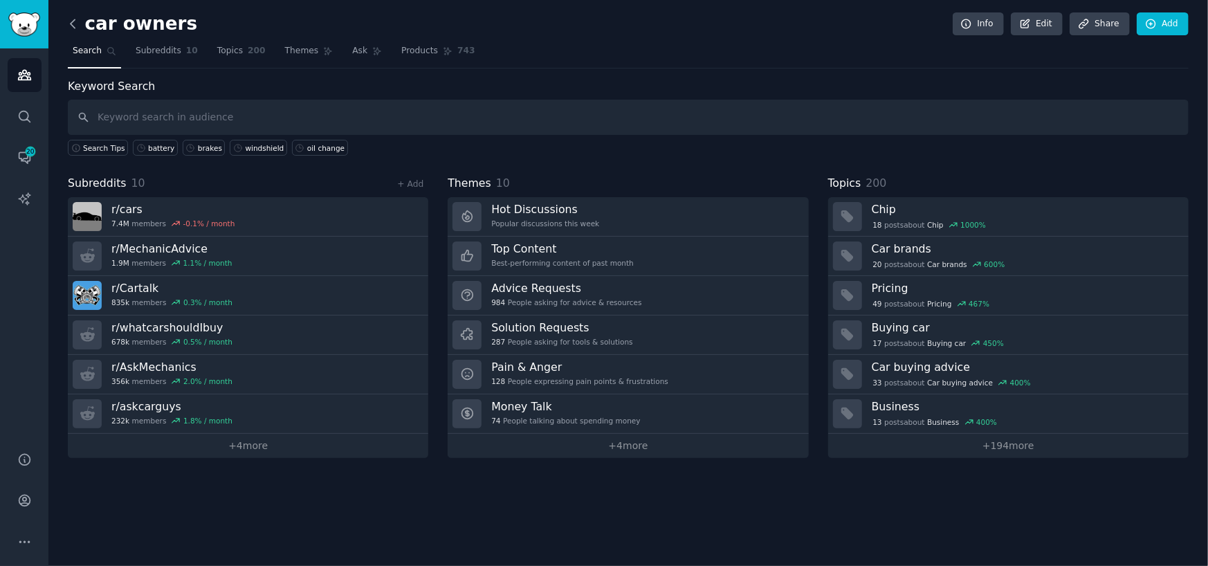
click at [75, 21] on icon at bounding box center [73, 24] width 15 height 15
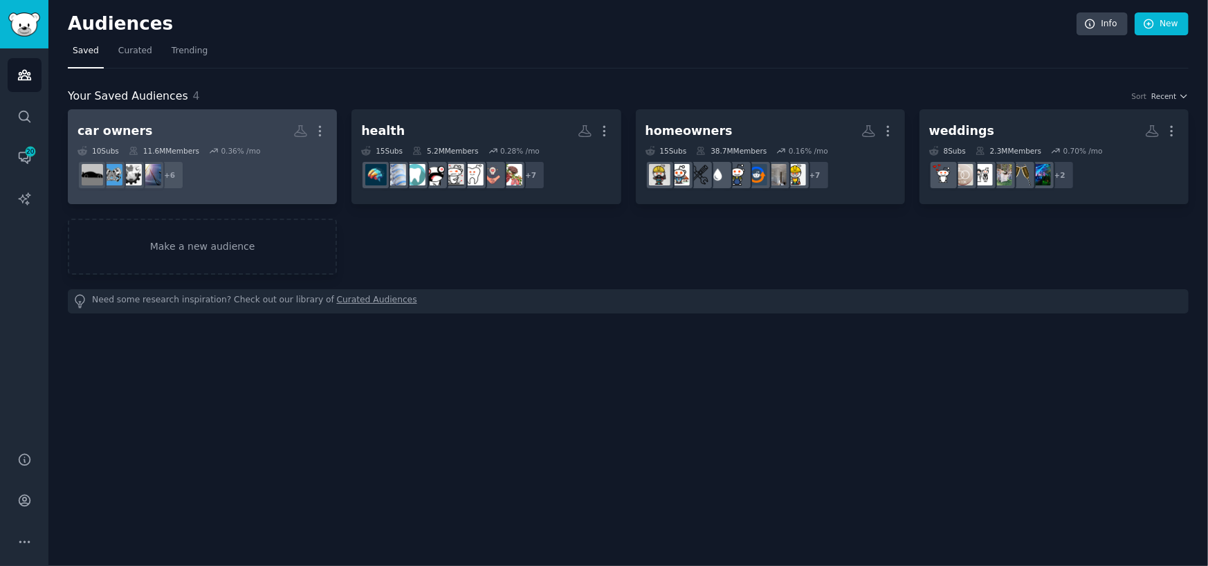
click at [243, 161] on dd "r/carbuying, r/askcarguys, r/MechanicAdvice, r/AskMechanics, r/UsedCars, r/what…" at bounding box center [202, 175] width 250 height 39
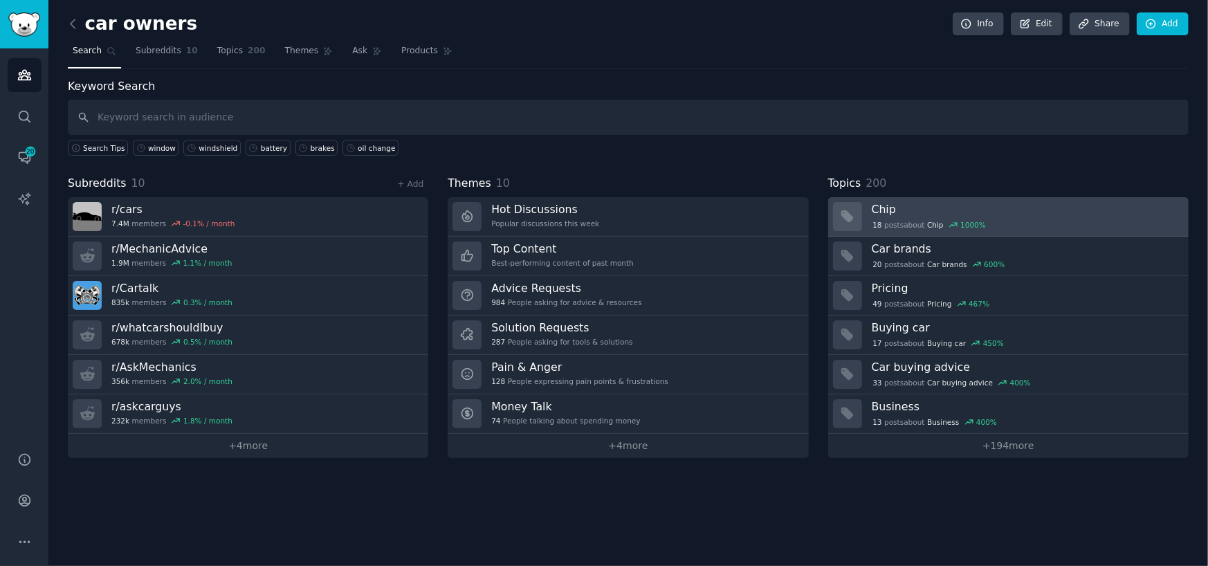
click at [901, 210] on h3 "Chip" at bounding box center [1025, 209] width 307 height 15
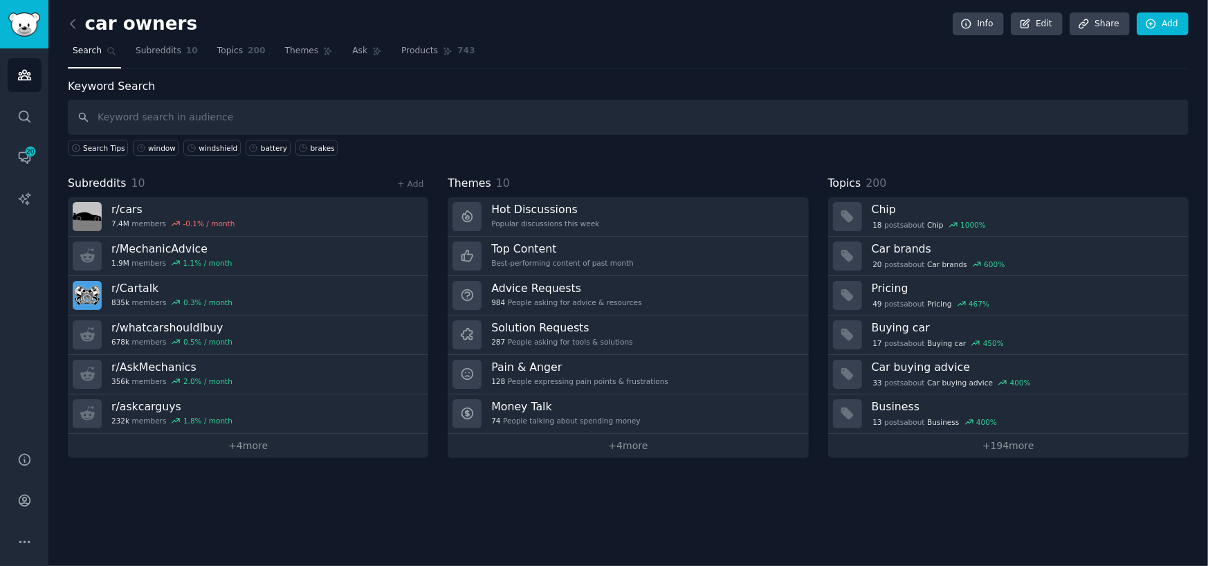
click at [197, 115] on input "text" at bounding box center [628, 117] width 1121 height 35
type input "chip"
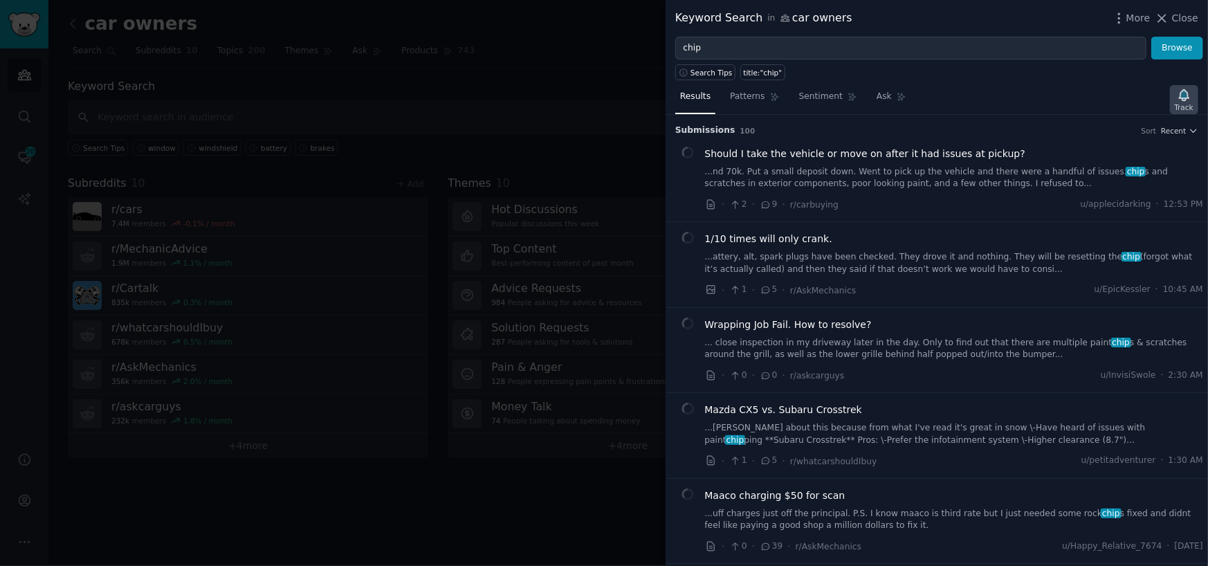
click at [1184, 98] on icon "button" at bounding box center [1184, 94] width 10 height 11
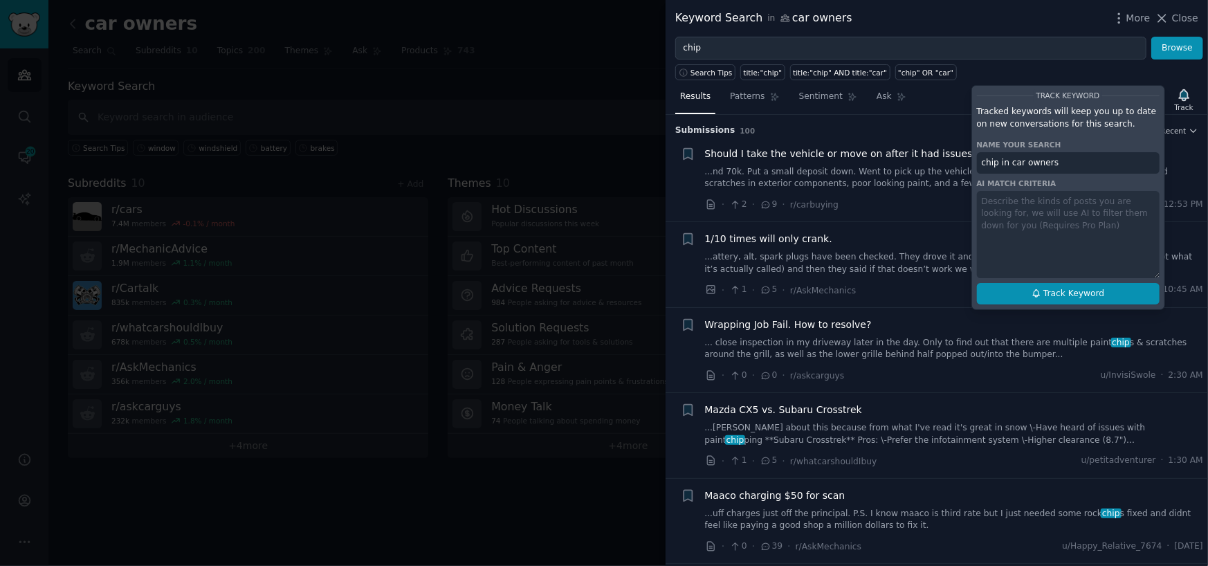
click at [1079, 289] on span "Track Keyword" at bounding box center [1073, 294] width 61 height 12
type input "chip in car owners"
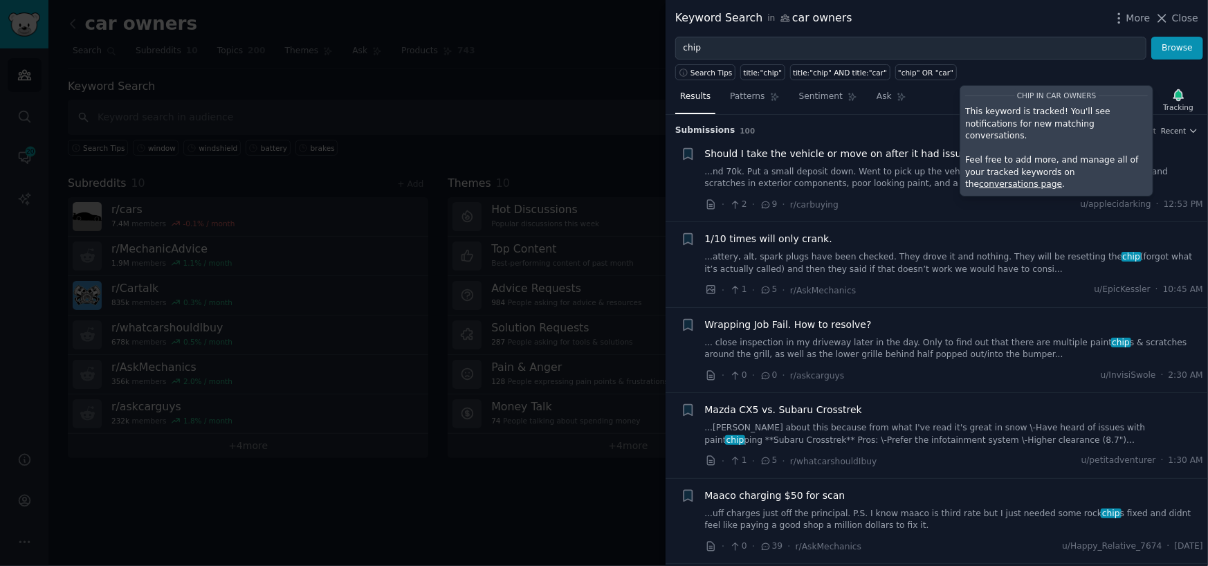
click at [992, 219] on li "+ Should I take the vehicle or move on after it had issues at pickup? ...nd 70k…" at bounding box center [937, 179] width 542 height 85
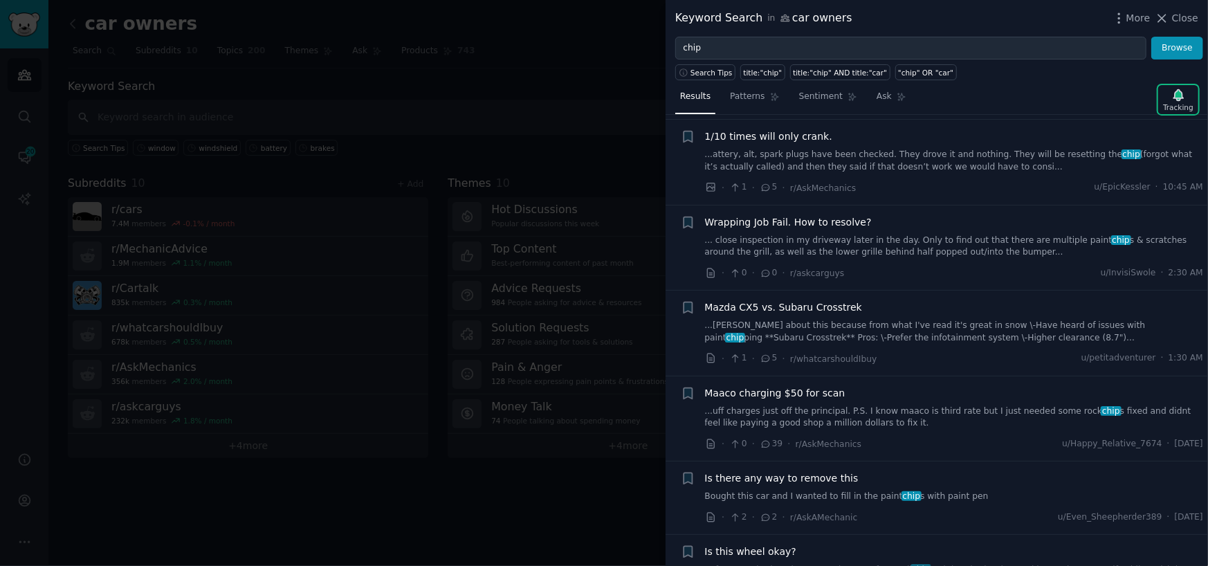
scroll to position [138, 0]
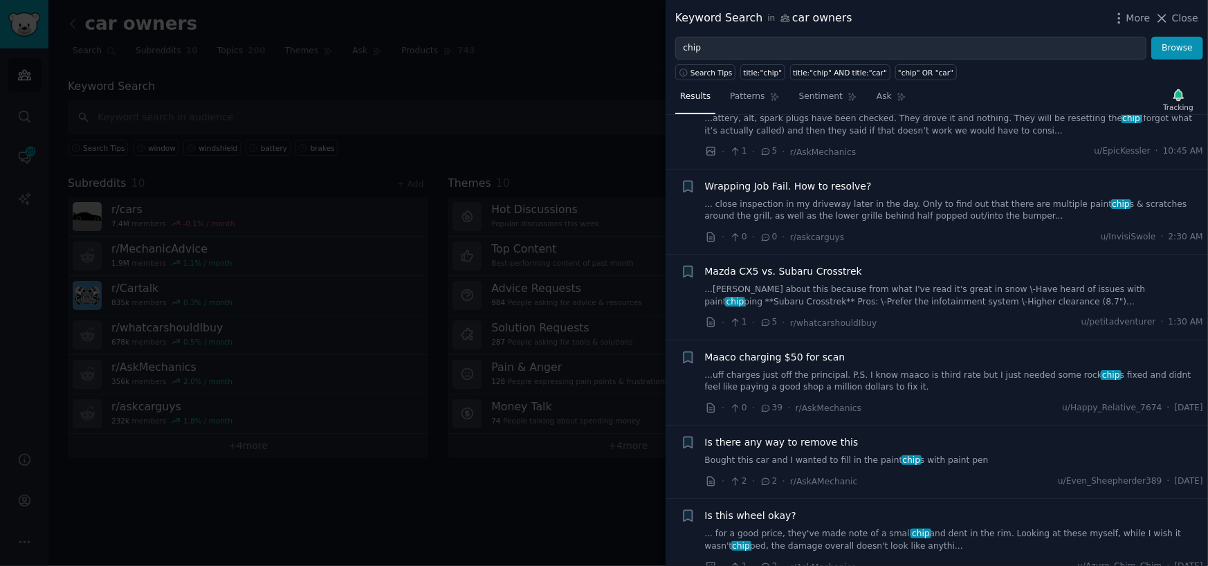
click at [881, 378] on link "...uff charges just off the principal. P.S. I know maaco is third rate but I ju…" at bounding box center [954, 381] width 499 height 24
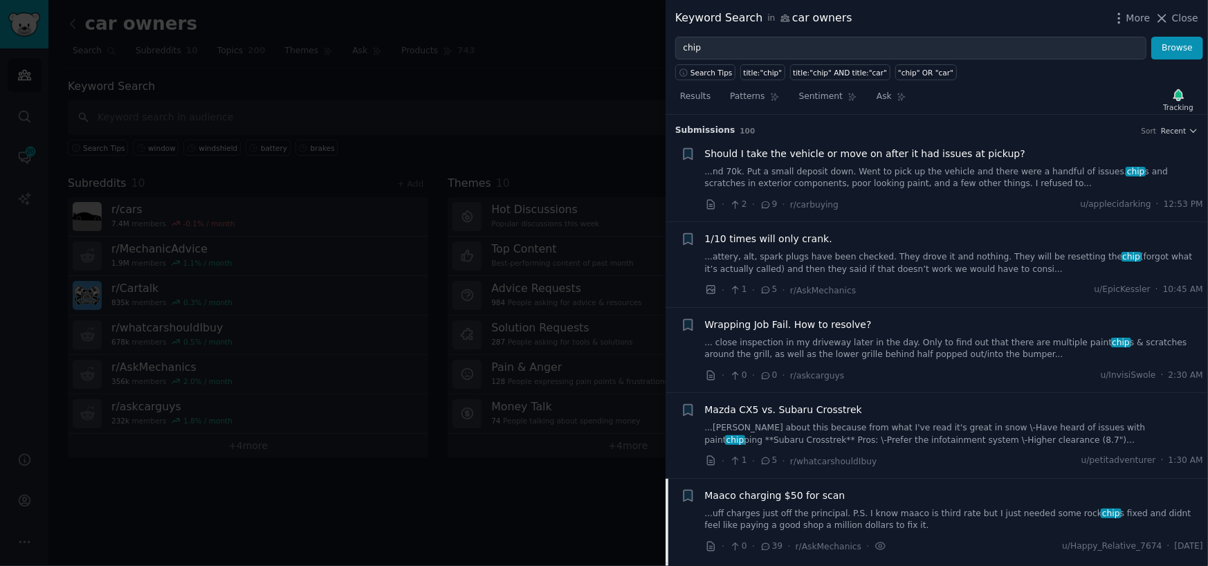
click at [518, 91] on div at bounding box center [604, 283] width 1208 height 566
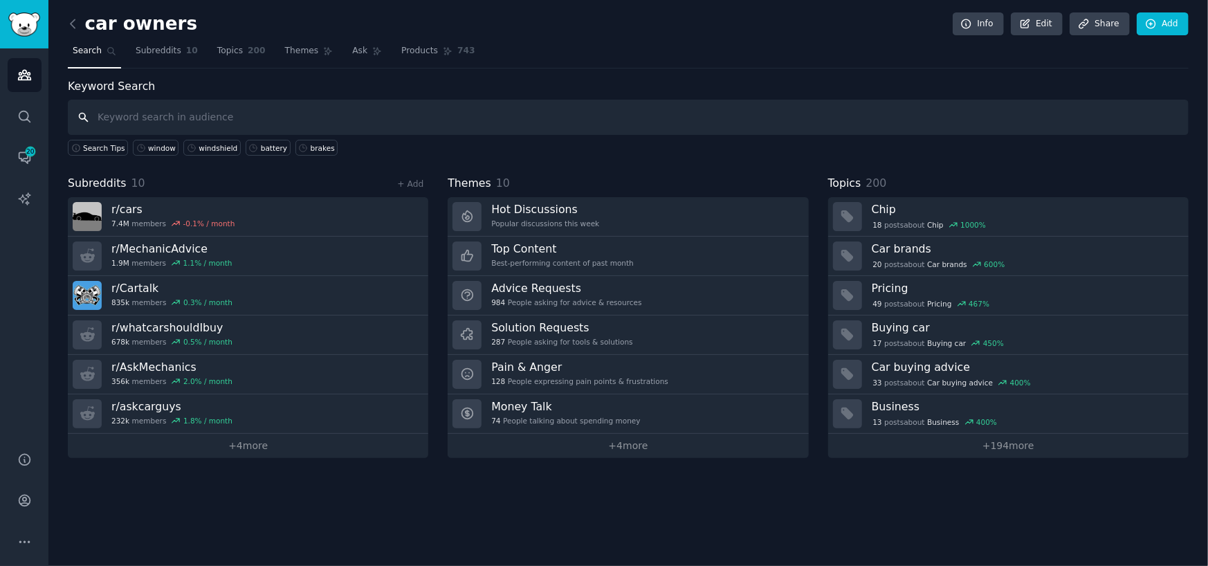
click at [476, 117] on input "text" at bounding box center [628, 117] width 1121 height 35
type input "crack"
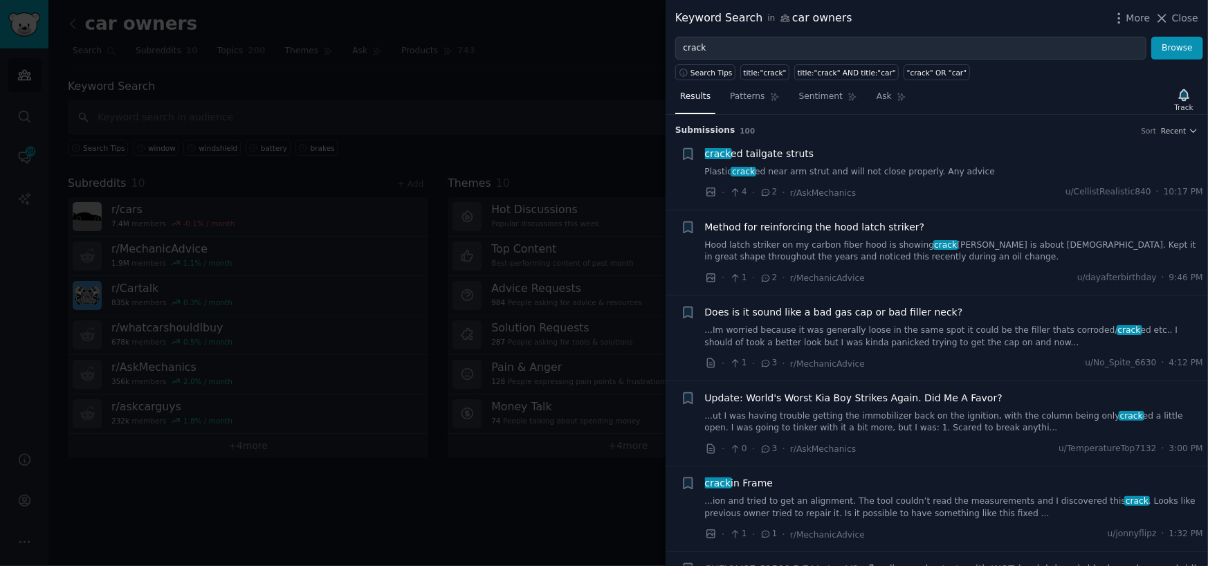
click at [493, 123] on div at bounding box center [604, 283] width 1208 height 566
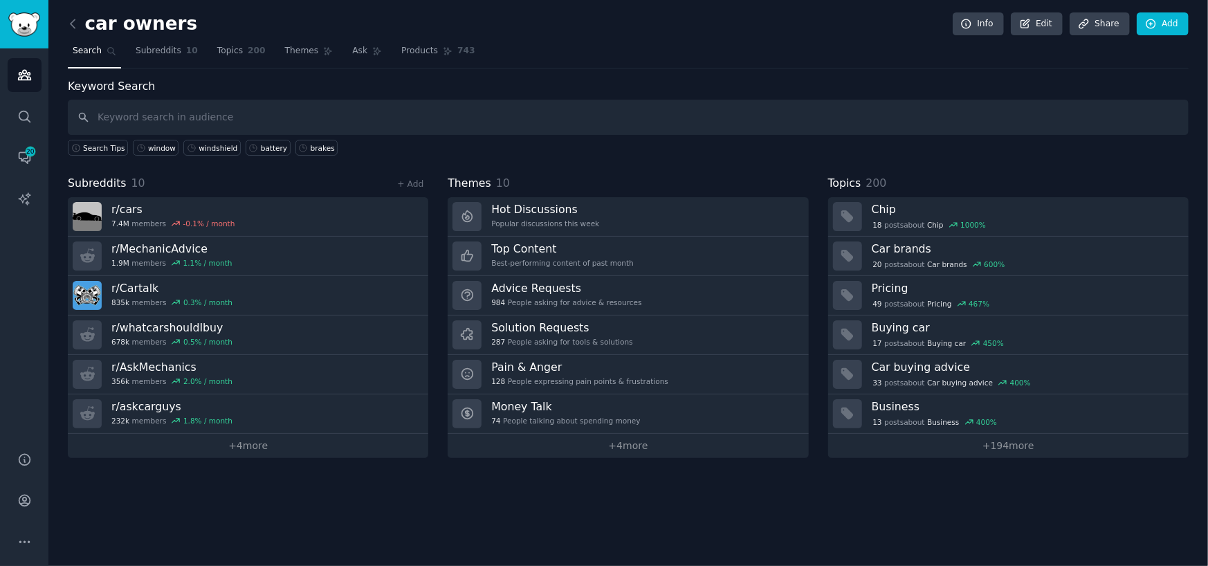
click at [911, 503] on div "car owners Info Edit Share Add Search Subreddits 10 Topics 200 Themes Ask Produ…" at bounding box center [628, 283] width 1160 height 566
click at [645, 118] on input "text" at bounding box center [628, 117] width 1121 height 35
type input "brakes"
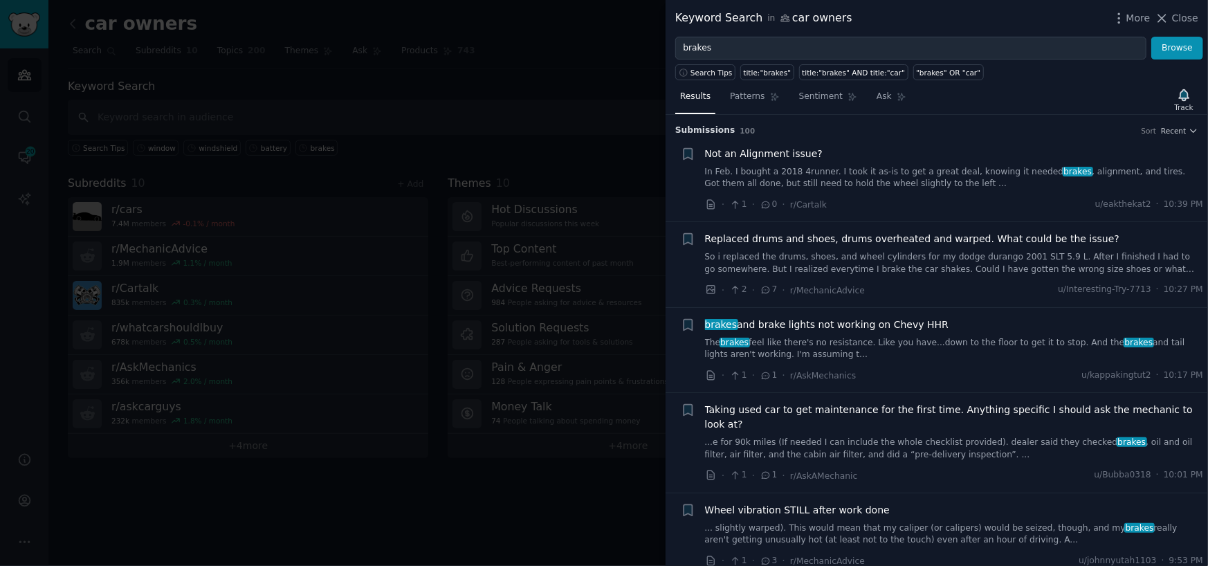
click at [812, 176] on link "In Feb. I bought a 2018 4runner. I took it as-is to get a great deal, knowing i…" at bounding box center [954, 178] width 499 height 24
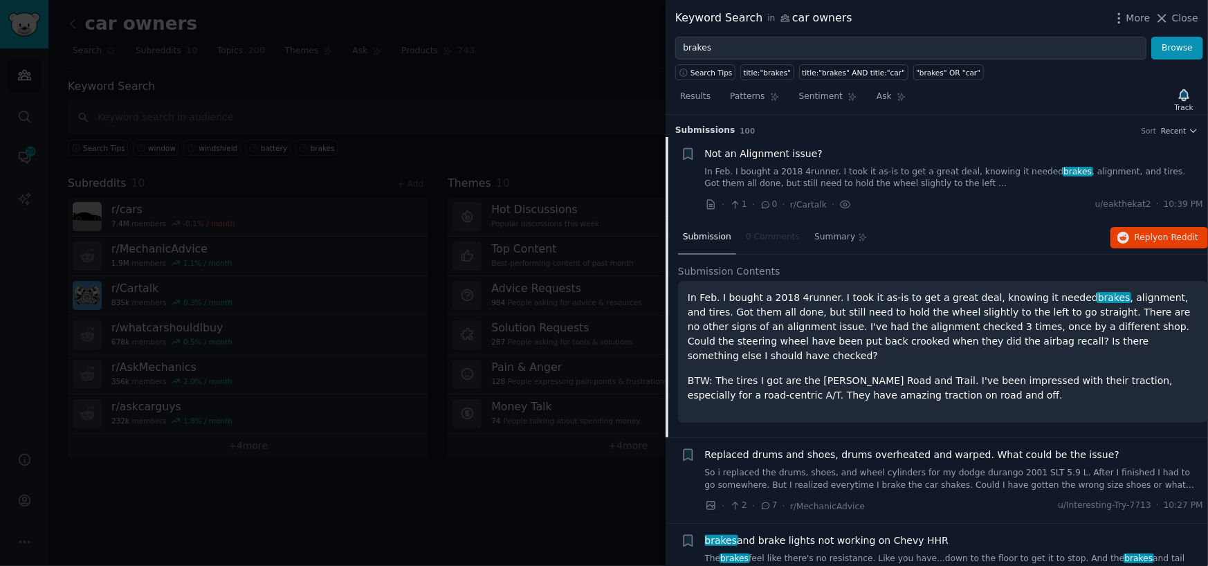
scroll to position [21, 0]
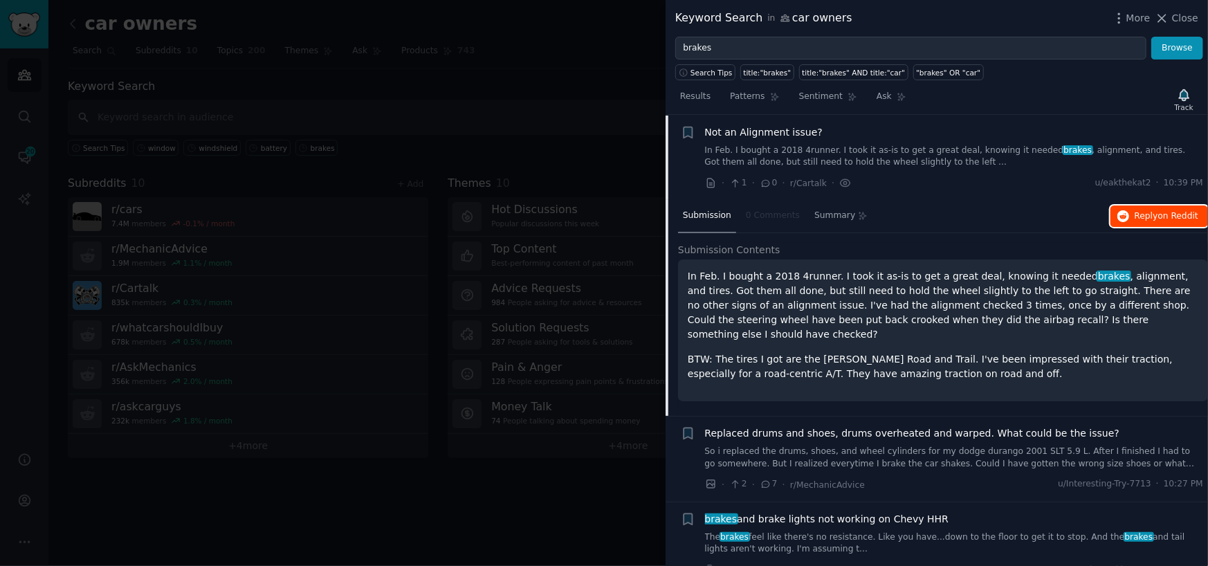
click at [1135, 214] on span "Reply on Reddit" at bounding box center [1167, 216] width 64 height 12
click at [540, 127] on div at bounding box center [604, 283] width 1208 height 566
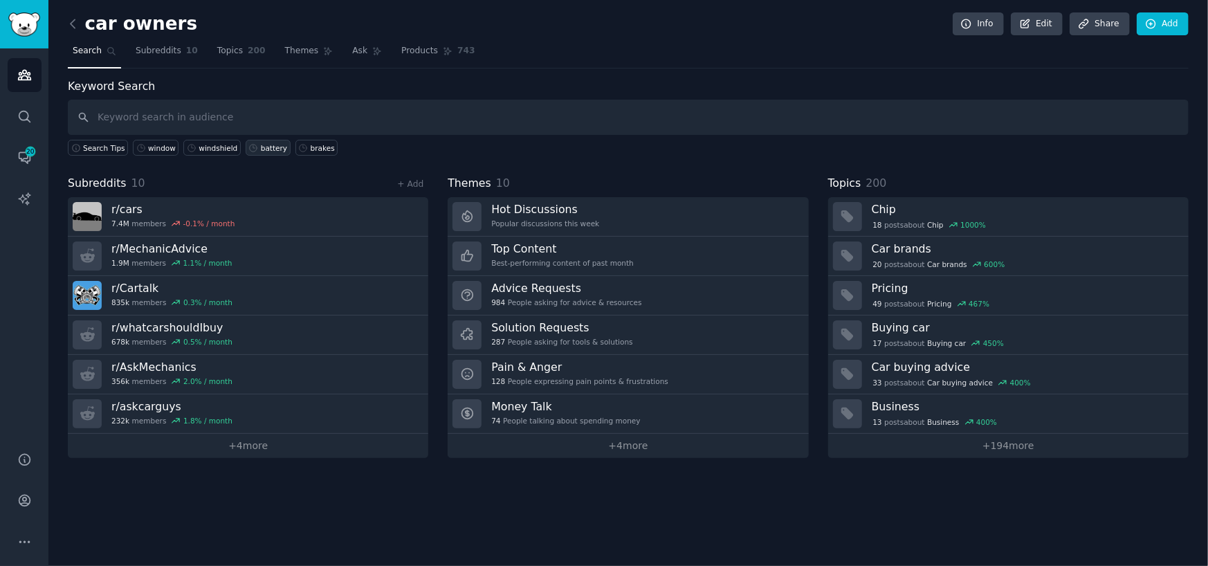
click at [261, 147] on div "battery" at bounding box center [274, 148] width 26 height 10
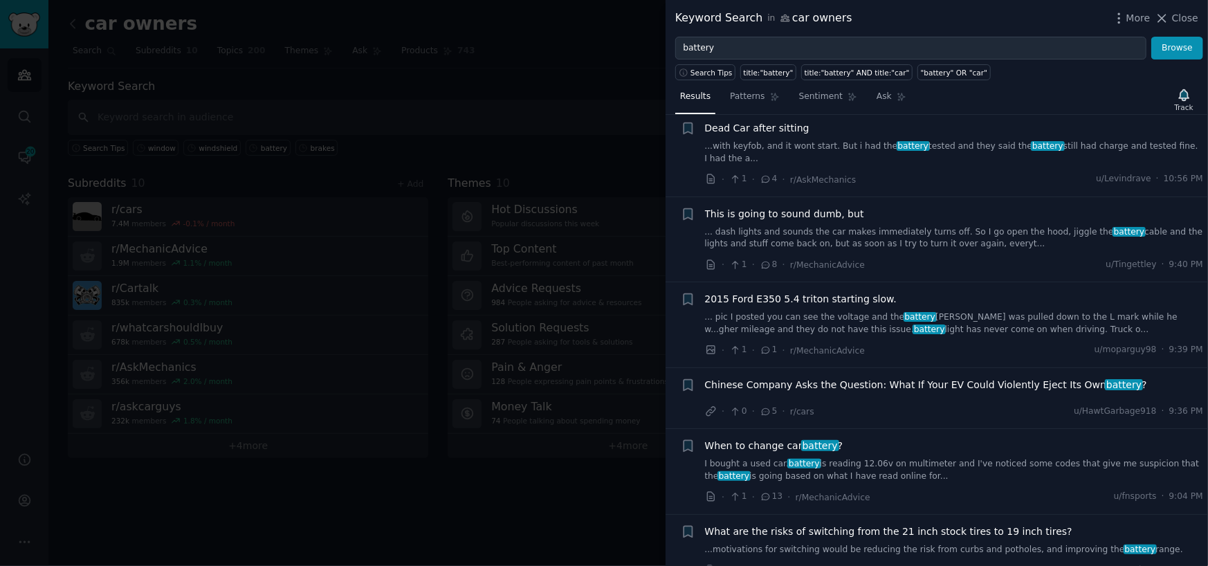
scroll to position [138, 0]
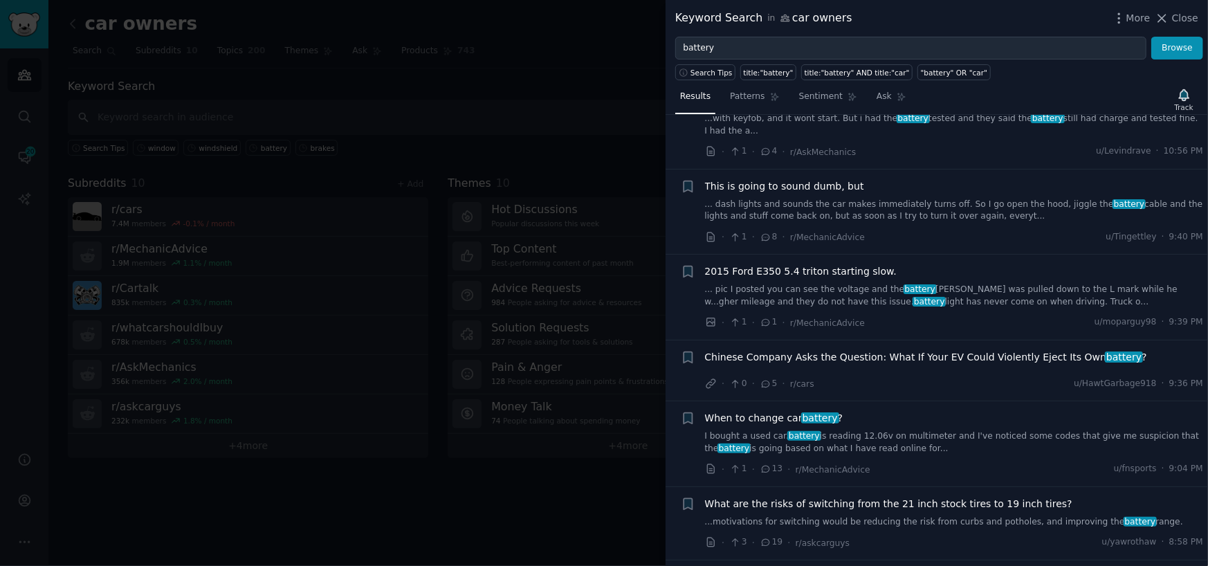
click at [758, 350] on span "Chinese Company Asks the Question: What If Your EV Could Violently Eject Its Ow…" at bounding box center [926, 357] width 442 height 15
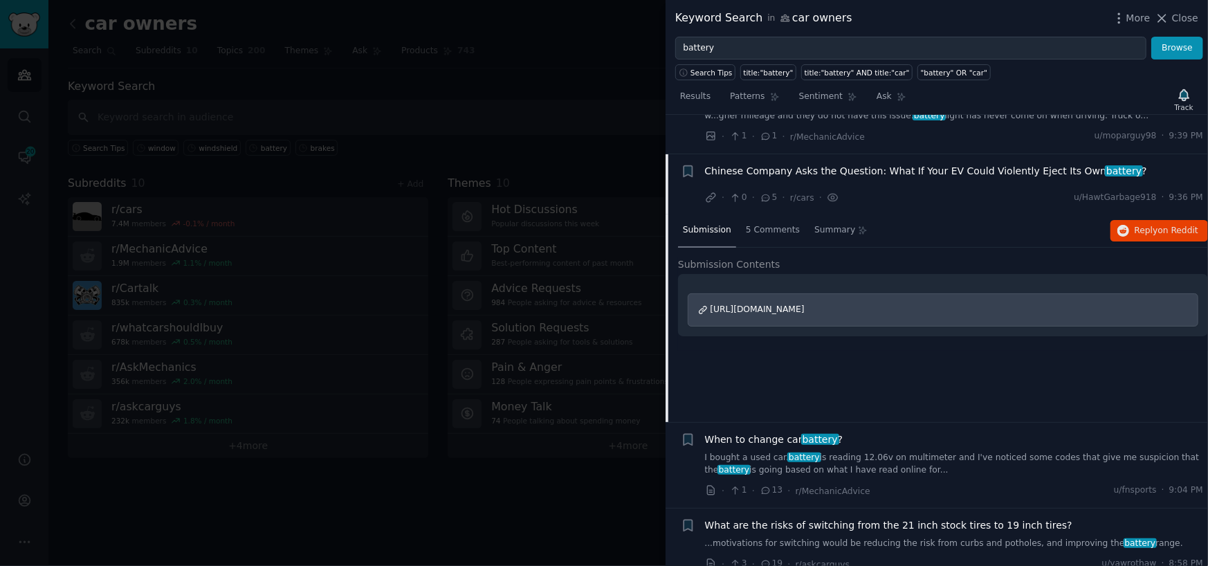
scroll to position [351, 0]
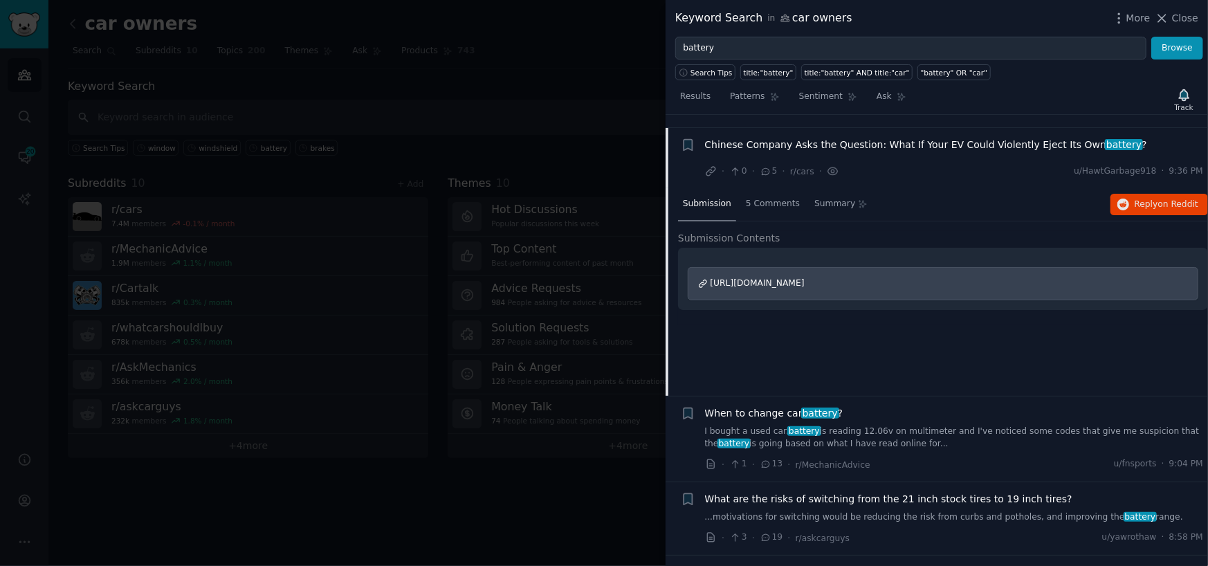
click at [789, 278] on span "[URL][DOMAIN_NAME]" at bounding box center [758, 283] width 94 height 10
click at [1169, 199] on span "on Reddit" at bounding box center [1178, 204] width 40 height 10
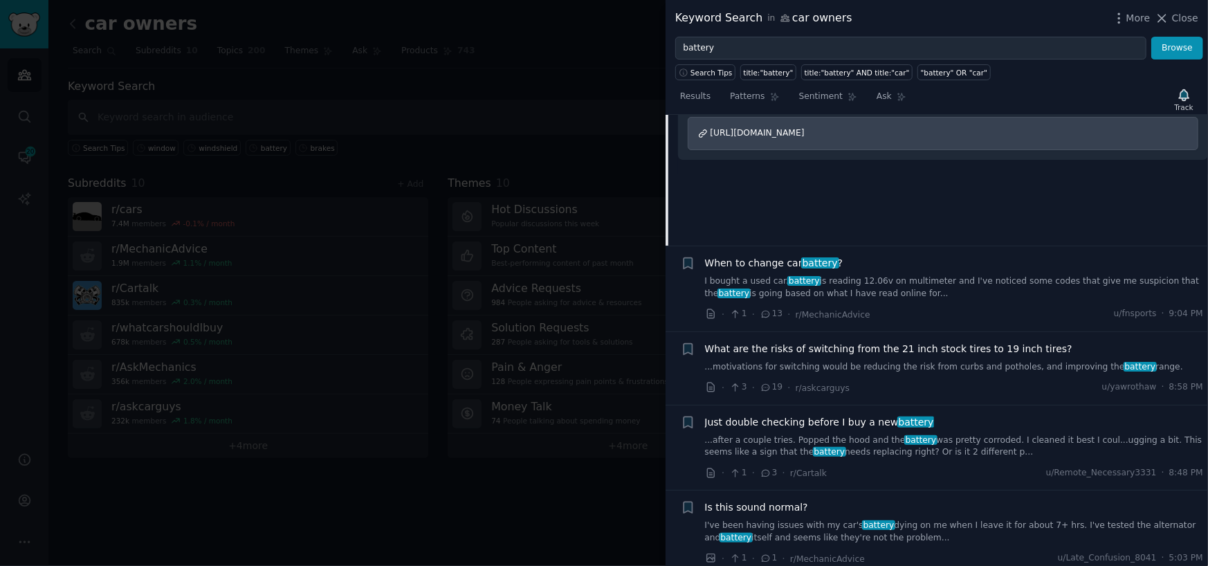
scroll to position [628, 0]
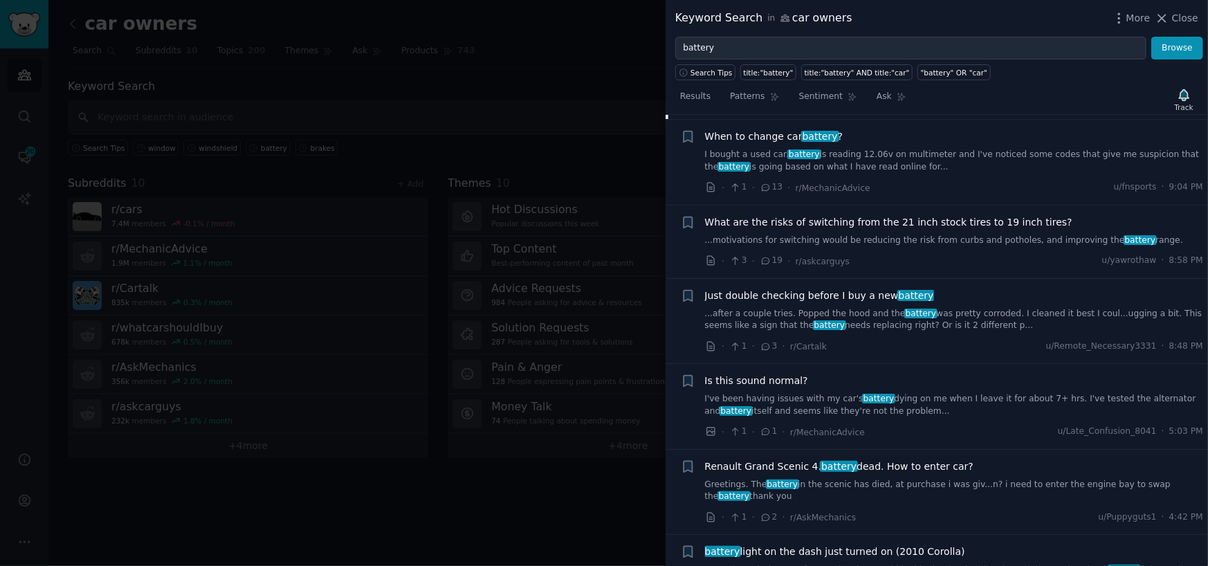
click at [832, 150] on link "I bought a used car. battery is reading 12.06v on multimeter and I've noticed s…" at bounding box center [954, 161] width 499 height 24
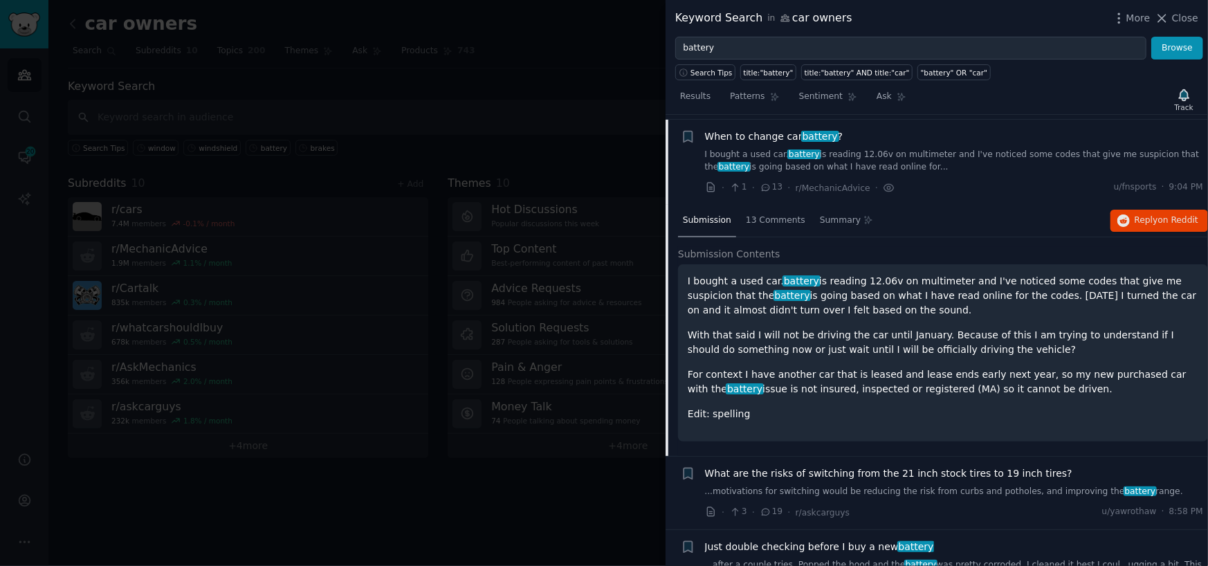
scroll to position [412, 0]
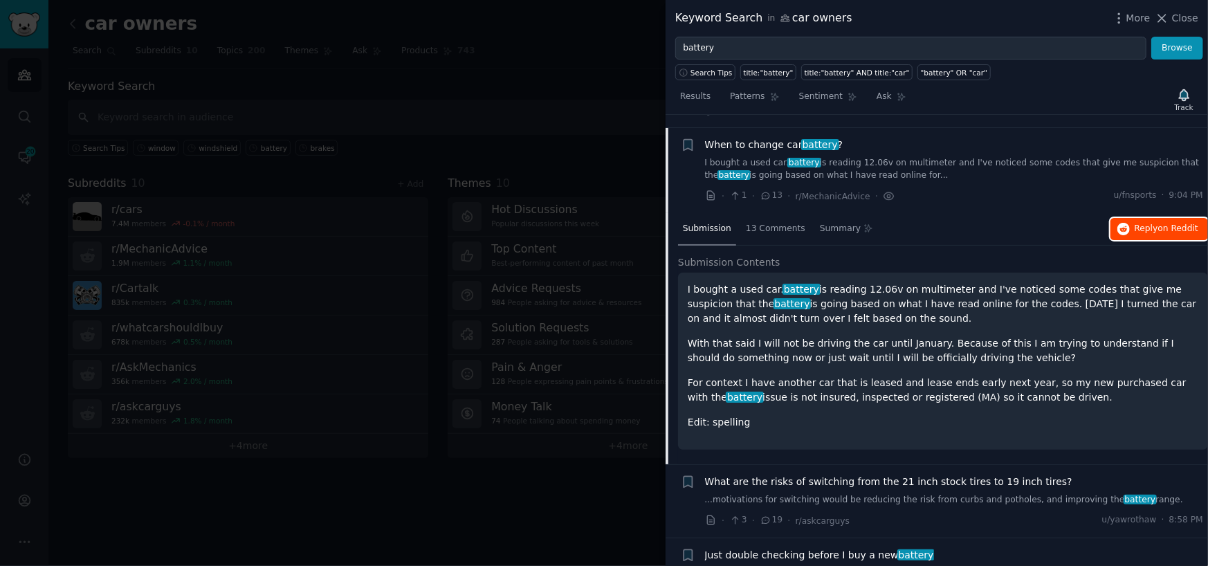
click at [1166, 223] on span "on Reddit" at bounding box center [1178, 228] width 40 height 10
click at [457, 392] on div at bounding box center [604, 283] width 1208 height 566
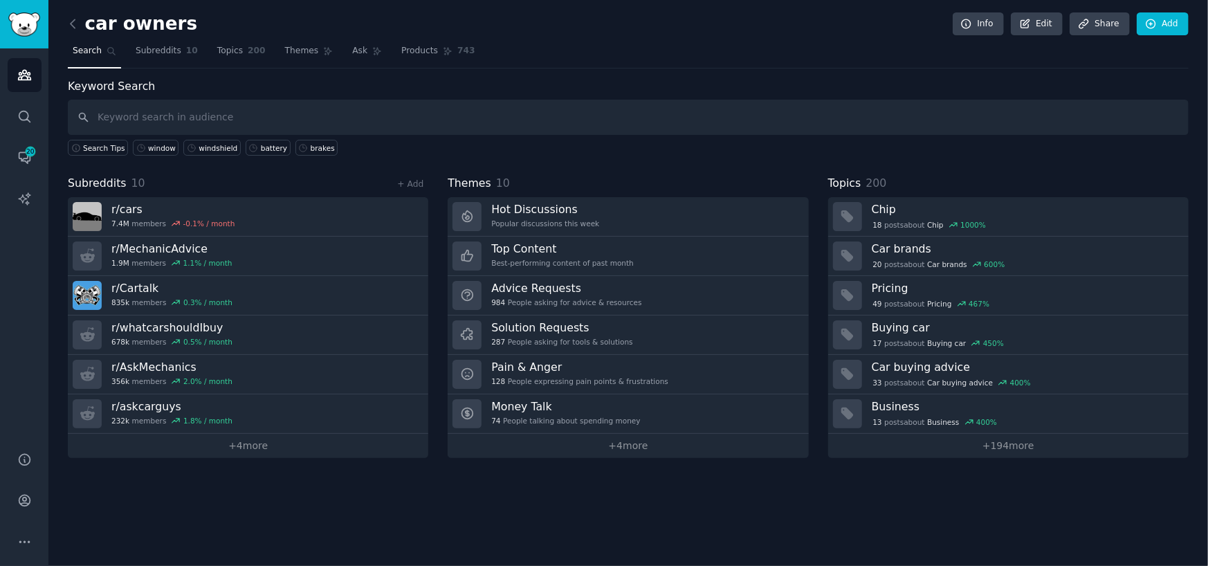
click at [84, 18] on h2 "car owners" at bounding box center [132, 24] width 129 height 22
click at [75, 34] on div "car owners Info Edit Share Add" at bounding box center [628, 26] width 1121 height 28
click at [82, 29] on link at bounding box center [76, 24] width 17 height 22
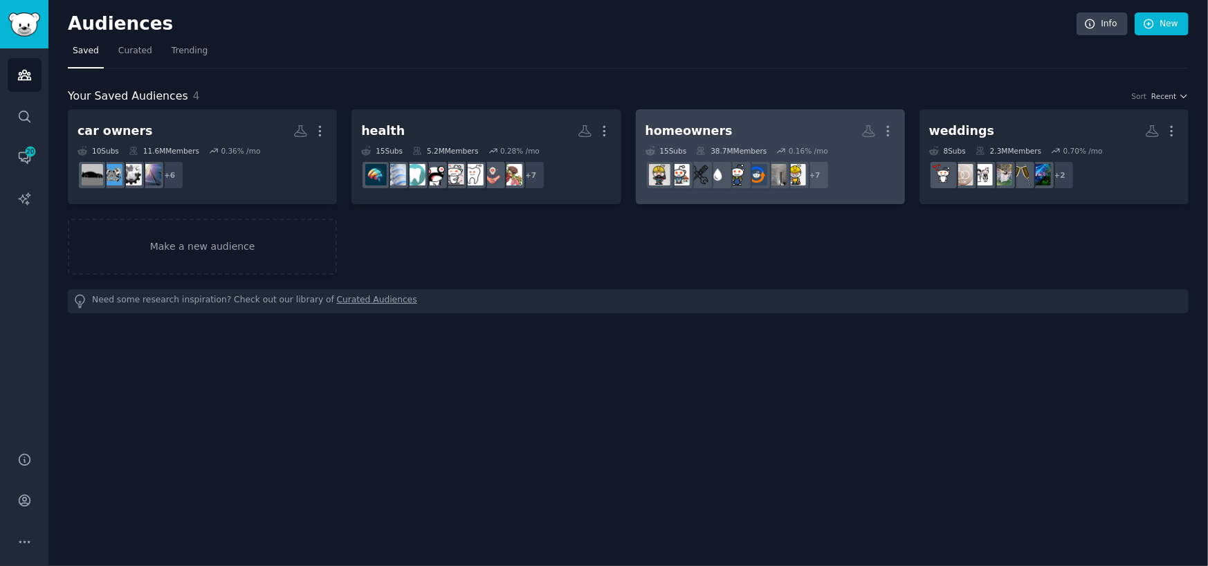
click at [783, 131] on h2 "homeowners Custom Audience More" at bounding box center [771, 131] width 250 height 24
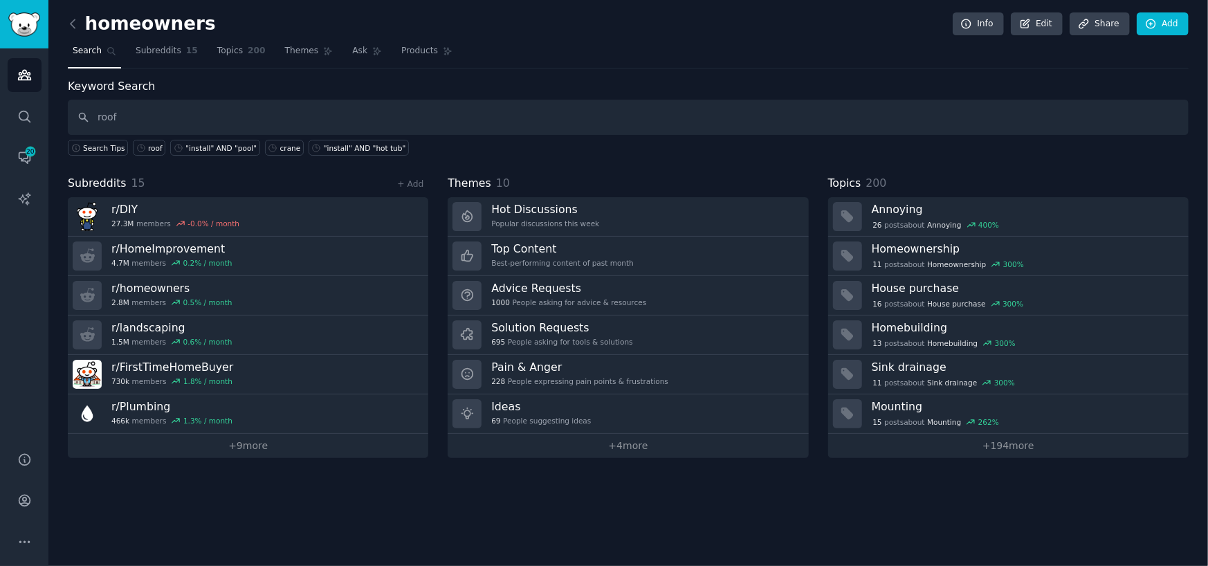
type input "roof"
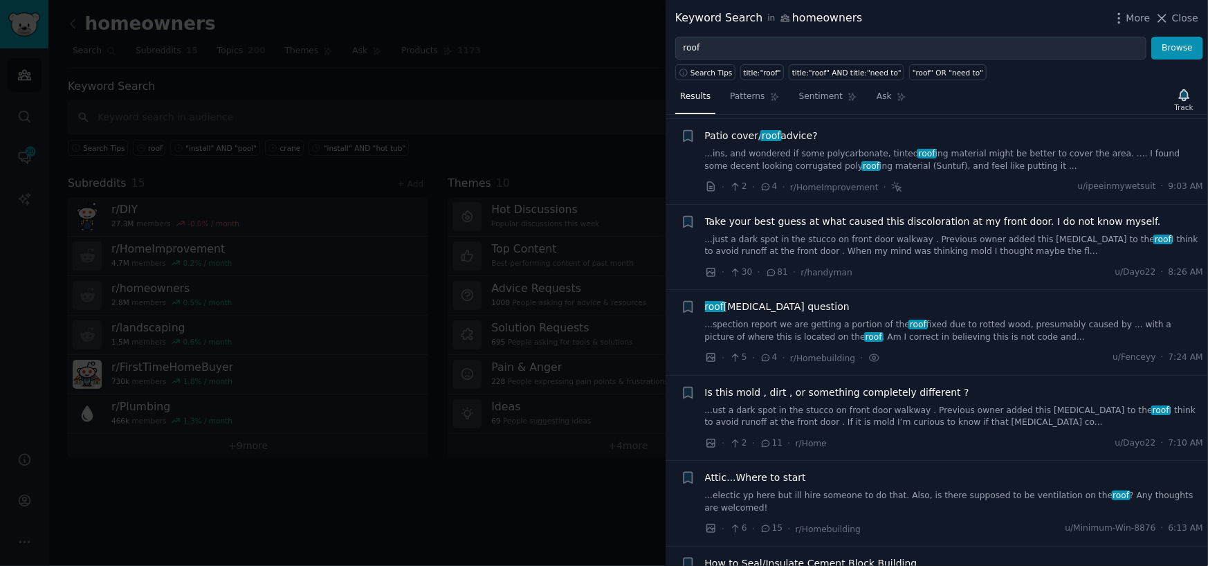
scroll to position [623, 0]
